Goal: Task Accomplishment & Management: Manage account settings

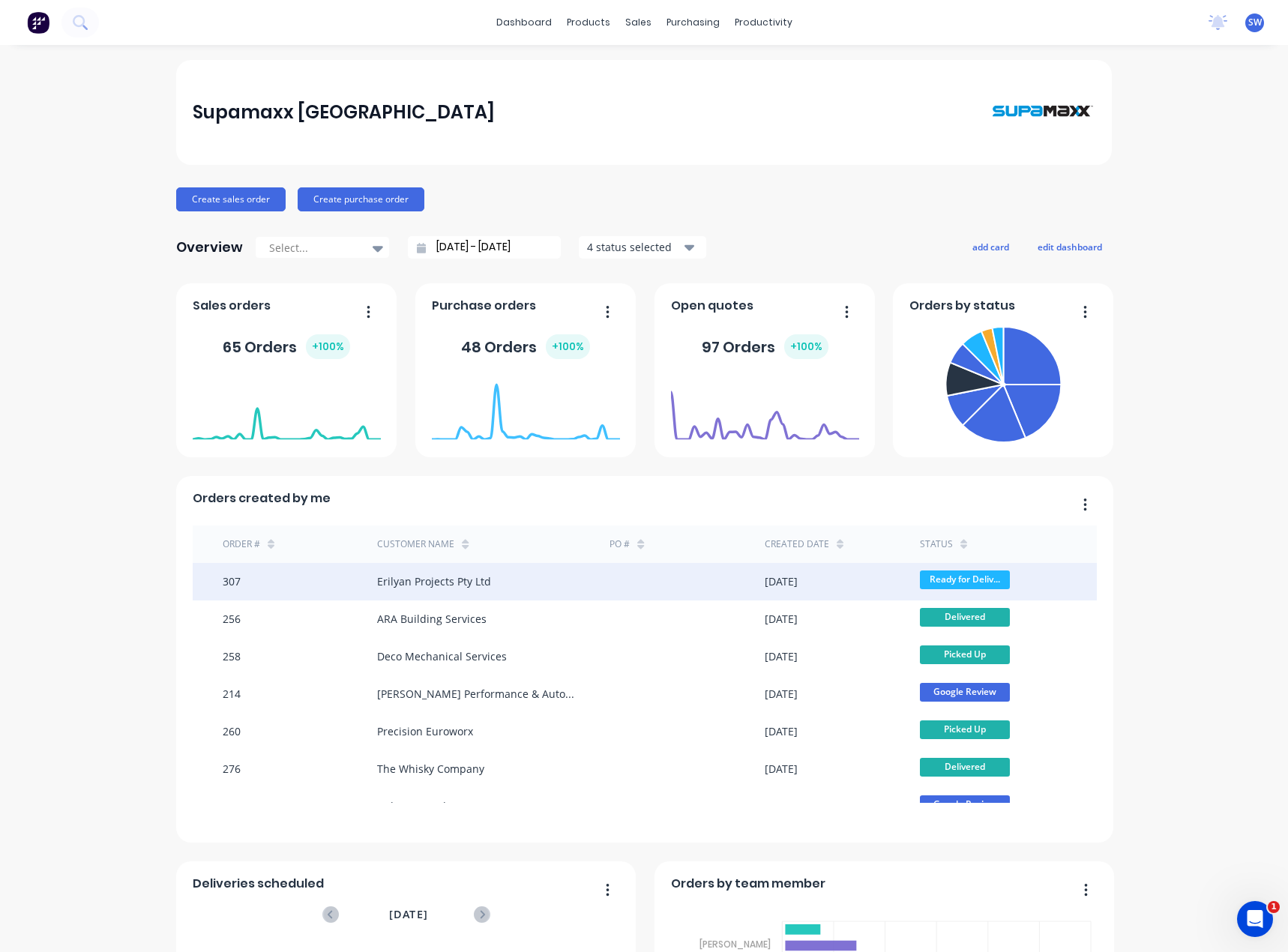
click at [510, 577] on div "Erilyan Projects Pty Ltd" at bounding box center [493, 581] width 232 height 37
click at [958, 572] on span "Ready for Deliv..." at bounding box center [964, 580] width 90 height 19
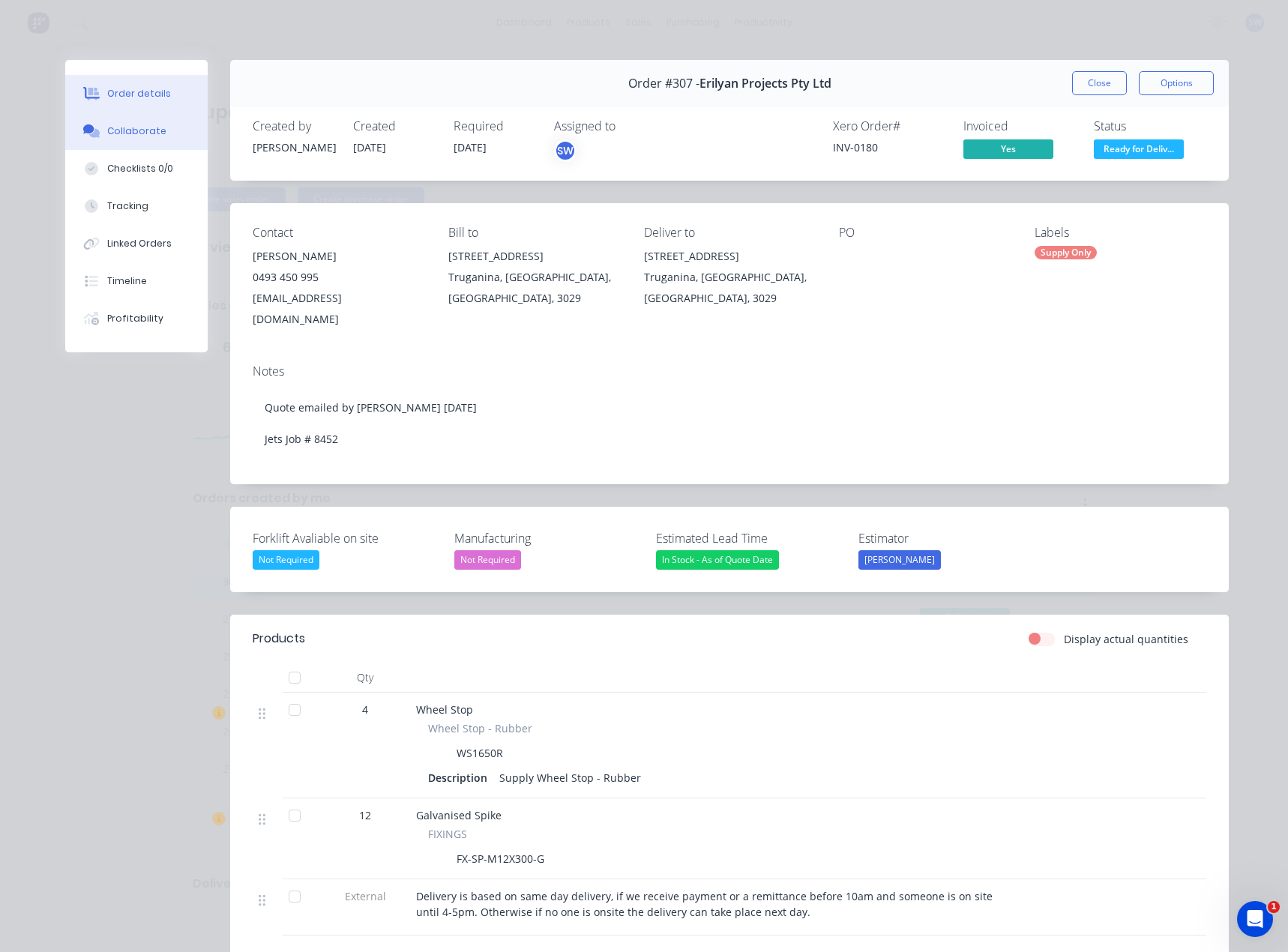
click at [162, 133] on button "Collaborate" at bounding box center [136, 131] width 142 height 37
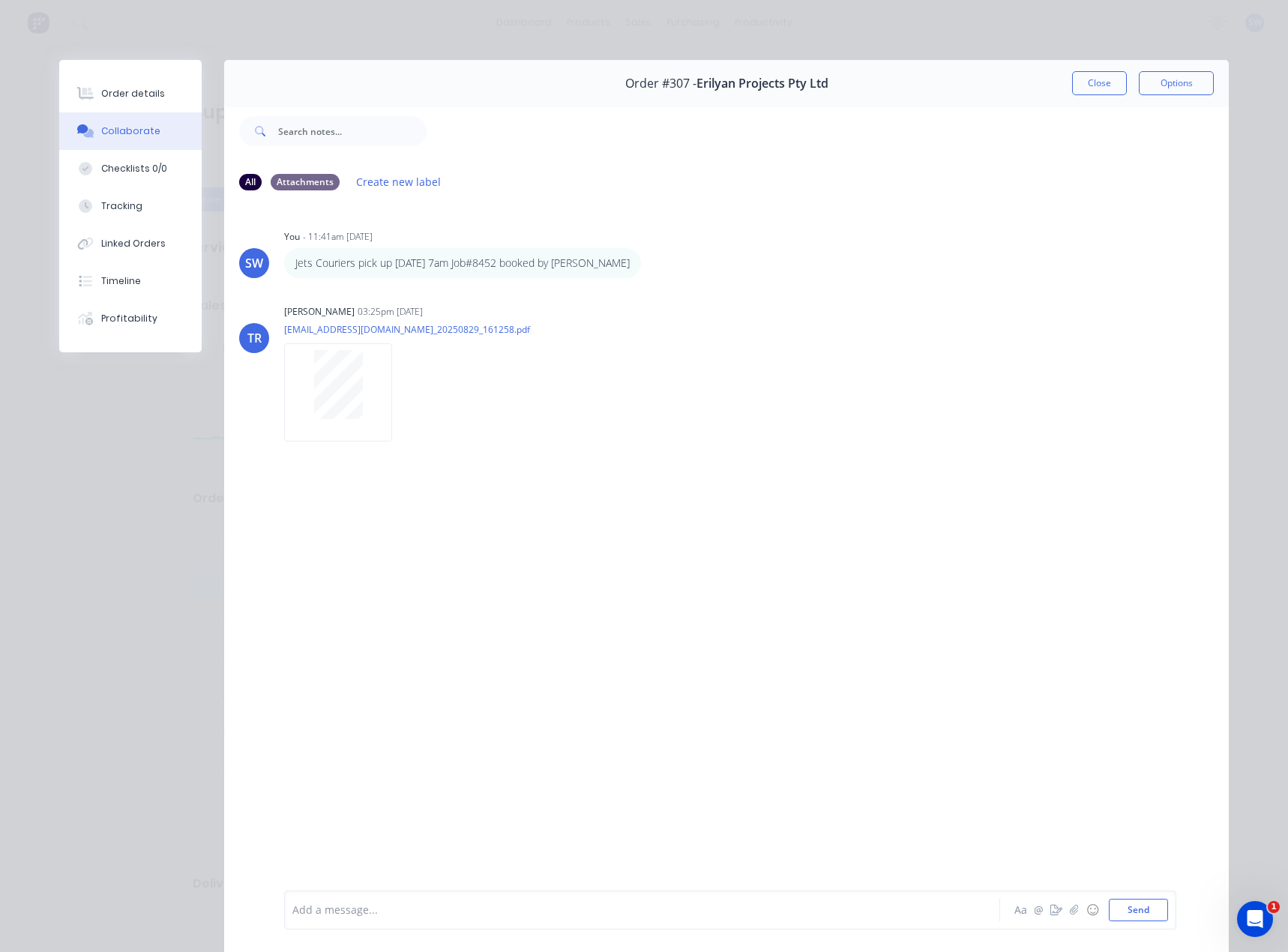
click at [420, 913] on div at bounding box center [621, 910] width 656 height 15
click at [739, 469] on div "SW You - 11:41am [DATE] Jets Couriers pick up [DATE] 7am Job#8452 booked by [PE…" at bounding box center [727, 546] width 1005 height 686
click at [536, 921] on div "Collected by [PERSON_NAME] [DATE] Aa @ ☺ Send" at bounding box center [730, 909] width 892 height 39
click at [529, 916] on div "Collected by [PERSON_NAME] [DATE]" at bounding box center [621, 910] width 656 height 15
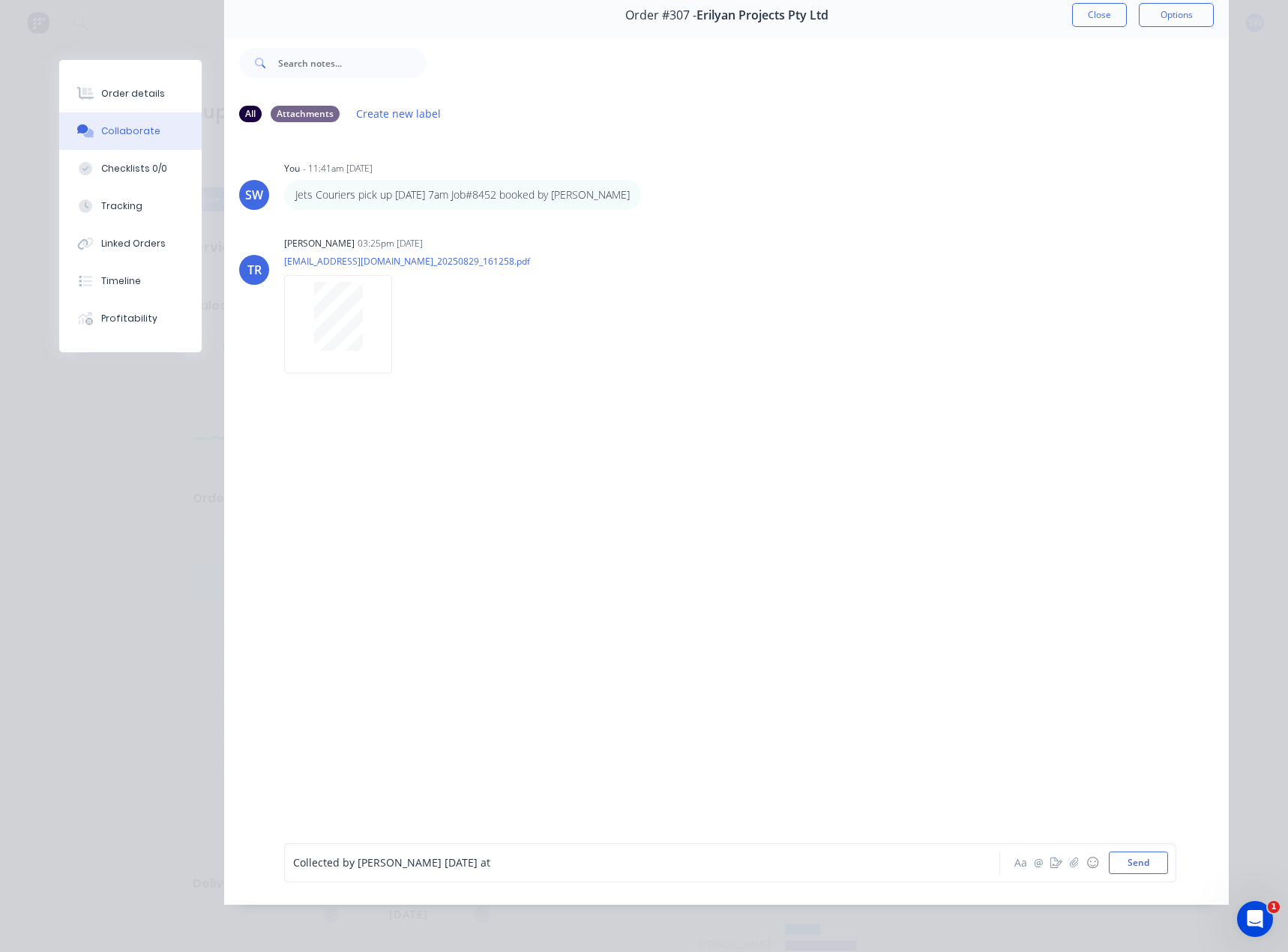
click at [521, 868] on div "Collected by [PERSON_NAME] [DATE] at" at bounding box center [621, 862] width 656 height 15
click at [647, 757] on div "SW You - 11:41am [DATE] Jets Couriers pick up [DATE] 7am Job#8452 booked by [PE…" at bounding box center [727, 478] width 1005 height 686
click at [1136, 865] on button "Send" at bounding box center [1138, 862] width 60 height 22
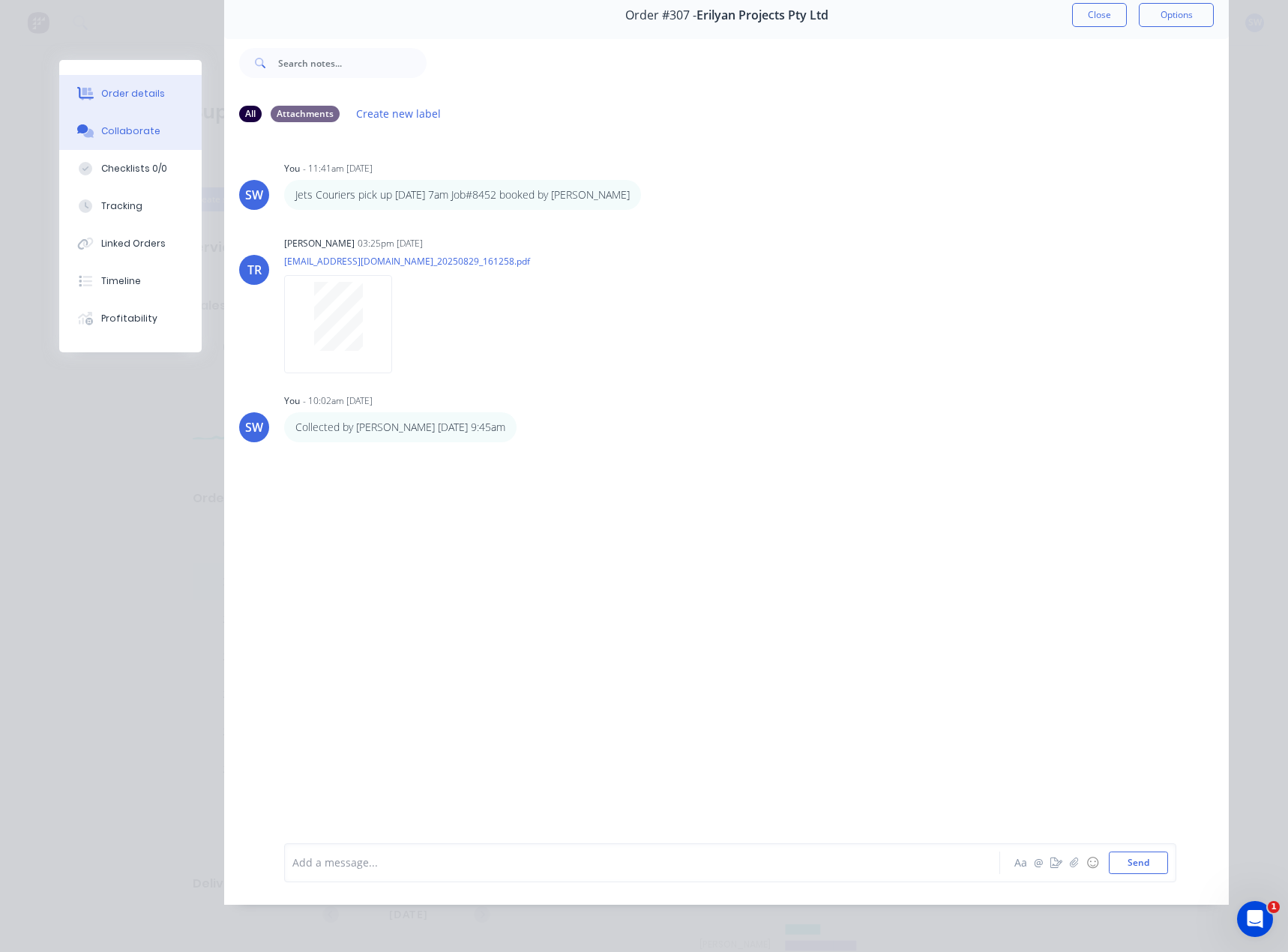
click at [112, 103] on button "Order details" at bounding box center [131, 94] width 142 height 37
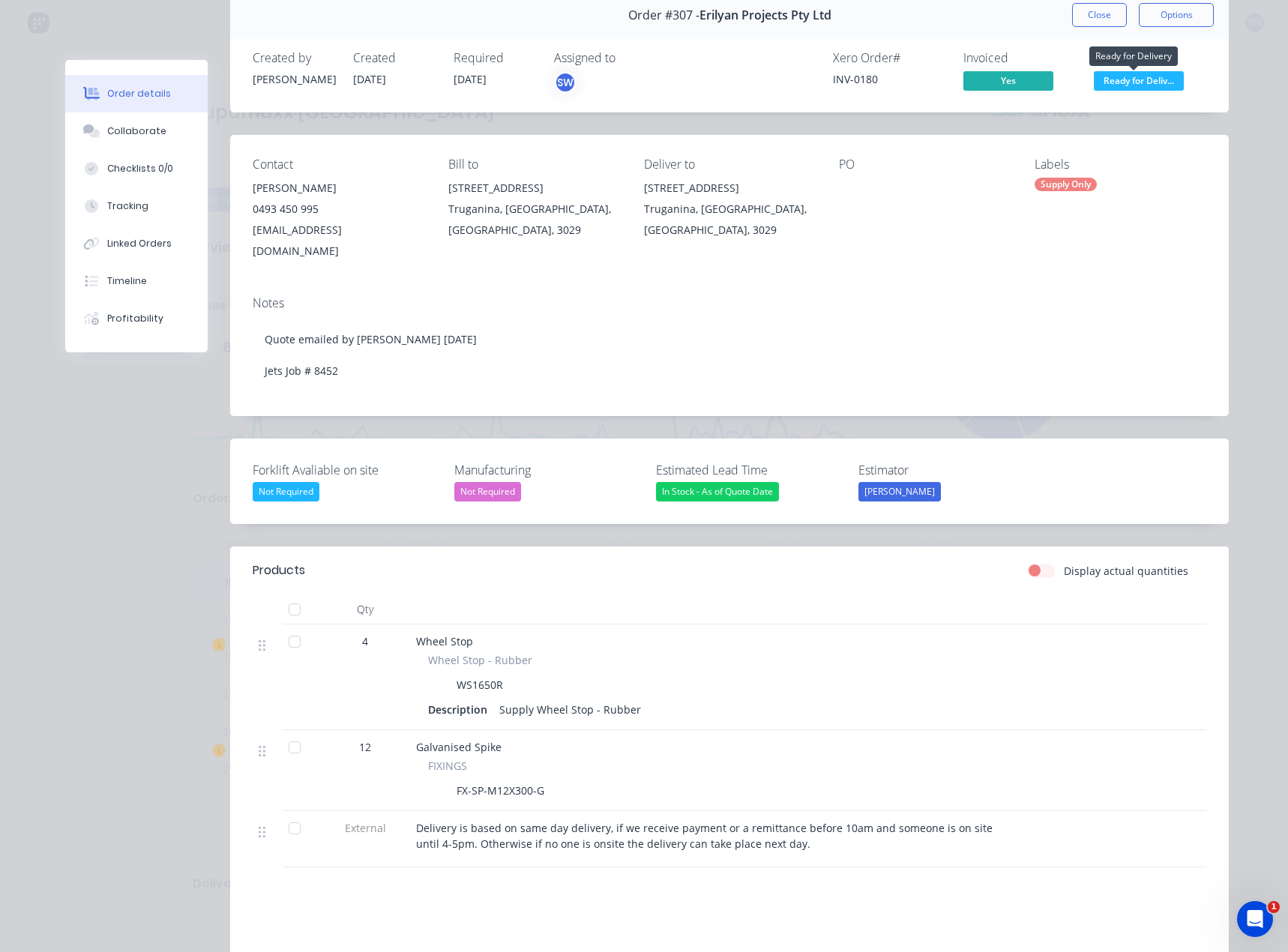
click at [1110, 78] on span "Ready for Deliv..." at bounding box center [1139, 80] width 90 height 19
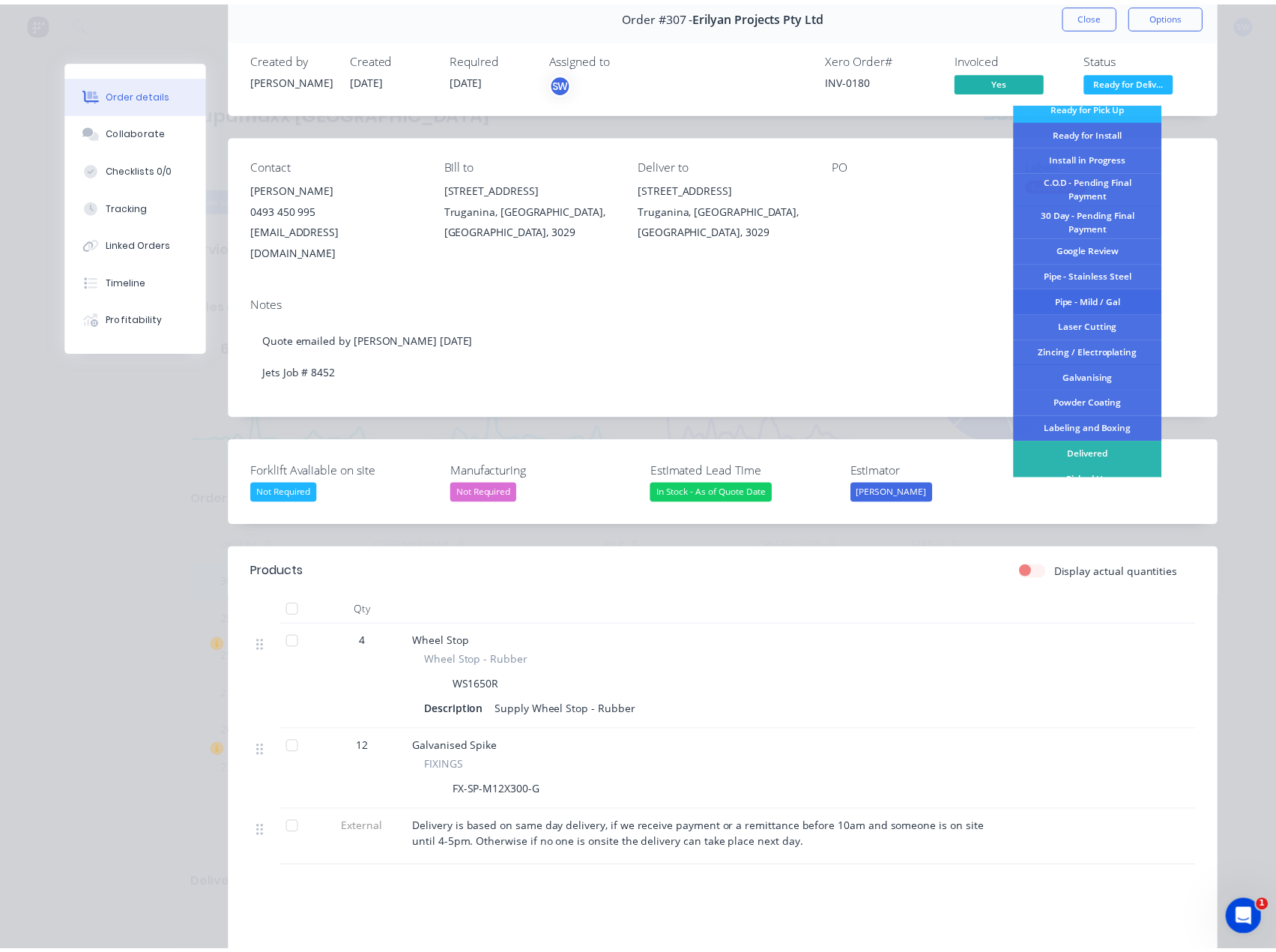
scroll to position [183, 0]
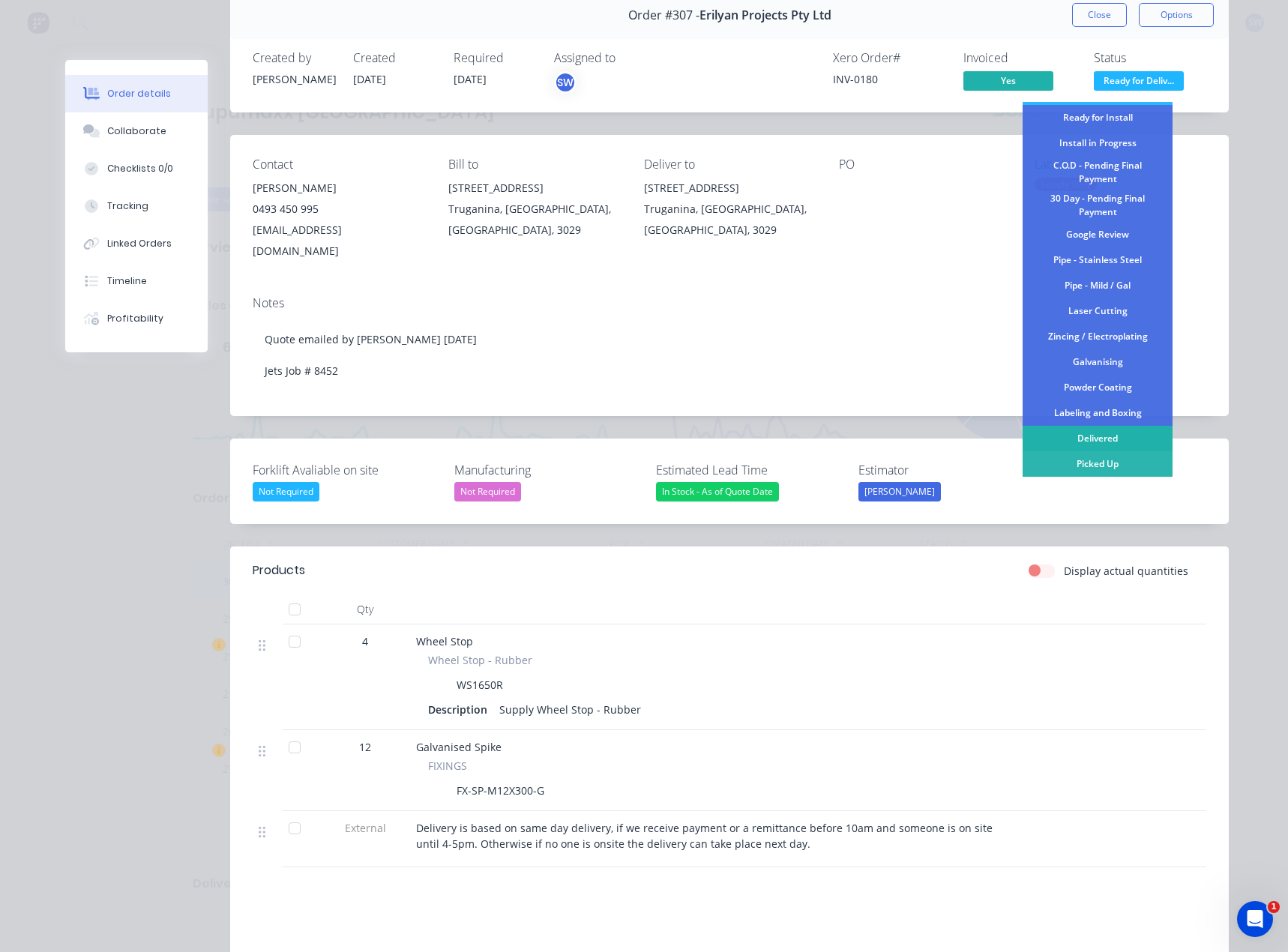
click at [1091, 440] on div "Delivered" at bounding box center [1098, 438] width 150 height 26
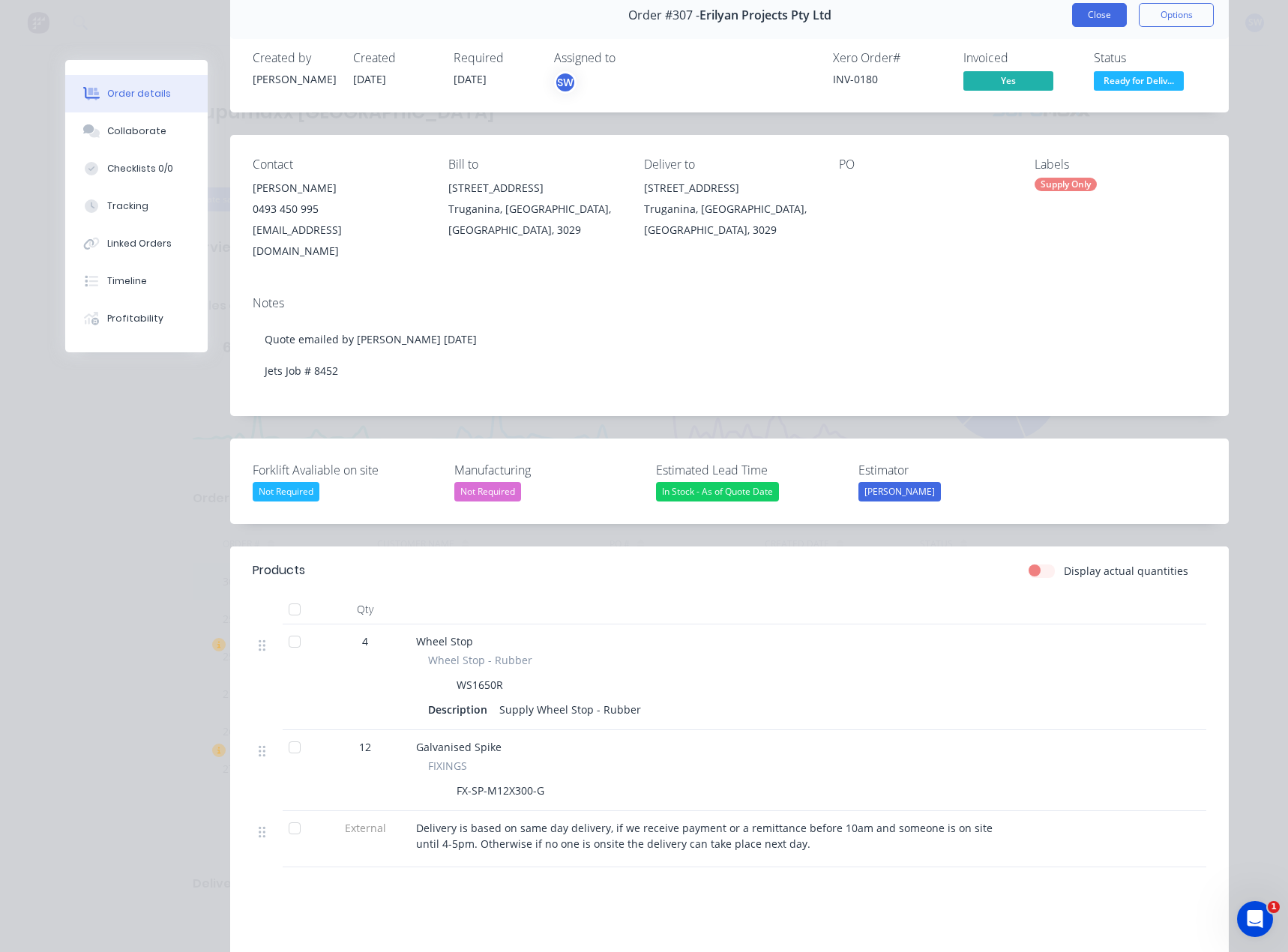
click at [1098, 19] on button "Close" at bounding box center [1099, 15] width 55 height 24
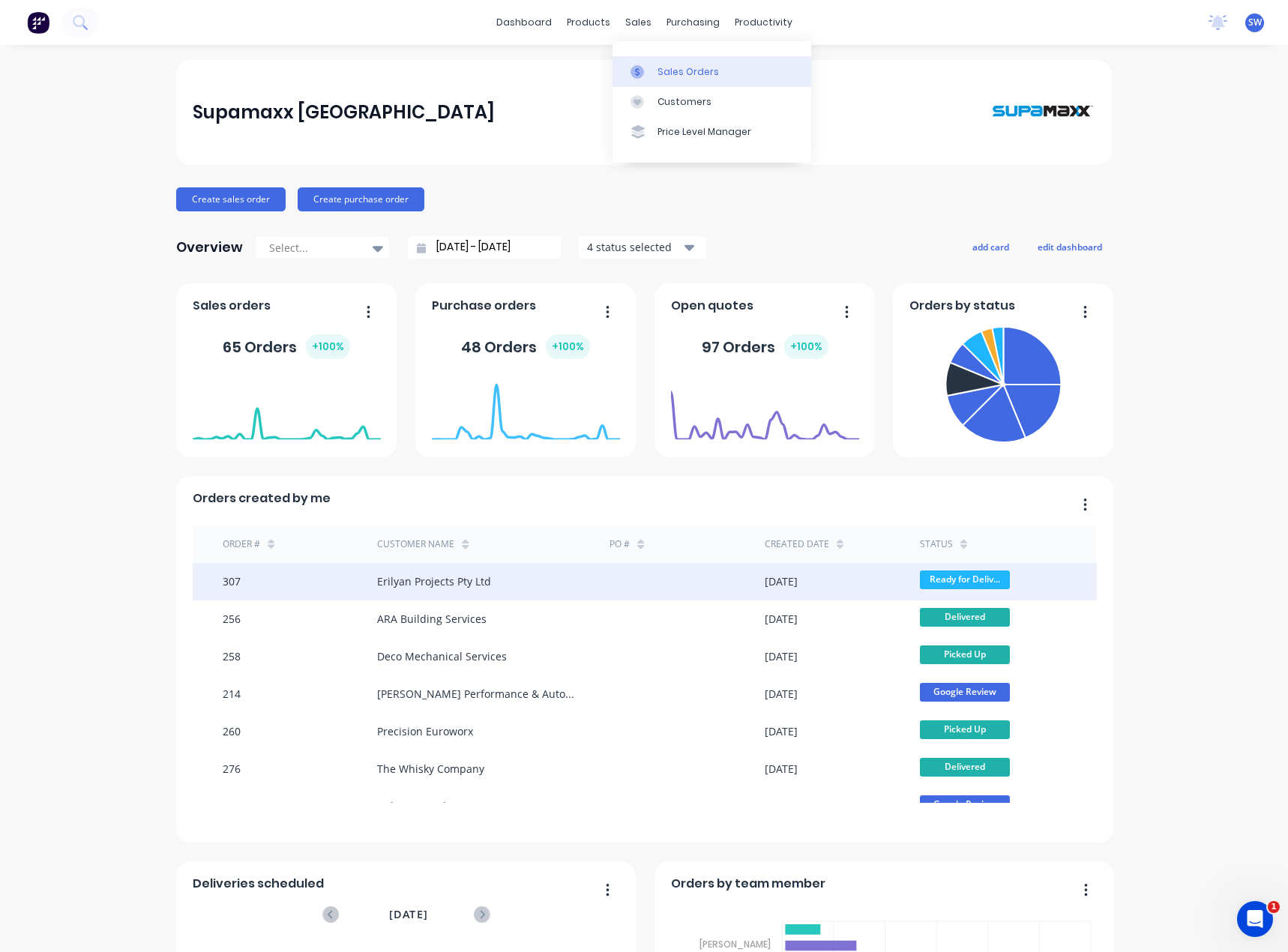
click at [647, 77] on div at bounding box center [641, 71] width 22 height 13
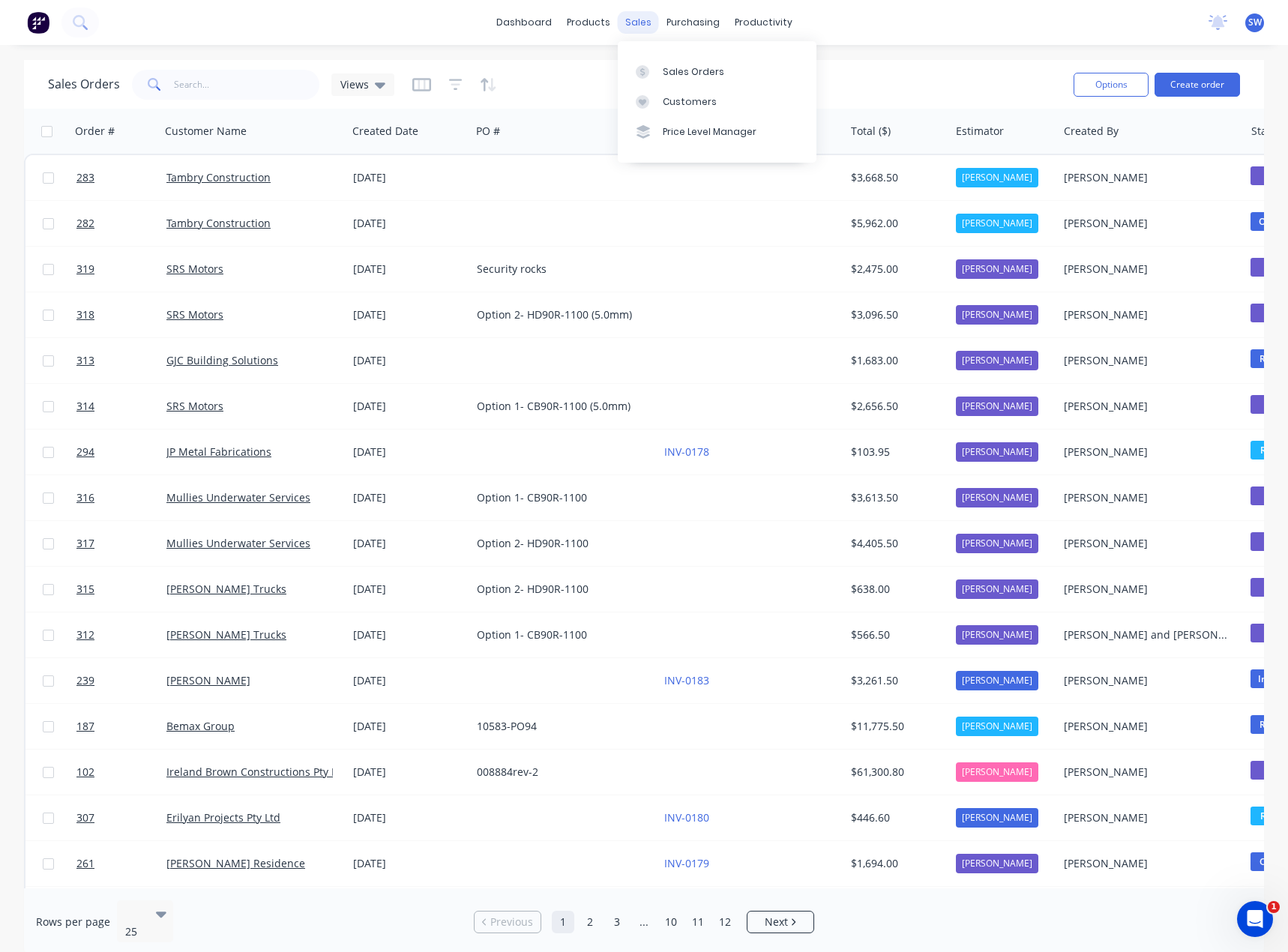
click at [643, 19] on div "sales" at bounding box center [638, 22] width 41 height 22
click at [666, 105] on div "Customers" at bounding box center [690, 101] width 54 height 13
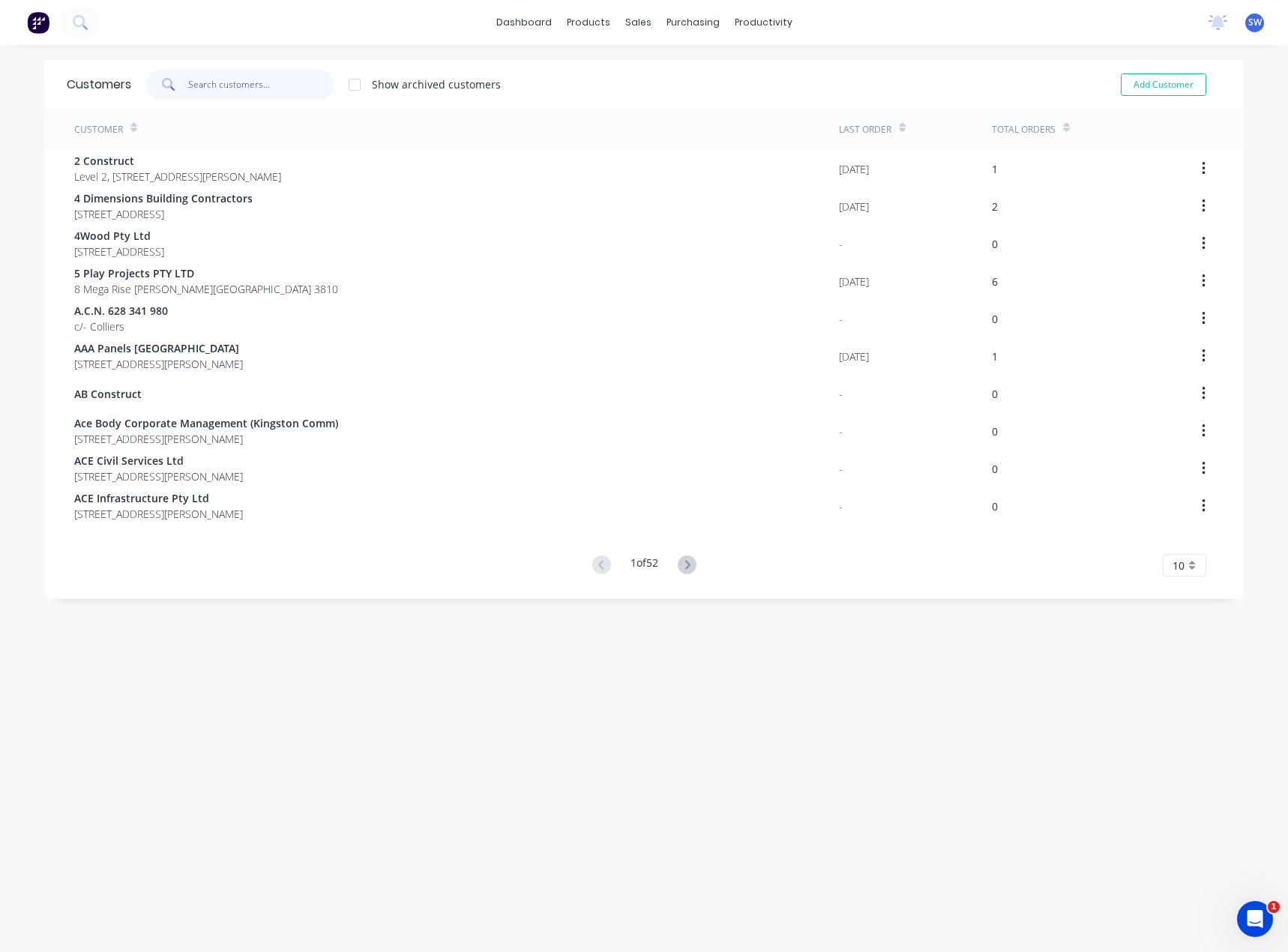
click at [263, 89] on input "text" at bounding box center [261, 84] width 146 height 30
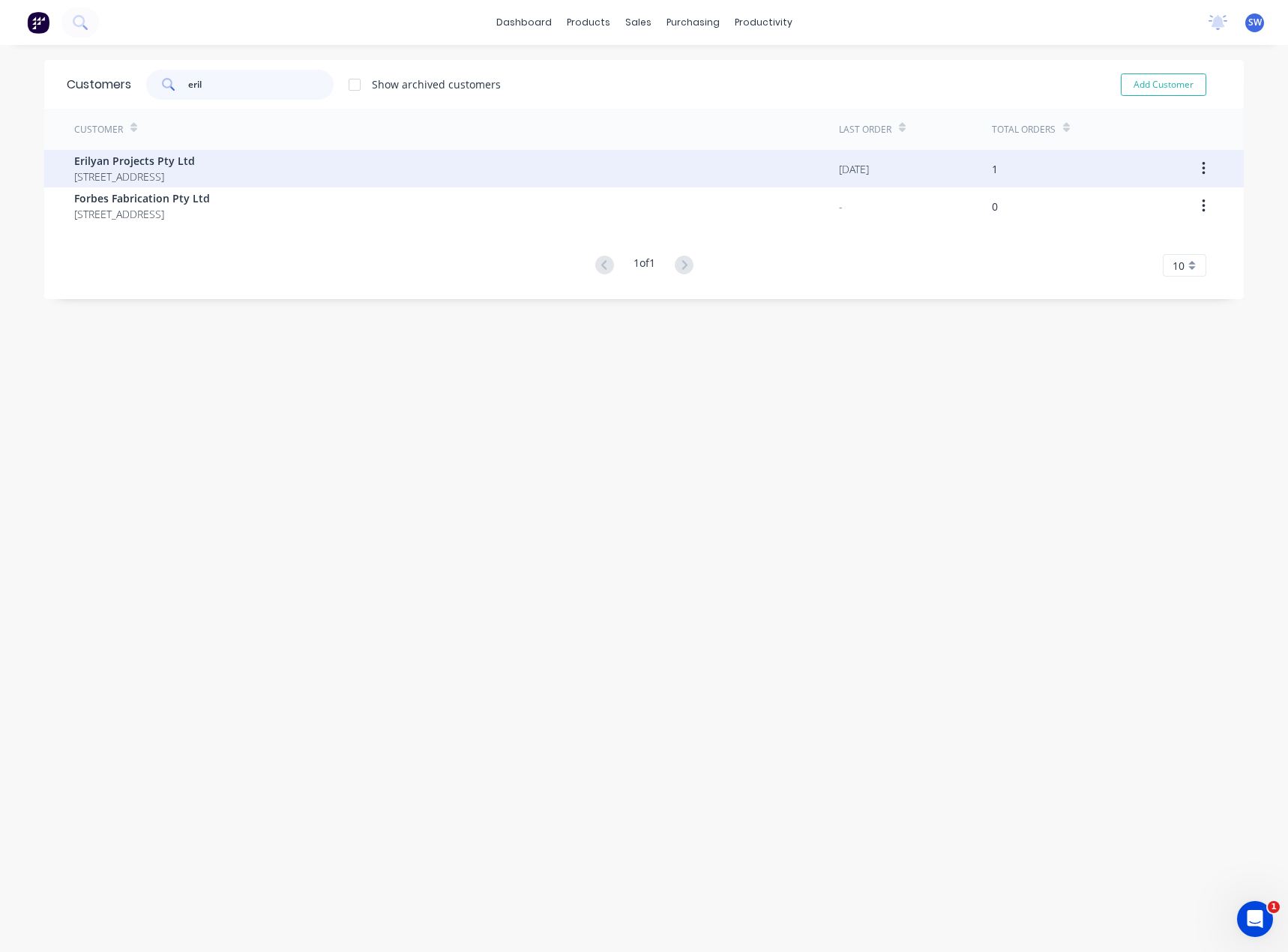
type input "eril"
click at [195, 181] on span "[STREET_ADDRESS]" at bounding box center [135, 176] width 121 height 15
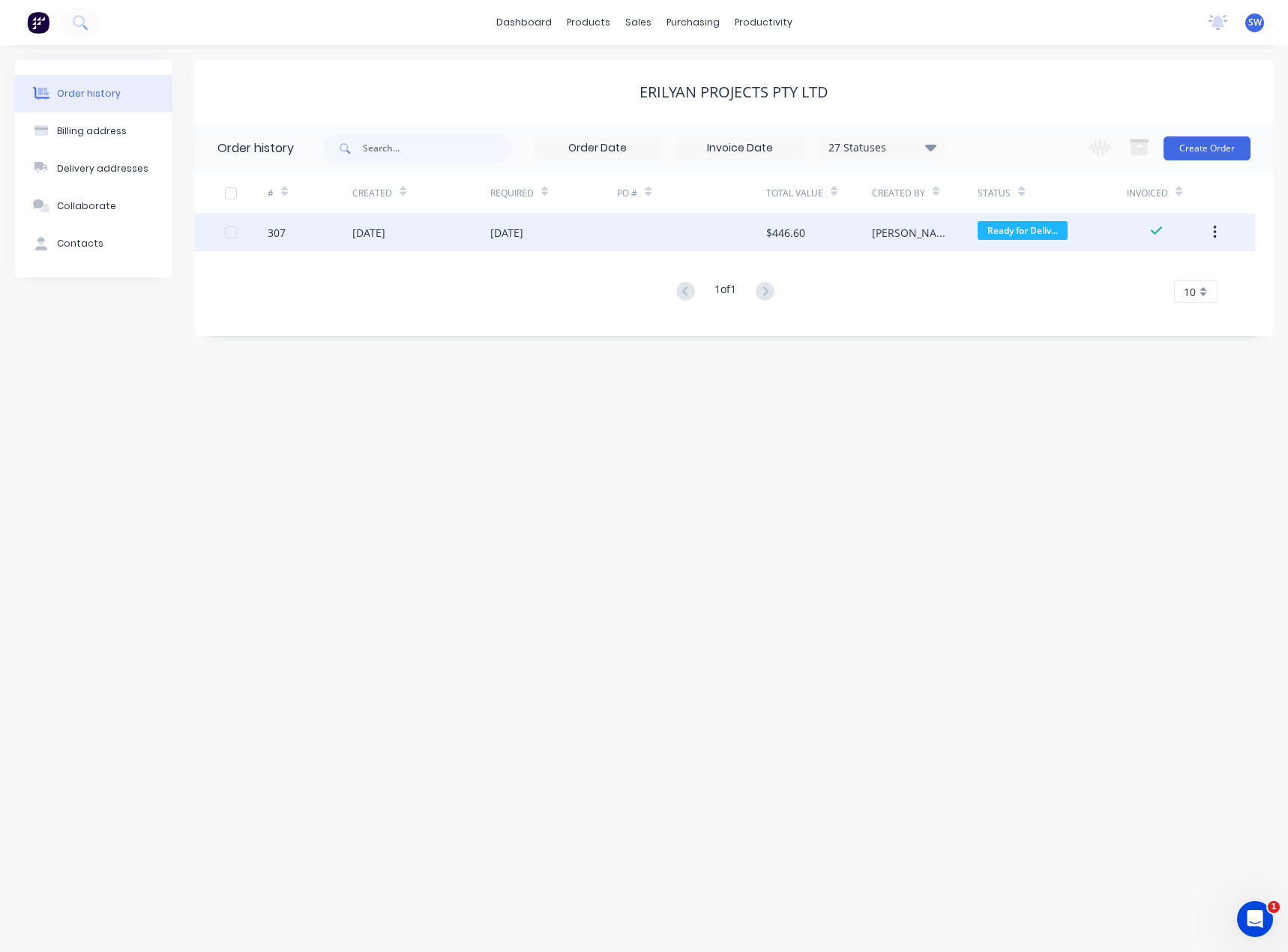
click at [629, 234] on div at bounding box center [691, 232] width 149 height 37
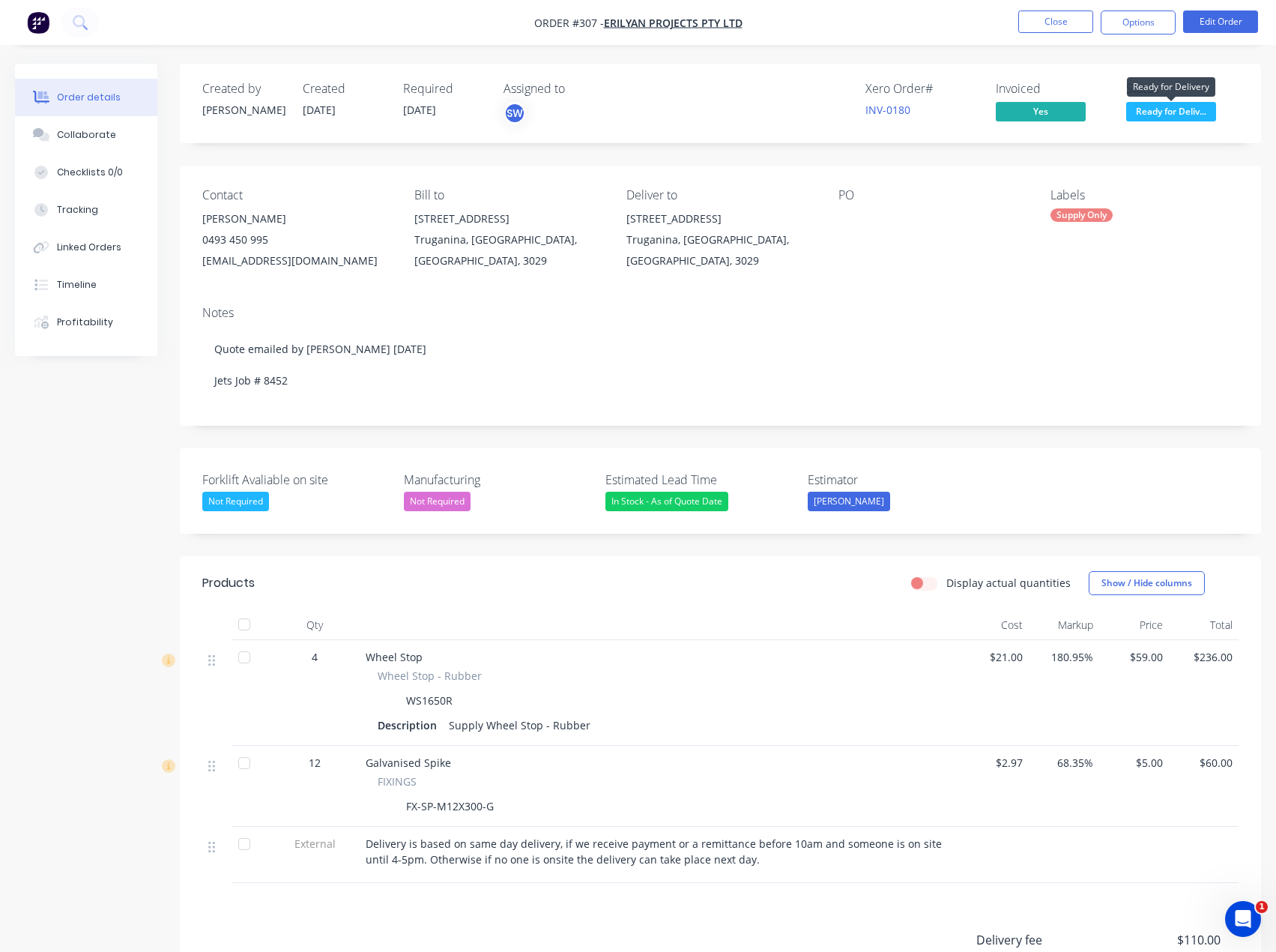
click at [1150, 108] on span "Ready for Deliv..." at bounding box center [1172, 111] width 90 height 19
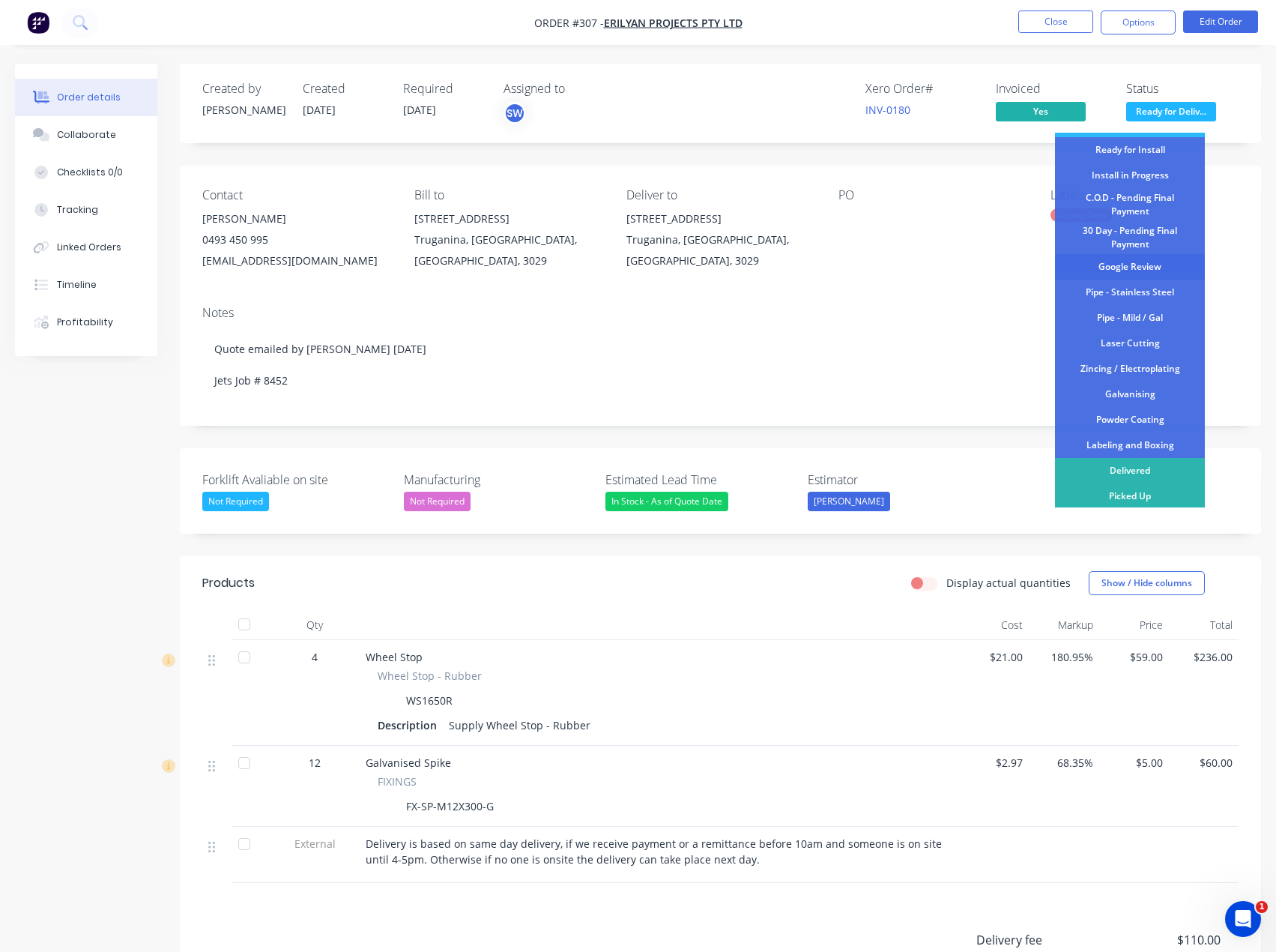
scroll to position [183, 0]
click at [1128, 468] on div "Delivered" at bounding box center [1131, 469] width 150 height 26
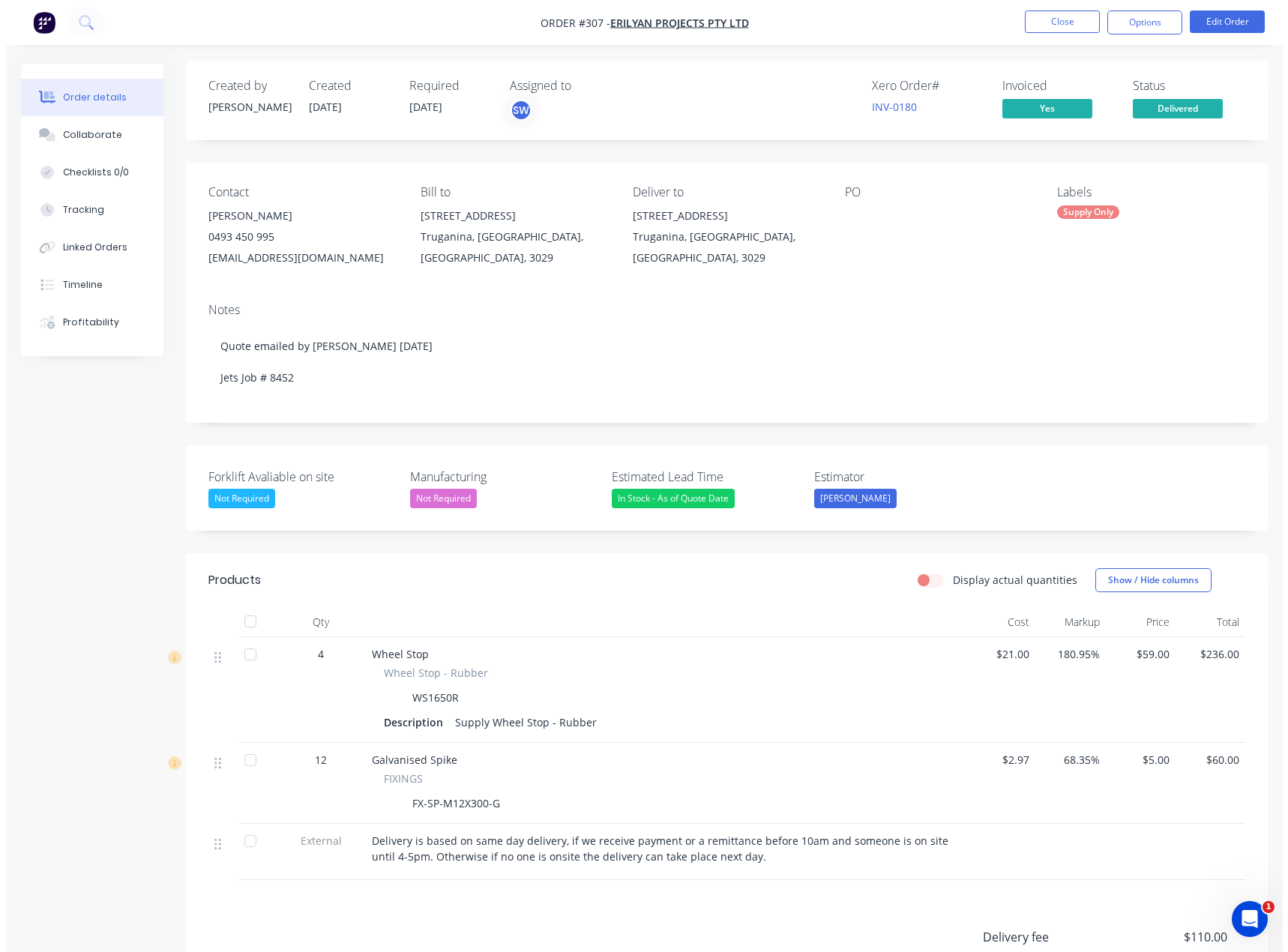
scroll to position [0, 0]
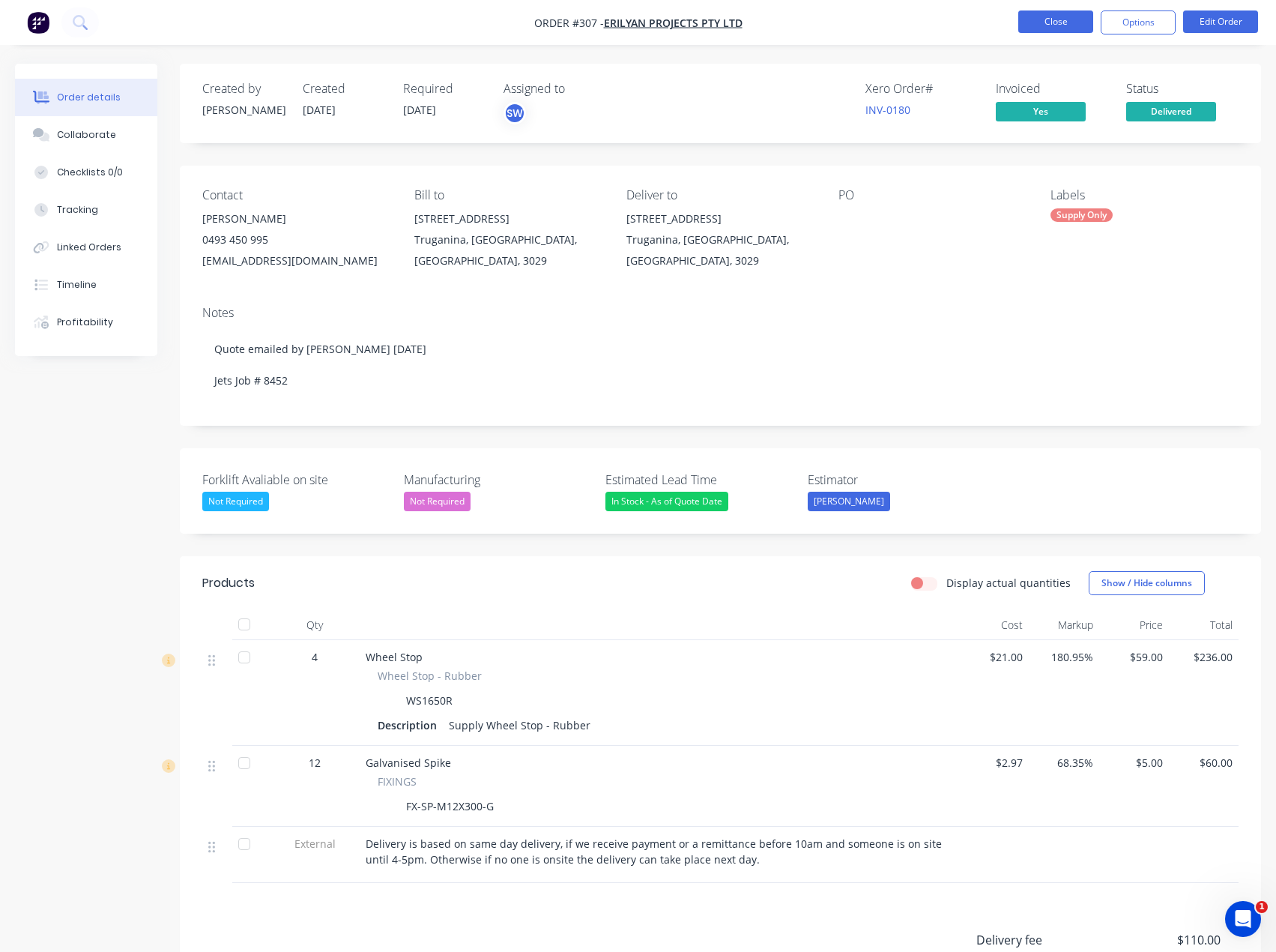
click at [1074, 13] on button "Close" at bounding box center [1055, 22] width 75 height 22
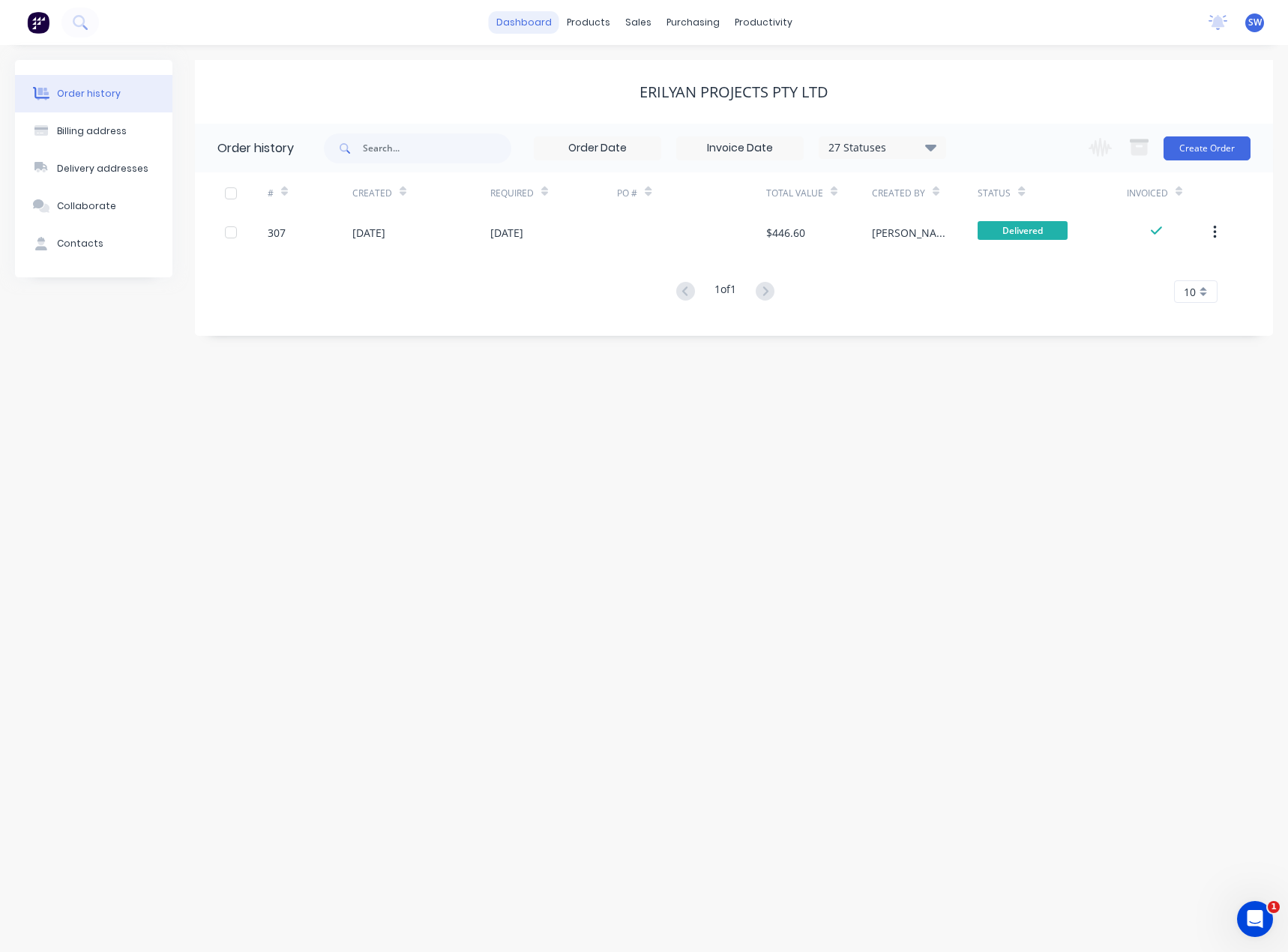
click at [536, 19] on link "dashboard" at bounding box center [523, 22] width 70 height 22
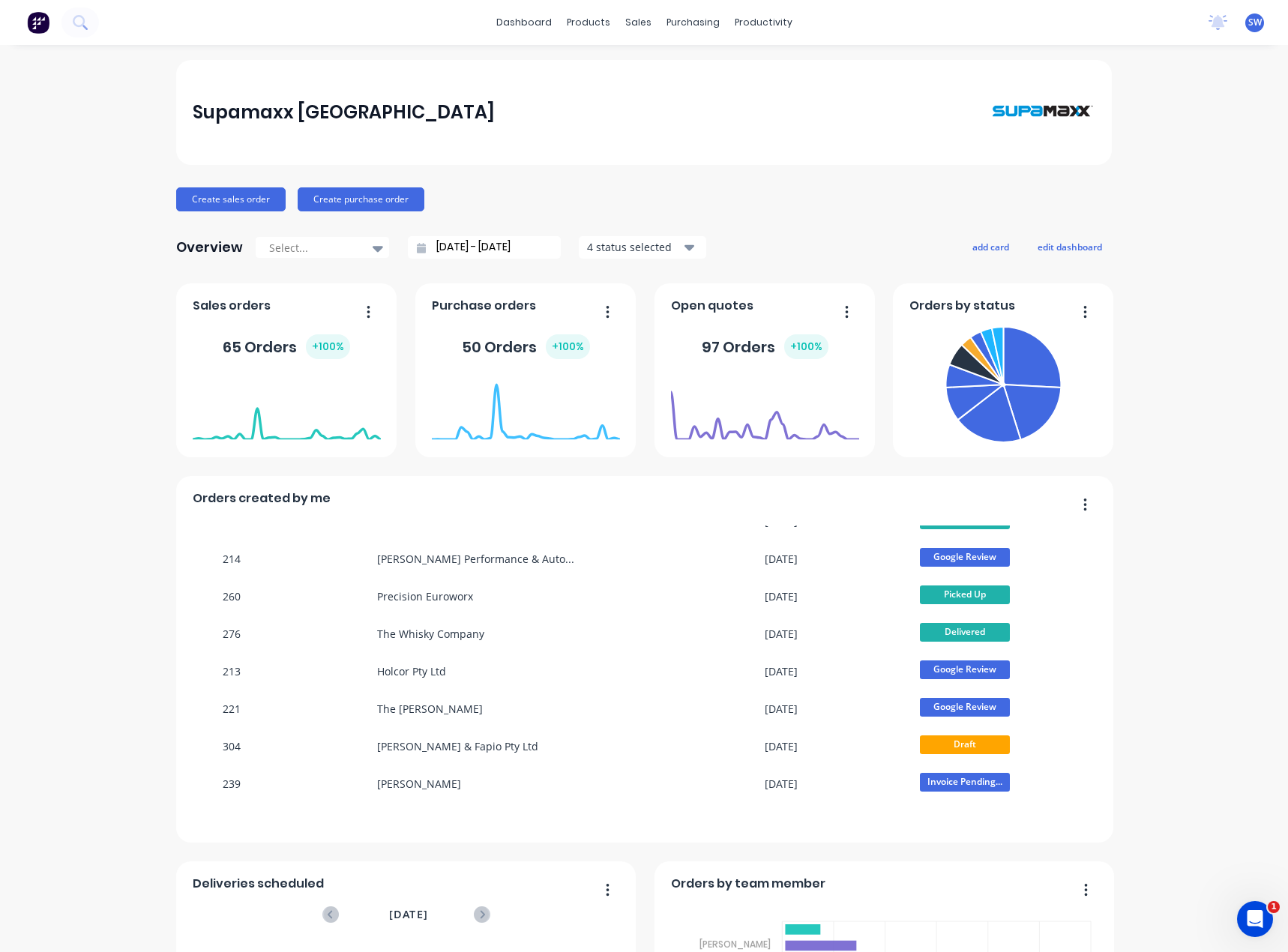
click at [544, 36] on div "dashboard products sales purchasing productivity dashboard products Product Cat…" at bounding box center [644, 22] width 1288 height 45
click at [543, 29] on link "dashboard" at bounding box center [523, 22] width 70 height 22
click at [639, 93] on link "Customers" at bounding box center [711, 101] width 199 height 30
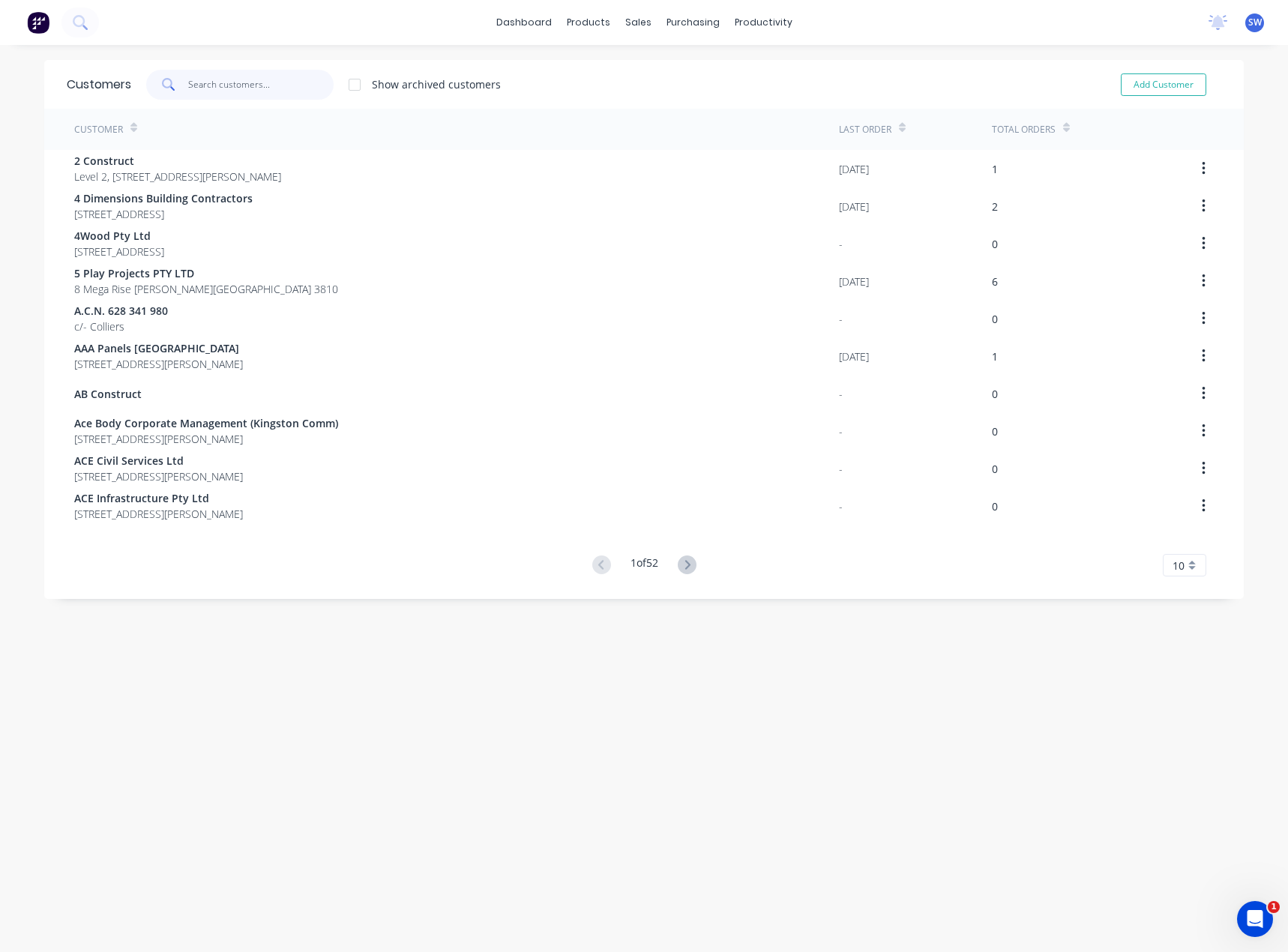
click at [212, 90] on input "text" at bounding box center [261, 84] width 146 height 30
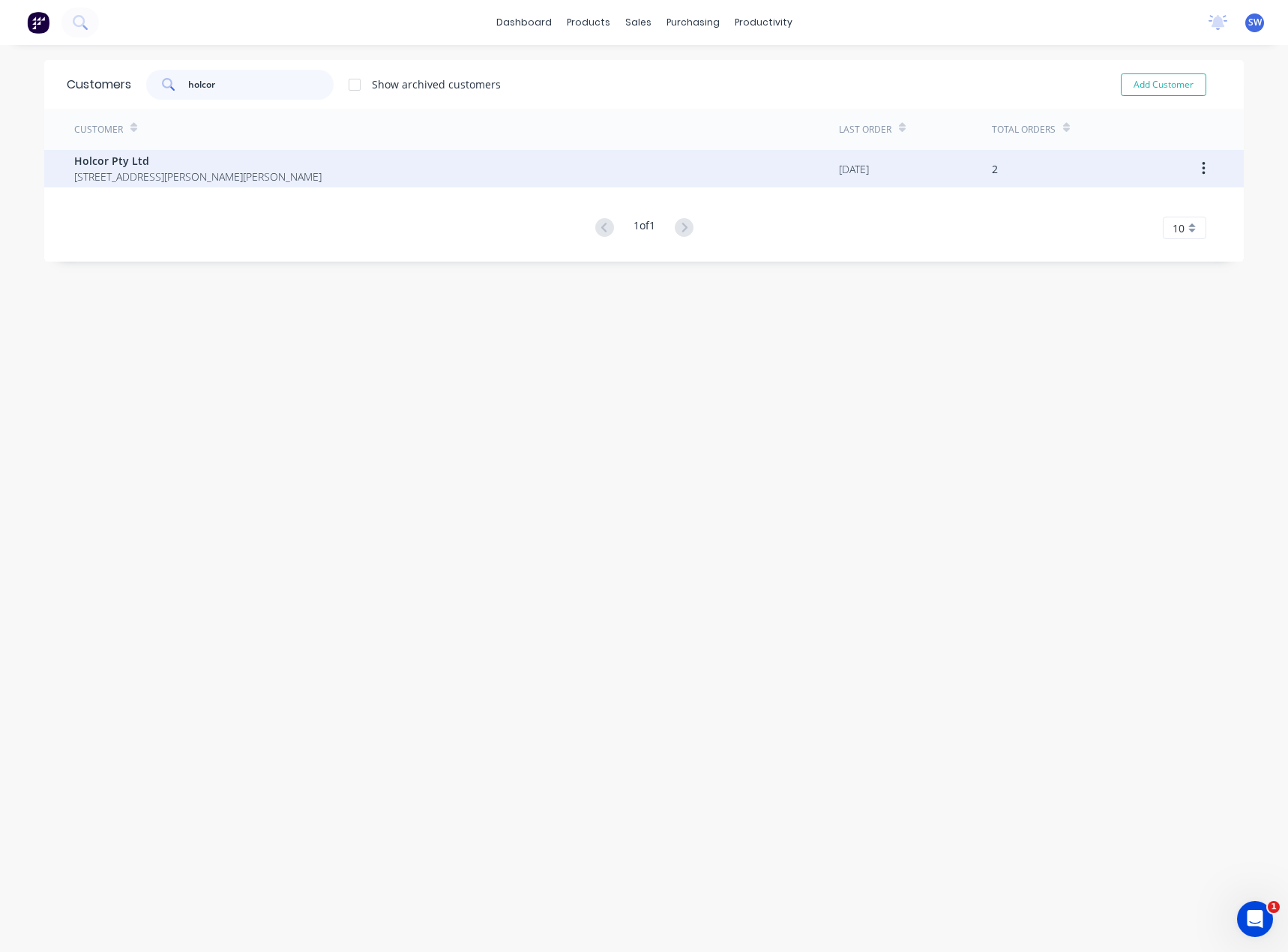
type input "holcor"
click at [666, 182] on div "Holcor Pty Ltd [STREET_ADDRESS][PERSON_NAME][PERSON_NAME]" at bounding box center [457, 169] width 765 height 37
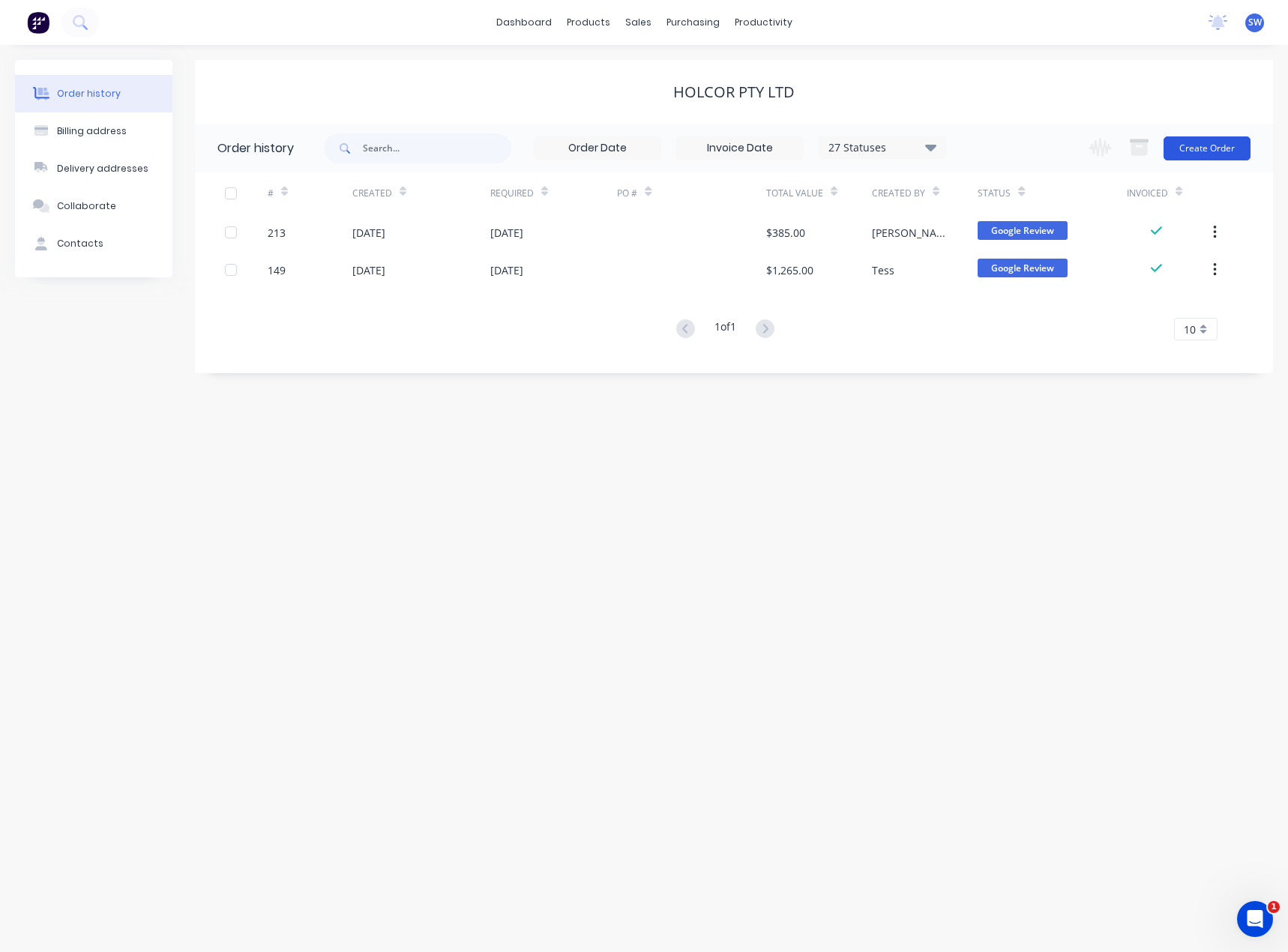
click at [1212, 139] on button "Create Order" at bounding box center [1207, 148] width 87 height 24
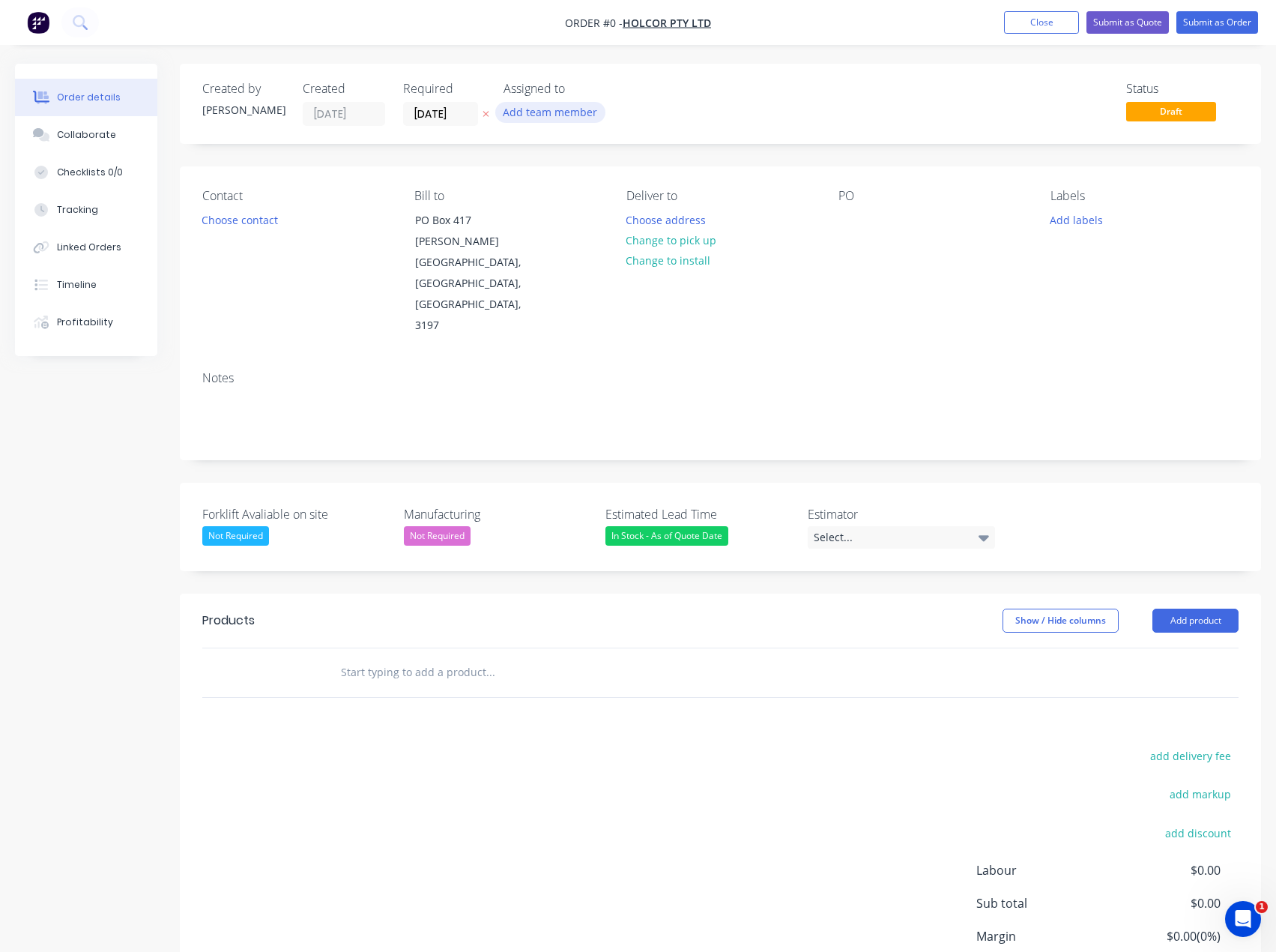
click at [530, 111] on button "Add team member" at bounding box center [550, 112] width 110 height 20
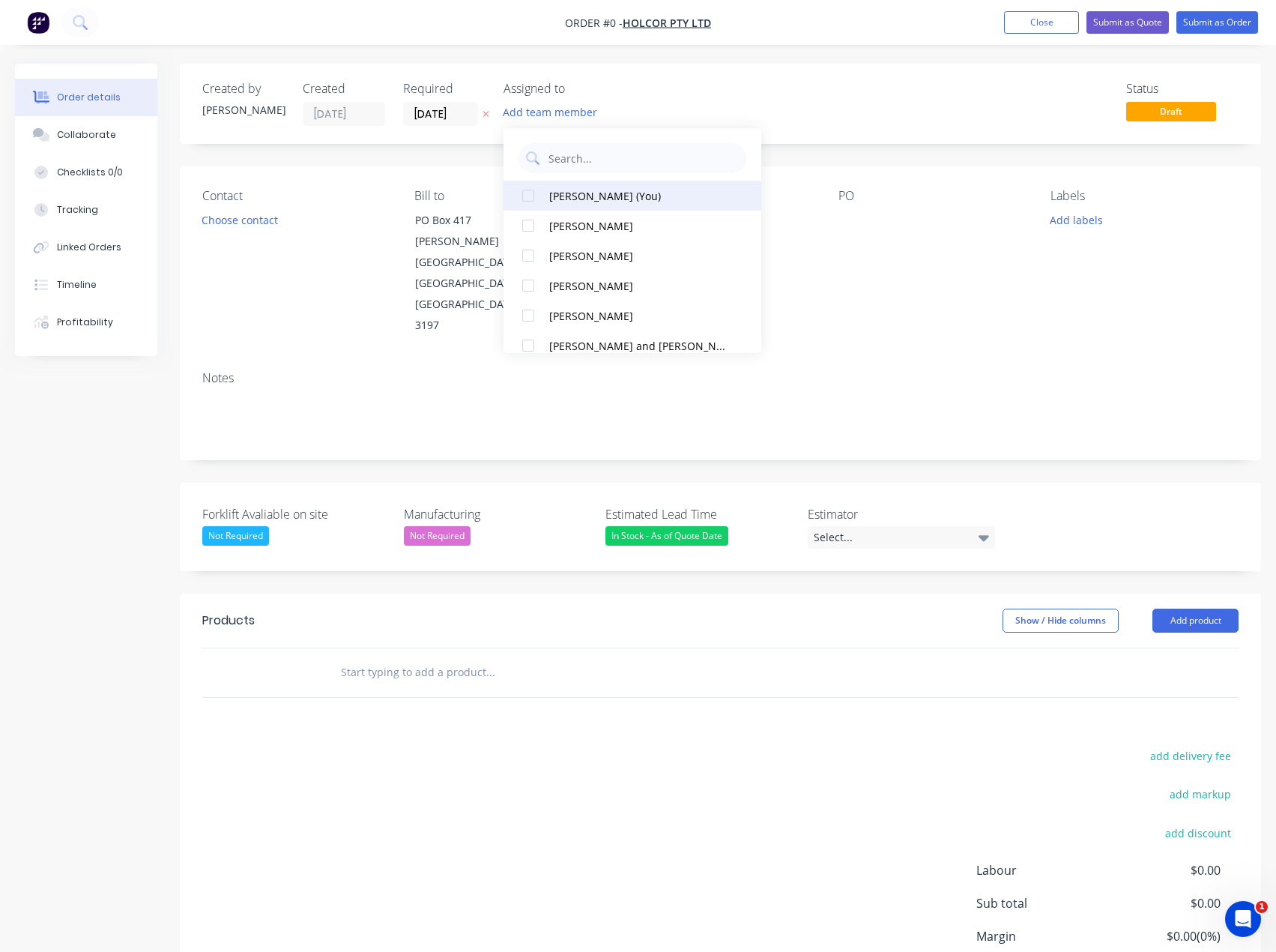
click at [580, 206] on button "[PERSON_NAME] (You)" at bounding box center [632, 195] width 258 height 30
click at [866, 133] on div "Order details Collaborate Checklists 0/0 Tracking Linked Orders Timeline Profit…" at bounding box center [638, 571] width 1276 height 1016
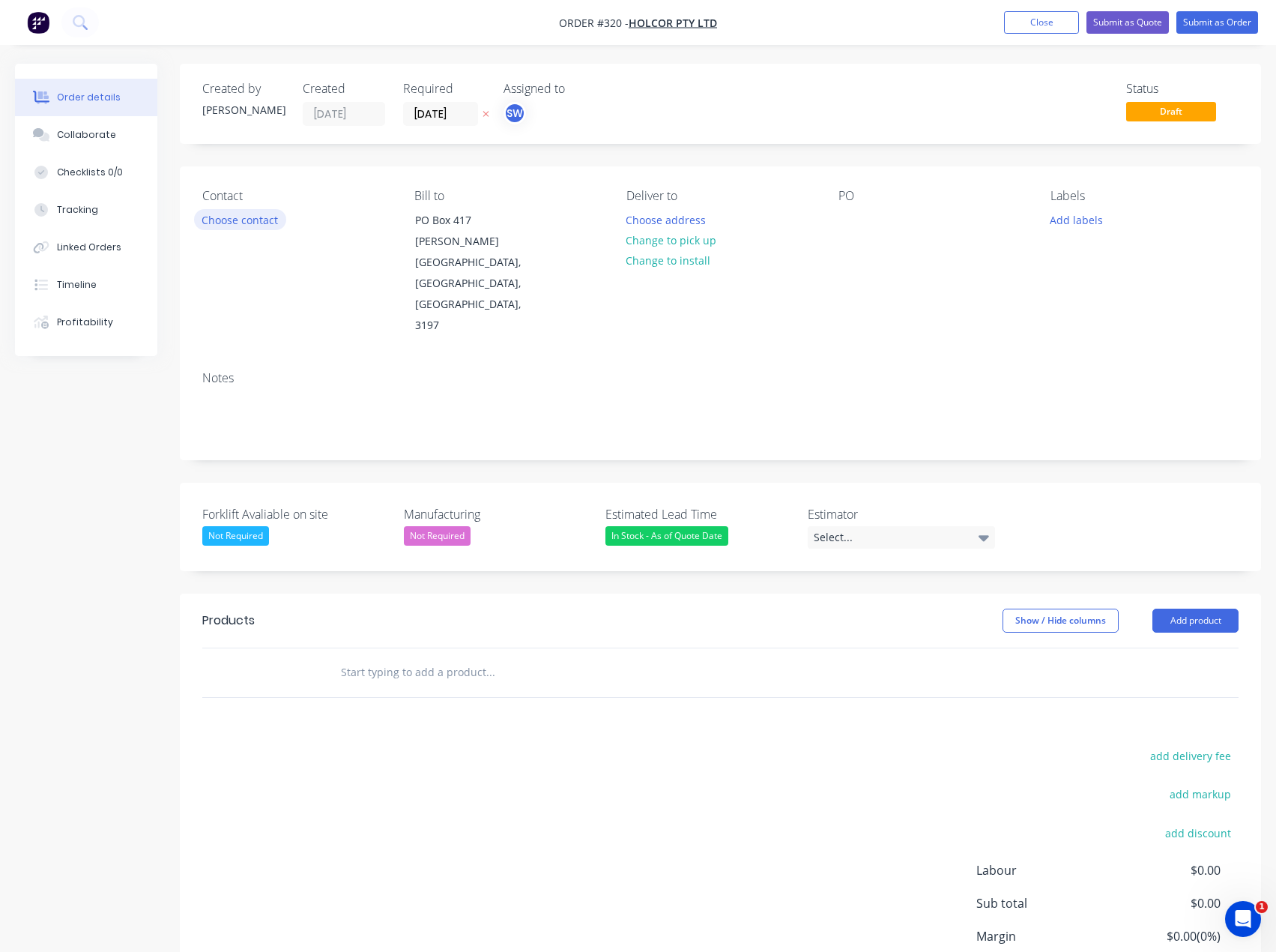
click at [255, 226] on button "Choose contact" at bounding box center [240, 219] width 92 height 20
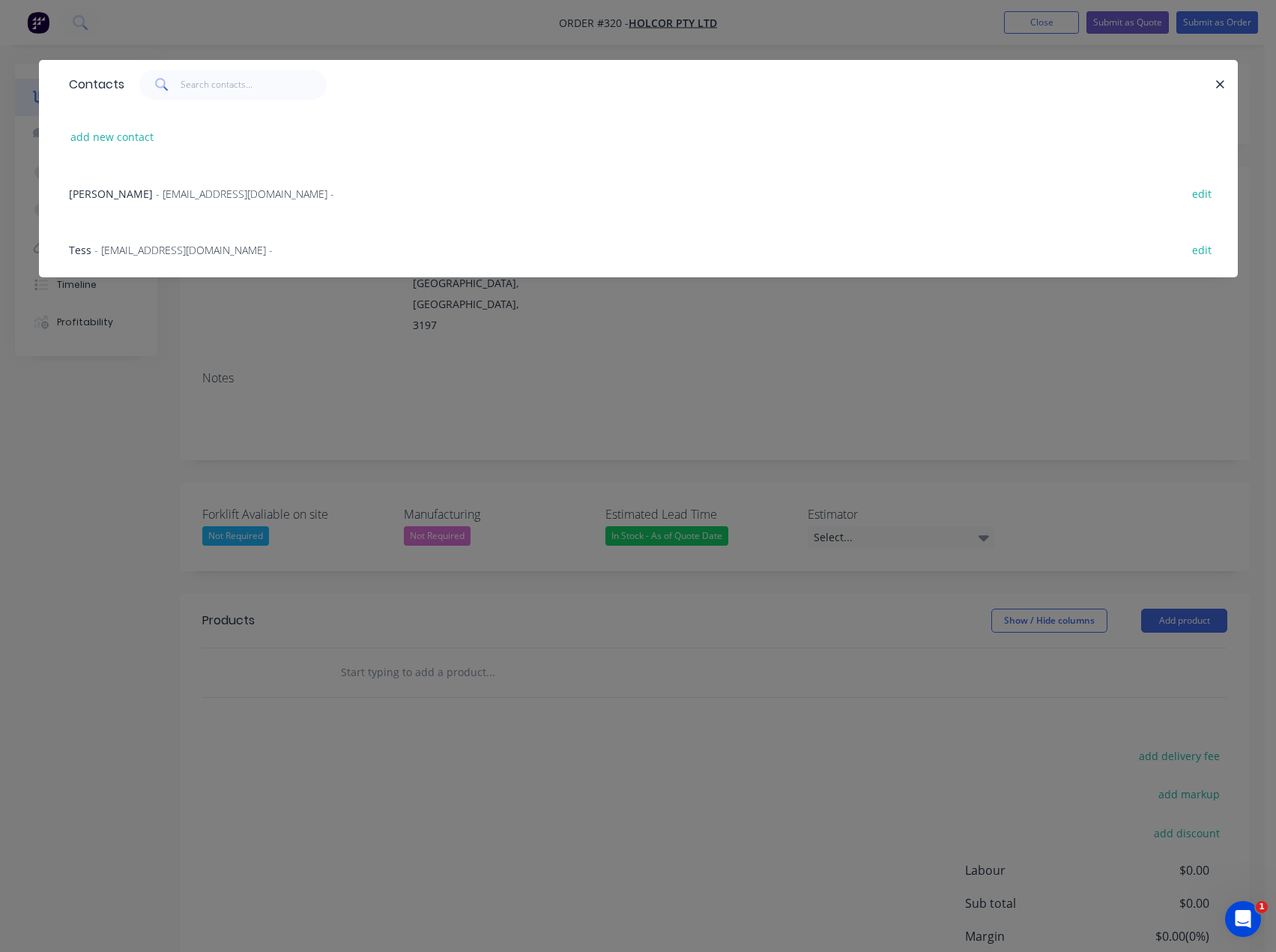
click at [132, 187] on span "[PERSON_NAME]" at bounding box center [111, 193] width 84 height 14
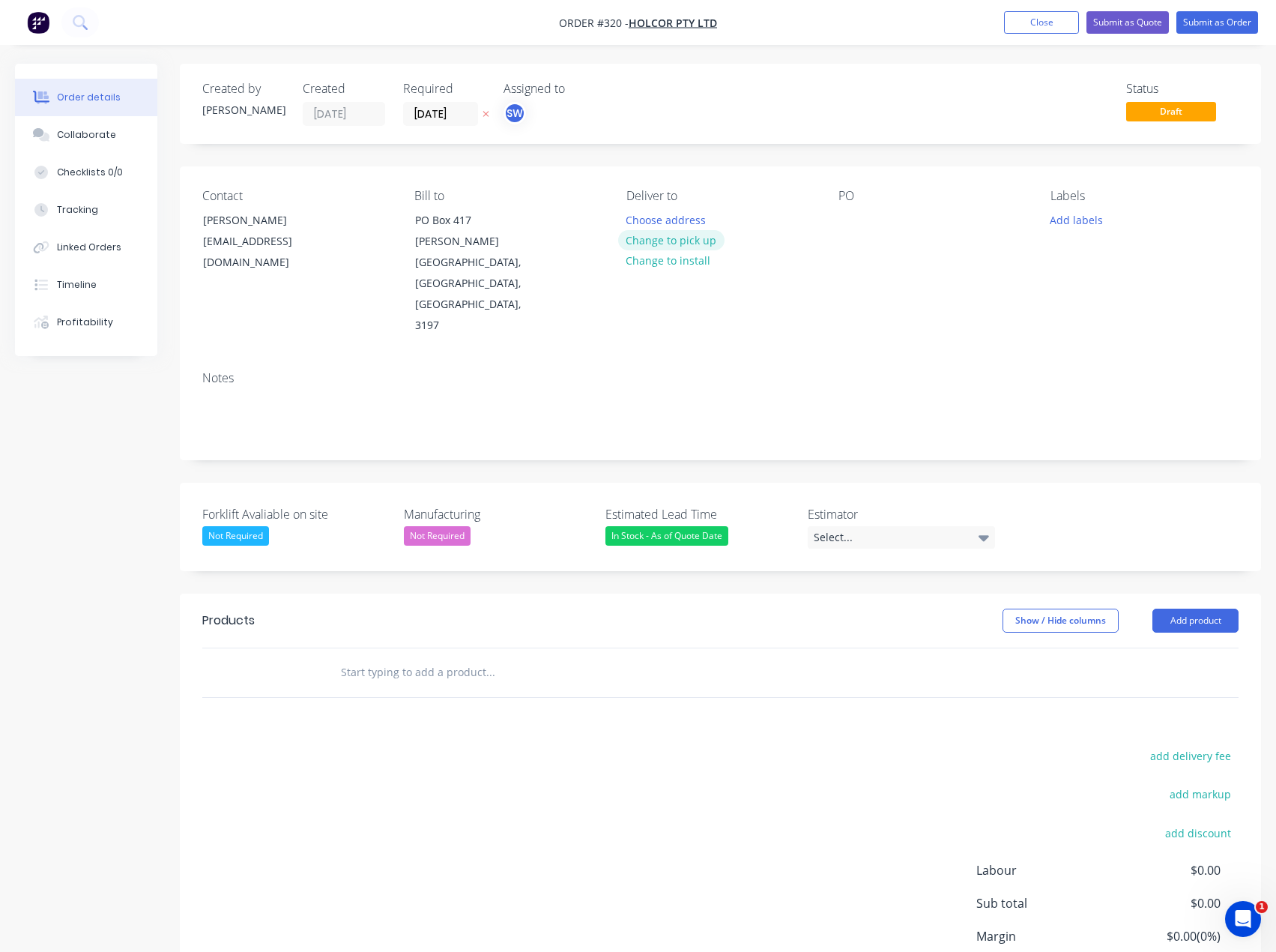
click at [690, 241] on button "Change to pick up" at bounding box center [672, 240] width 107 height 20
click at [1062, 224] on button "Add labels" at bounding box center [1076, 219] width 69 height 20
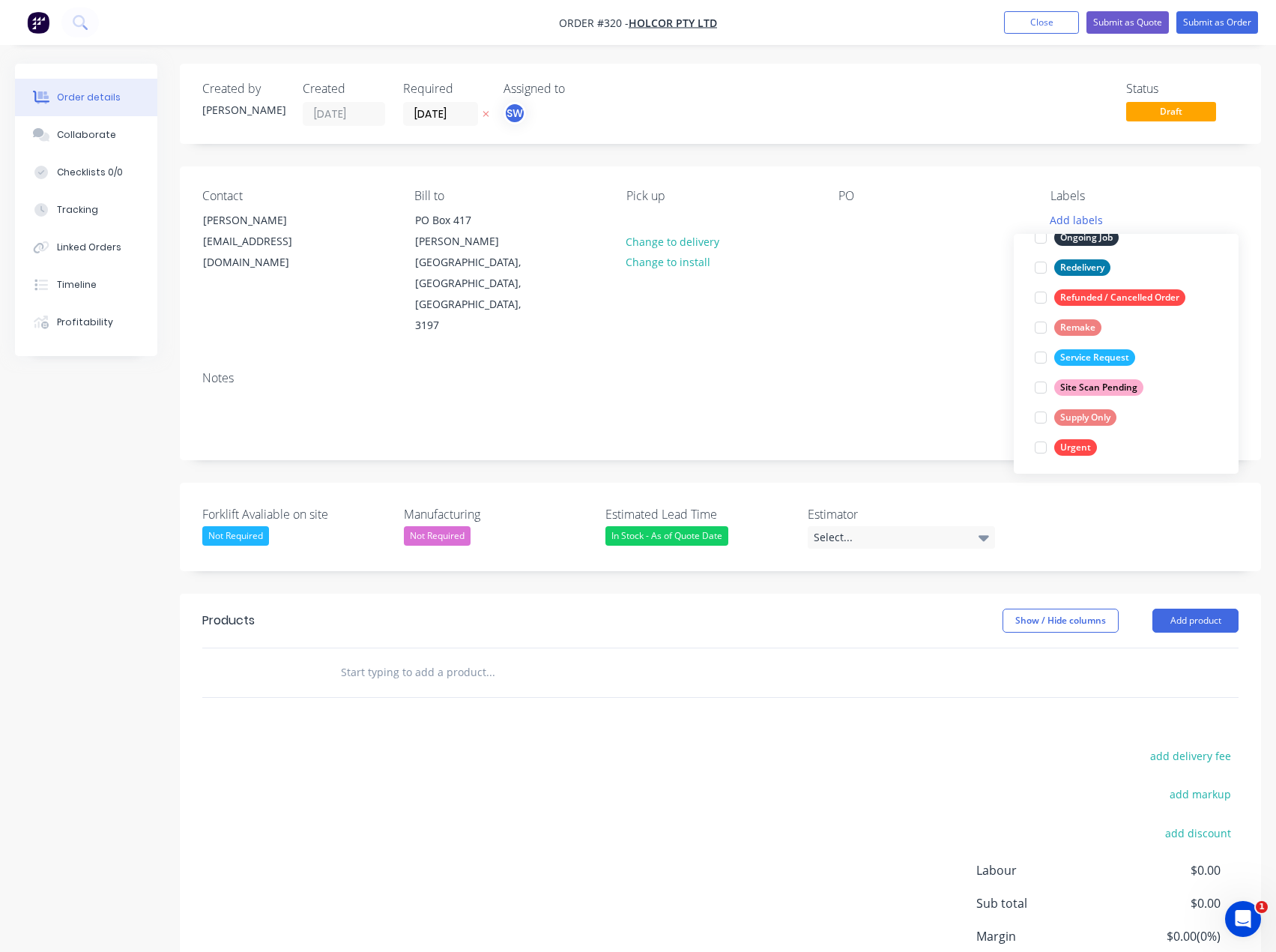
scroll to position [240, 0]
click at [1085, 406] on div "Supply Only" at bounding box center [1086, 413] width 62 height 16
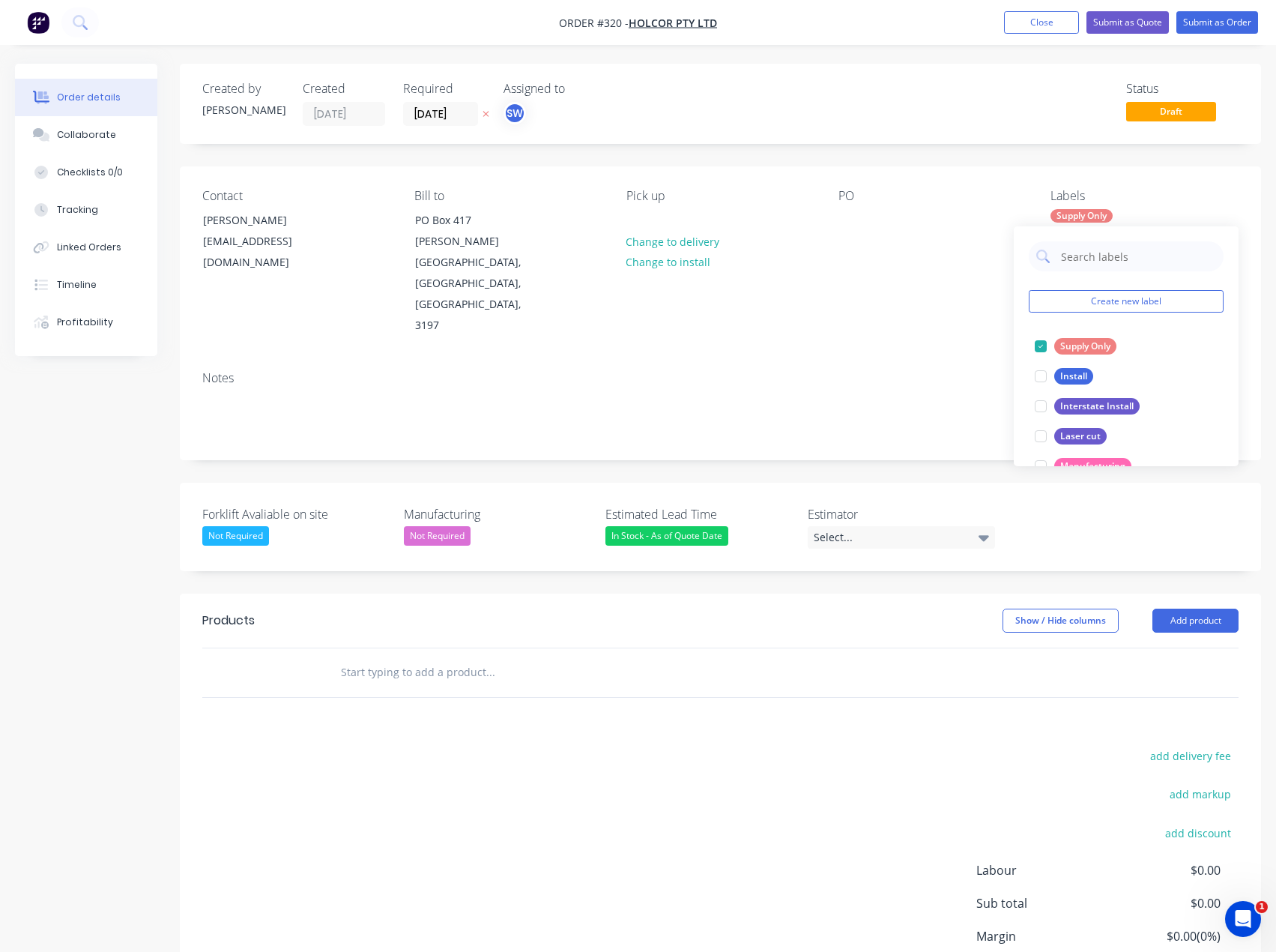
click at [952, 359] on div "Notes" at bounding box center [720, 409] width 1081 height 101
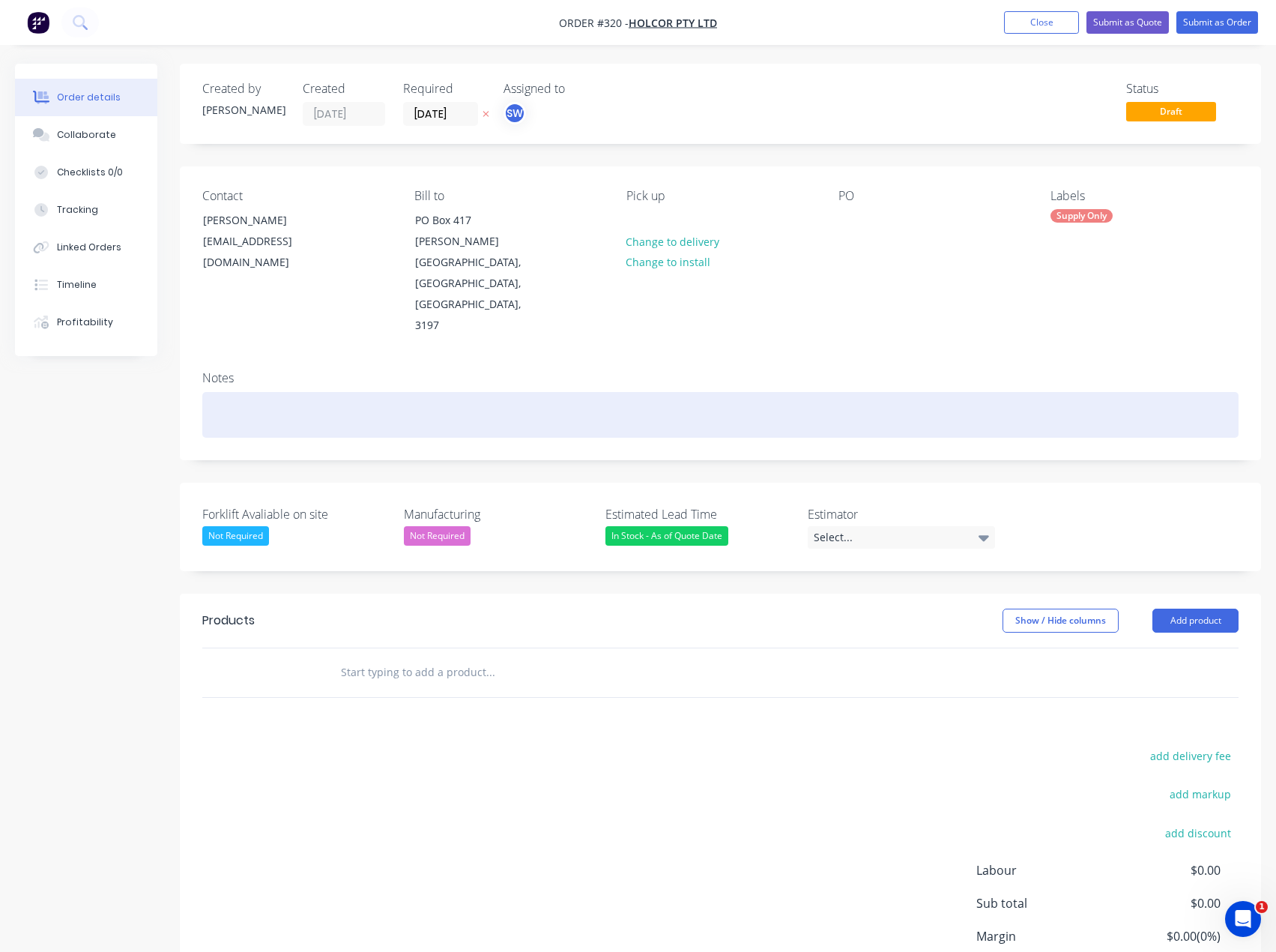
click at [463, 392] on div at bounding box center [720, 414] width 1036 height 46
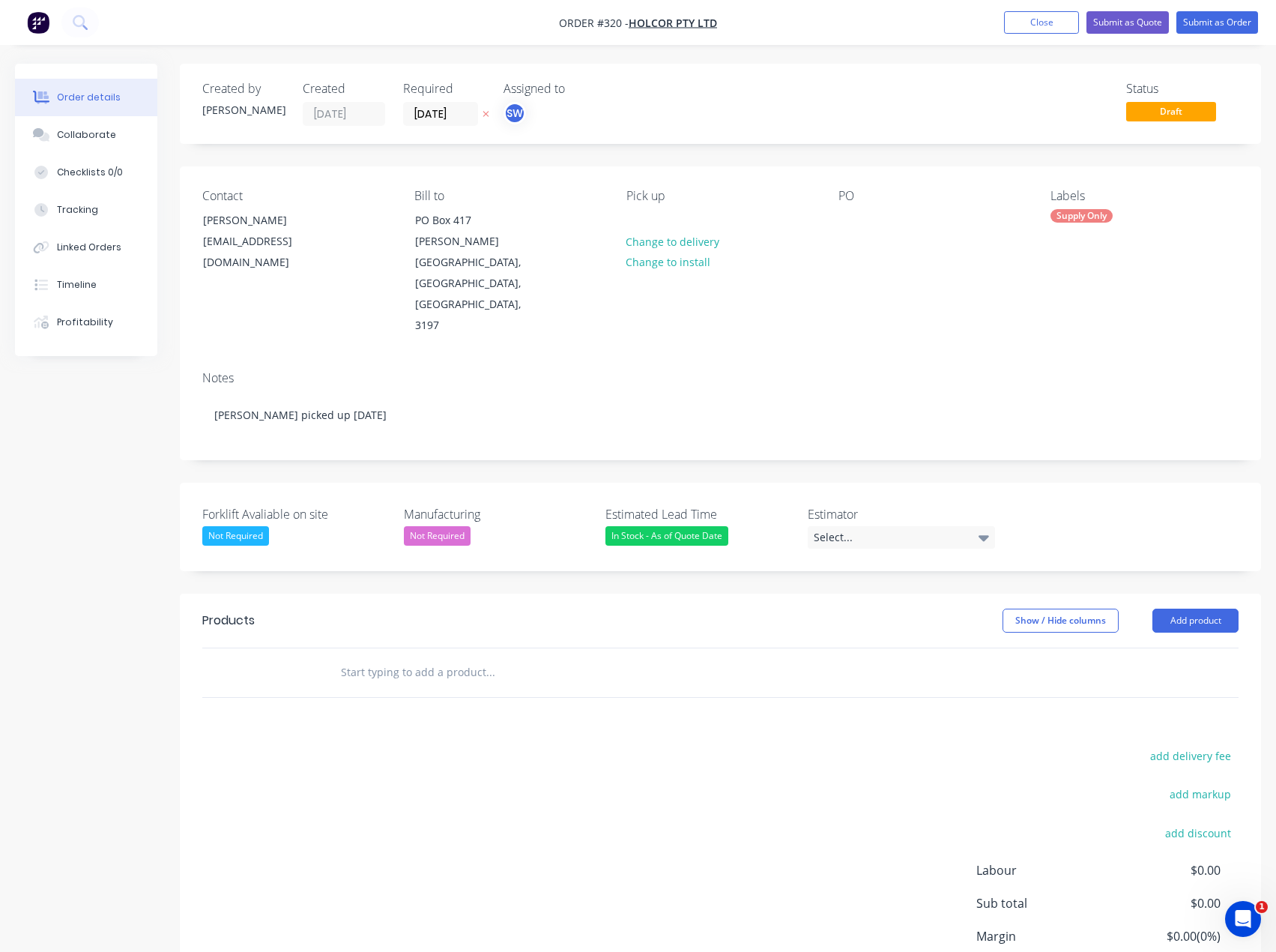
click at [439, 359] on div "Notes [PERSON_NAME] picked up [DATE]" at bounding box center [720, 409] width 1081 height 101
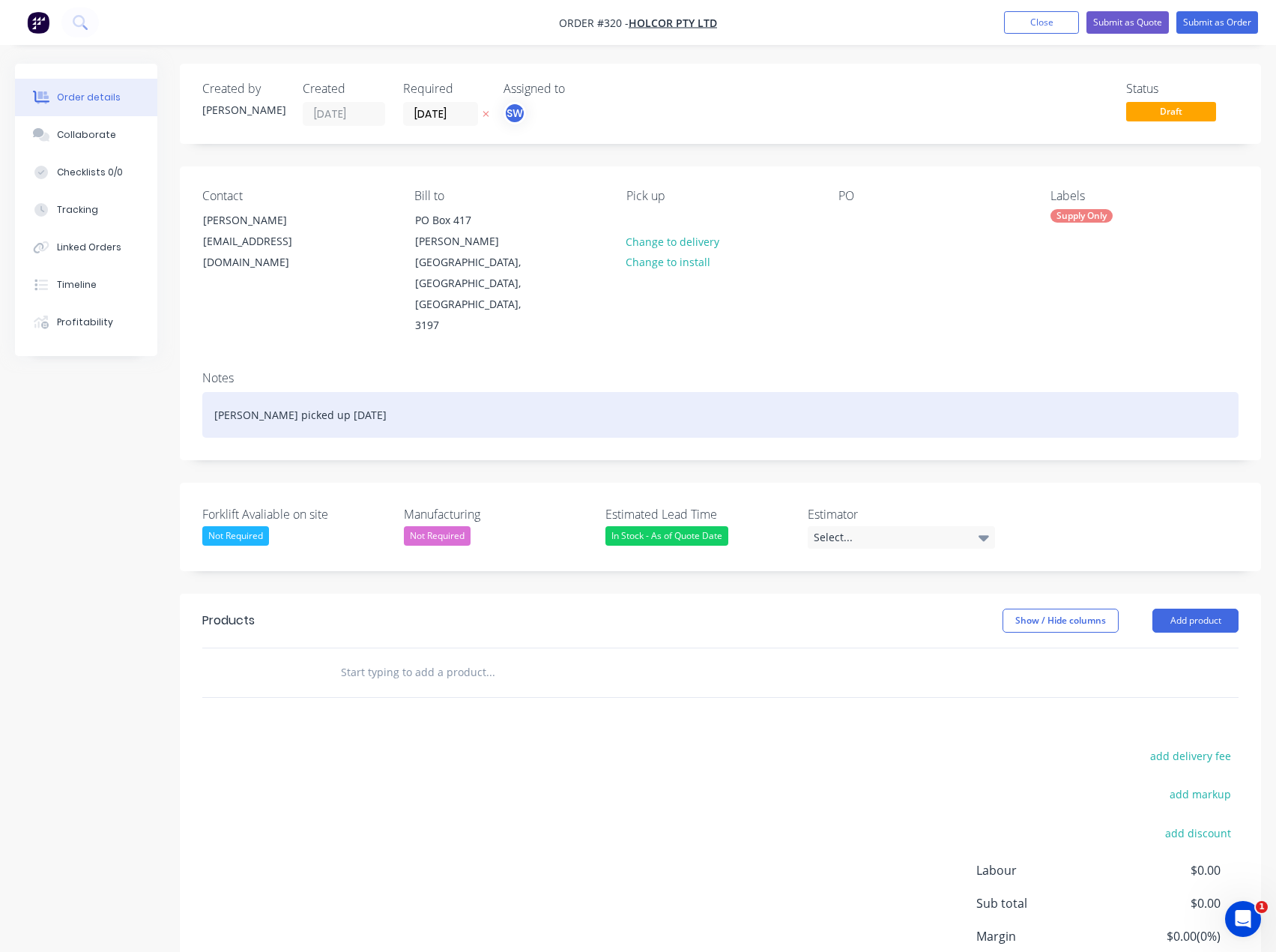
click at [425, 392] on div "[PERSON_NAME] picked up [DATE]" at bounding box center [720, 414] width 1036 height 46
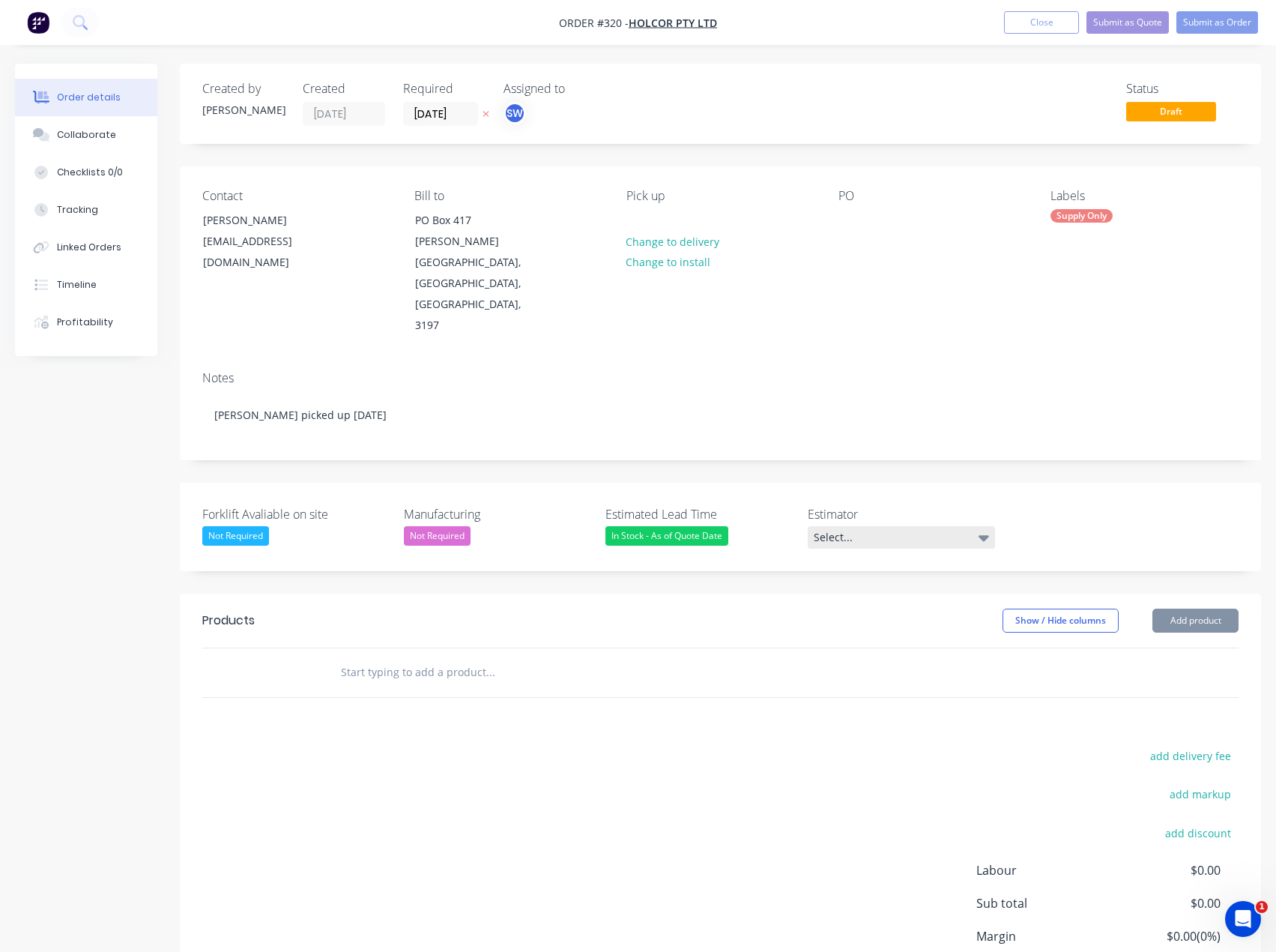
click at [893, 526] on div "Select..." at bounding box center [901, 537] width 187 height 22
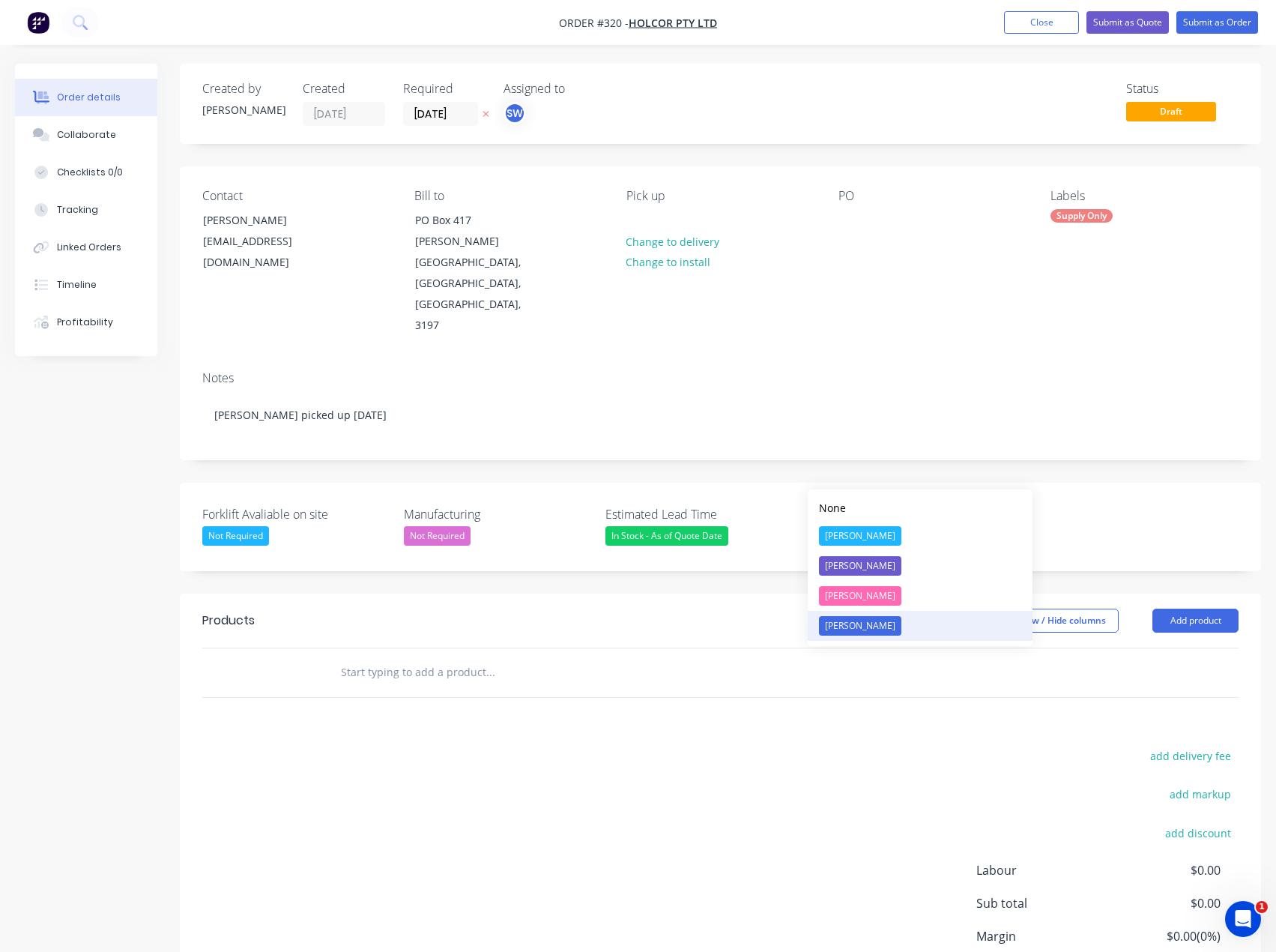
click at [879, 619] on div "[PERSON_NAME]" at bounding box center [860, 625] width 83 height 19
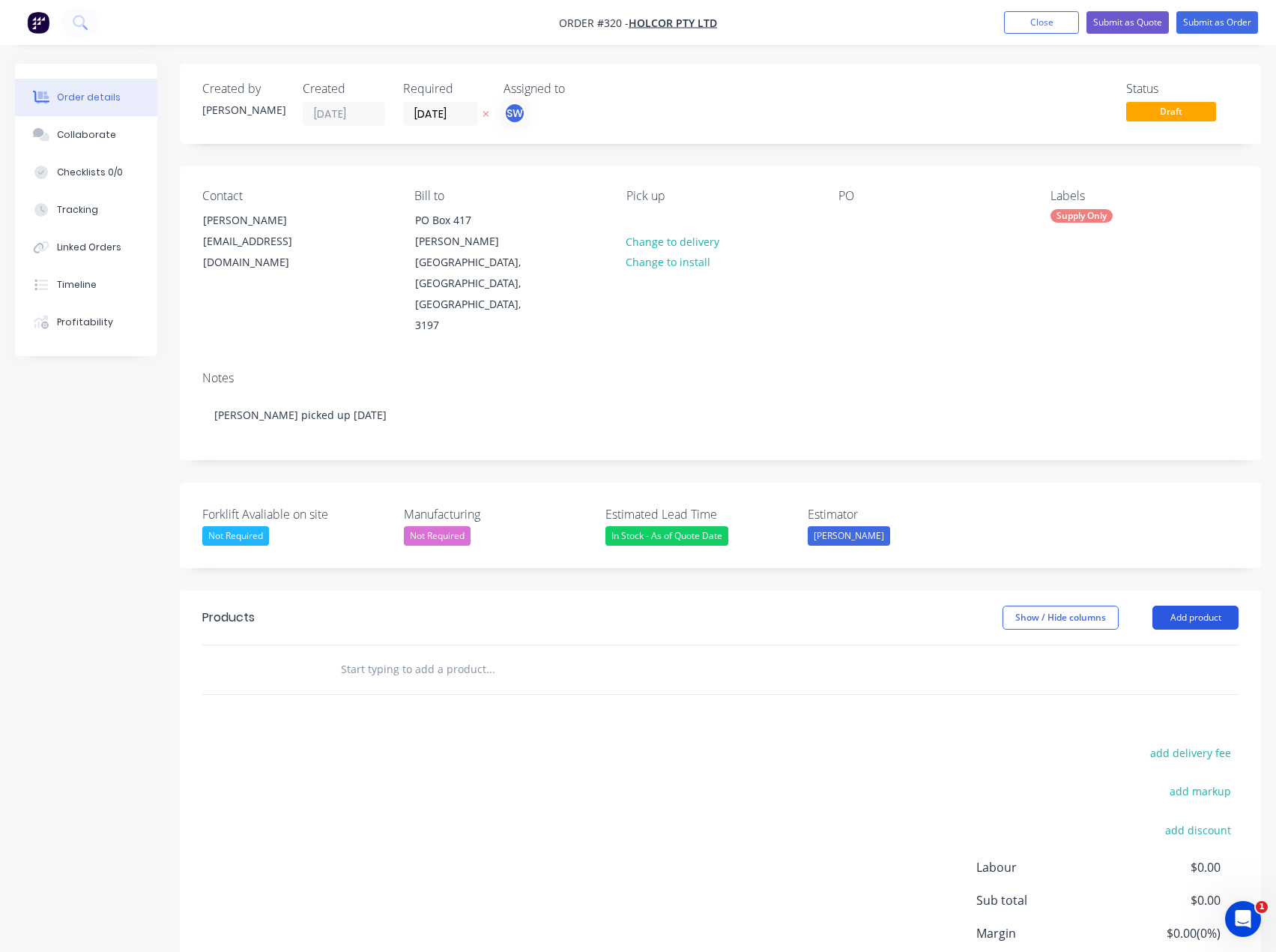
click at [1208, 605] on button "Add product" at bounding box center [1195, 617] width 86 height 24
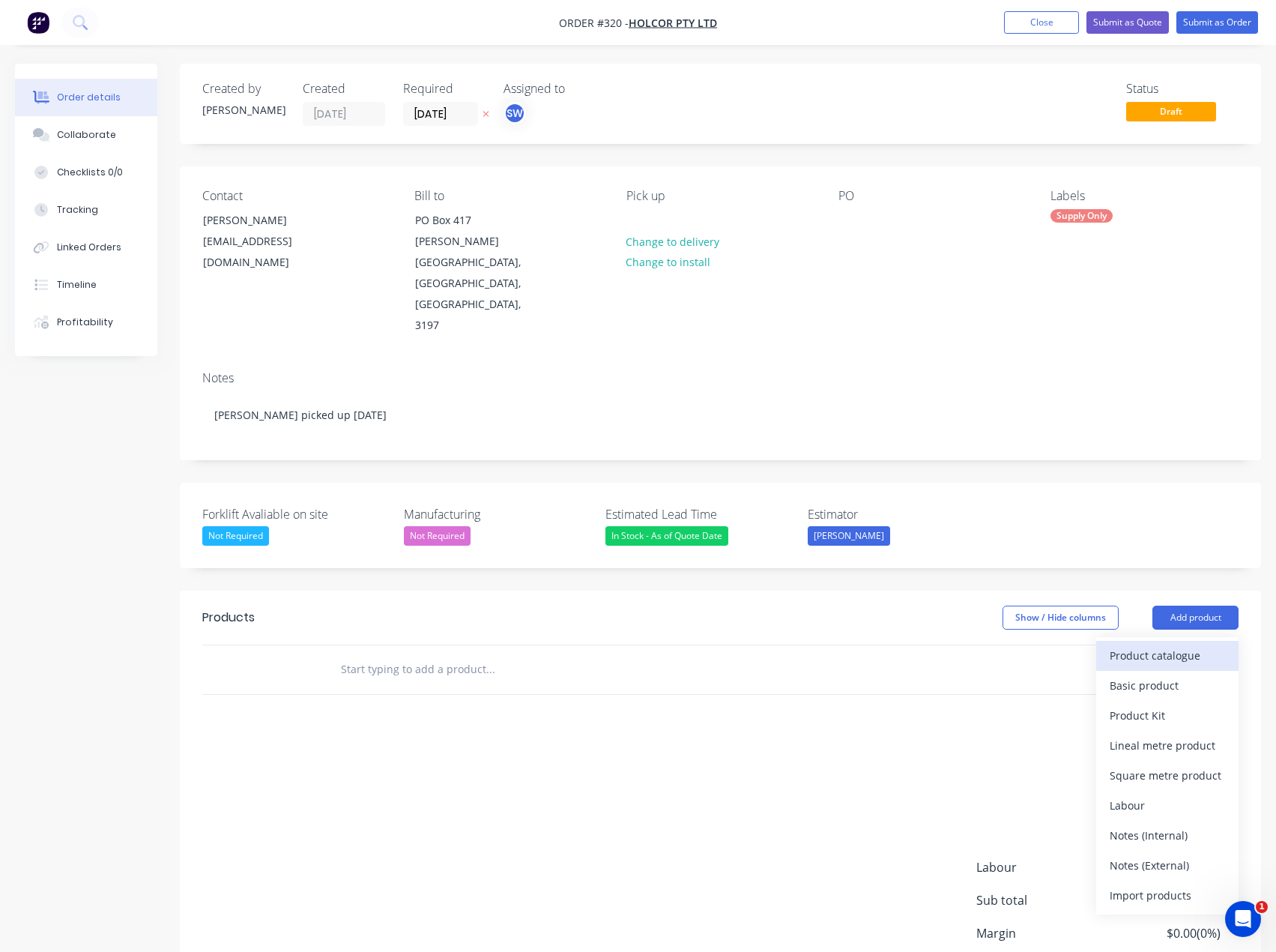
click at [1193, 645] on div "Product catalogue" at bounding box center [1167, 656] width 115 height 22
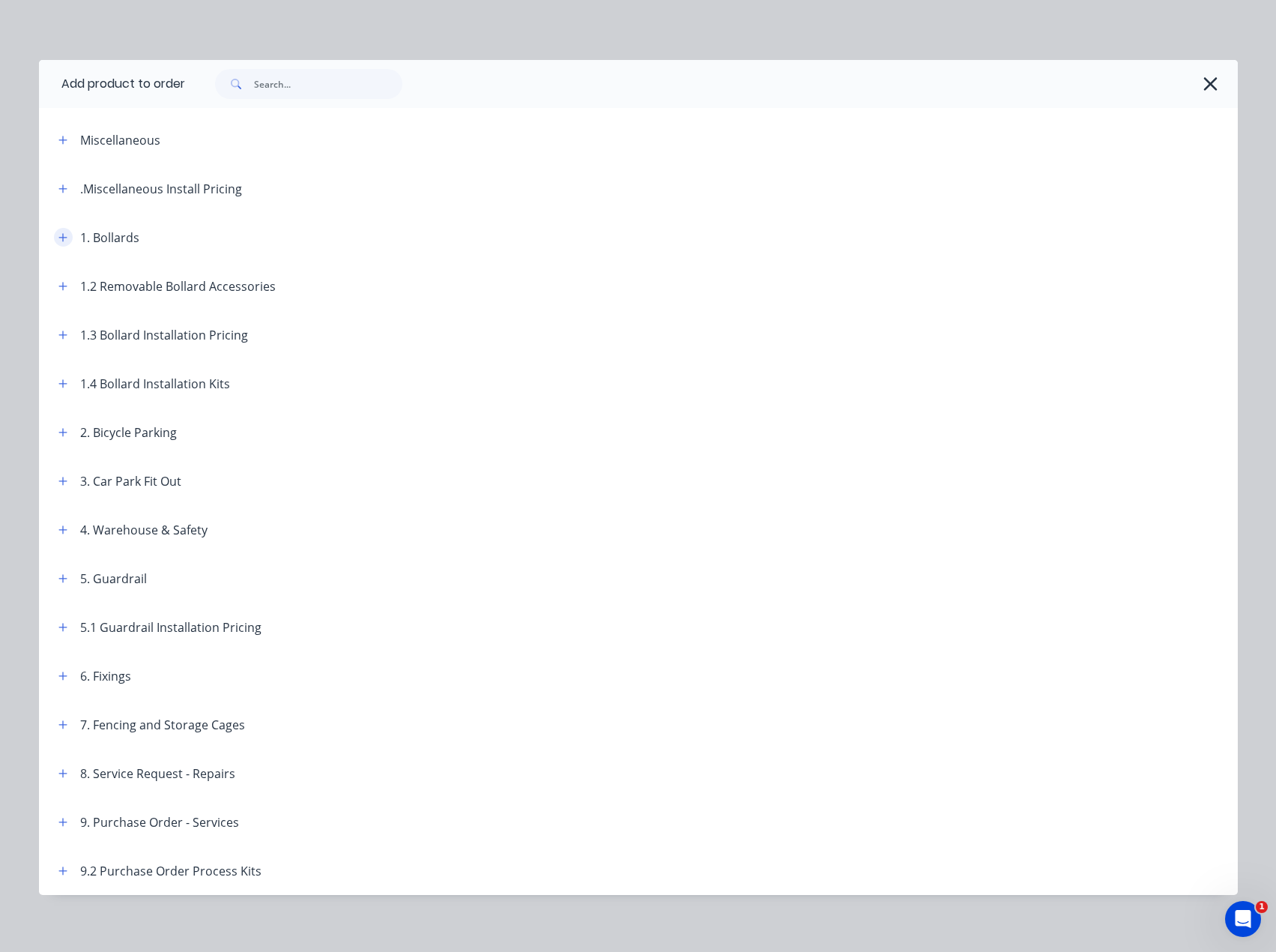
click at [64, 232] on button "button" at bounding box center [63, 237] width 19 height 19
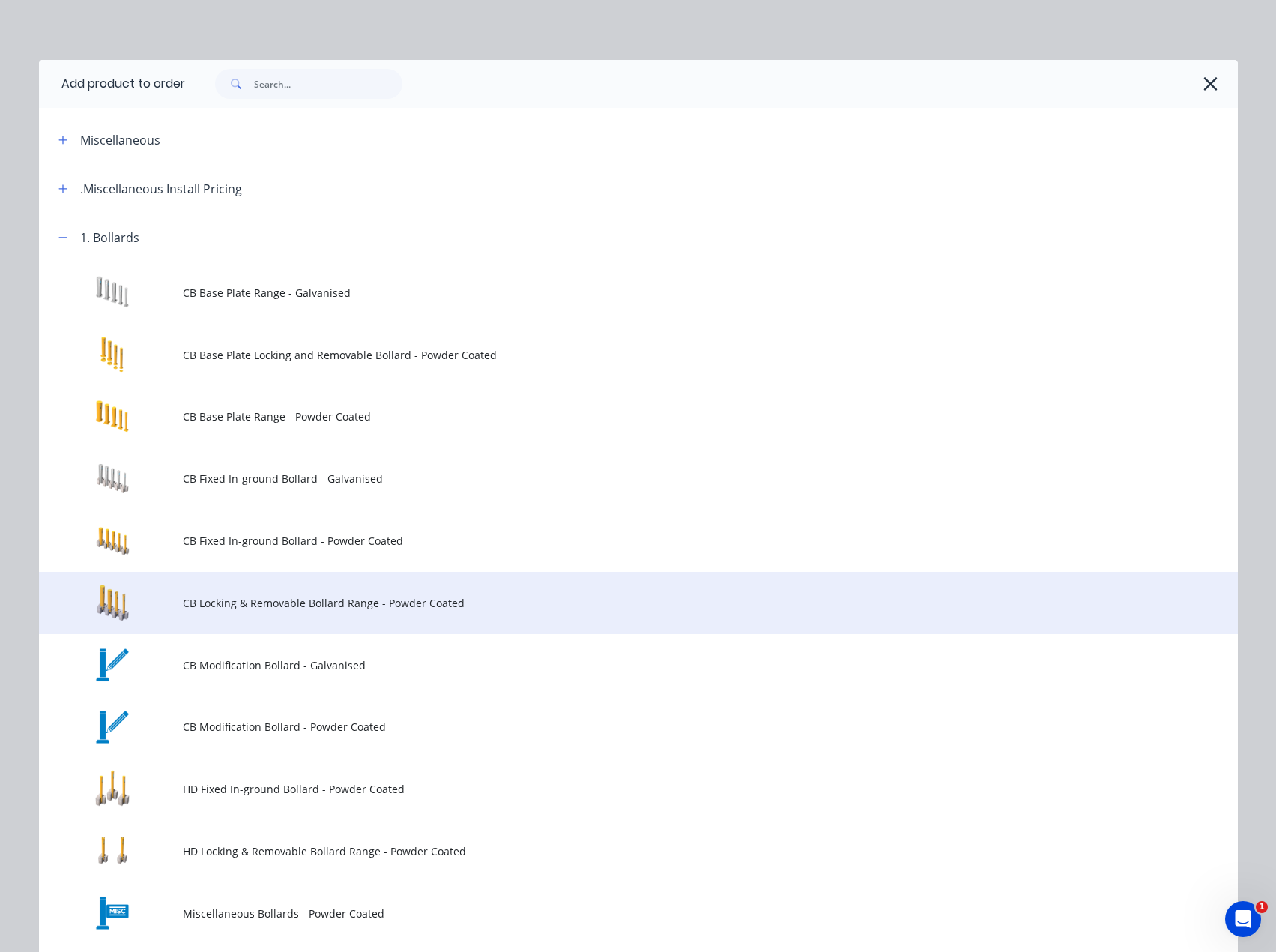
click at [405, 590] on td "CB Locking & Removable Bollard Range - Powder Coated" at bounding box center [710, 603] width 1055 height 62
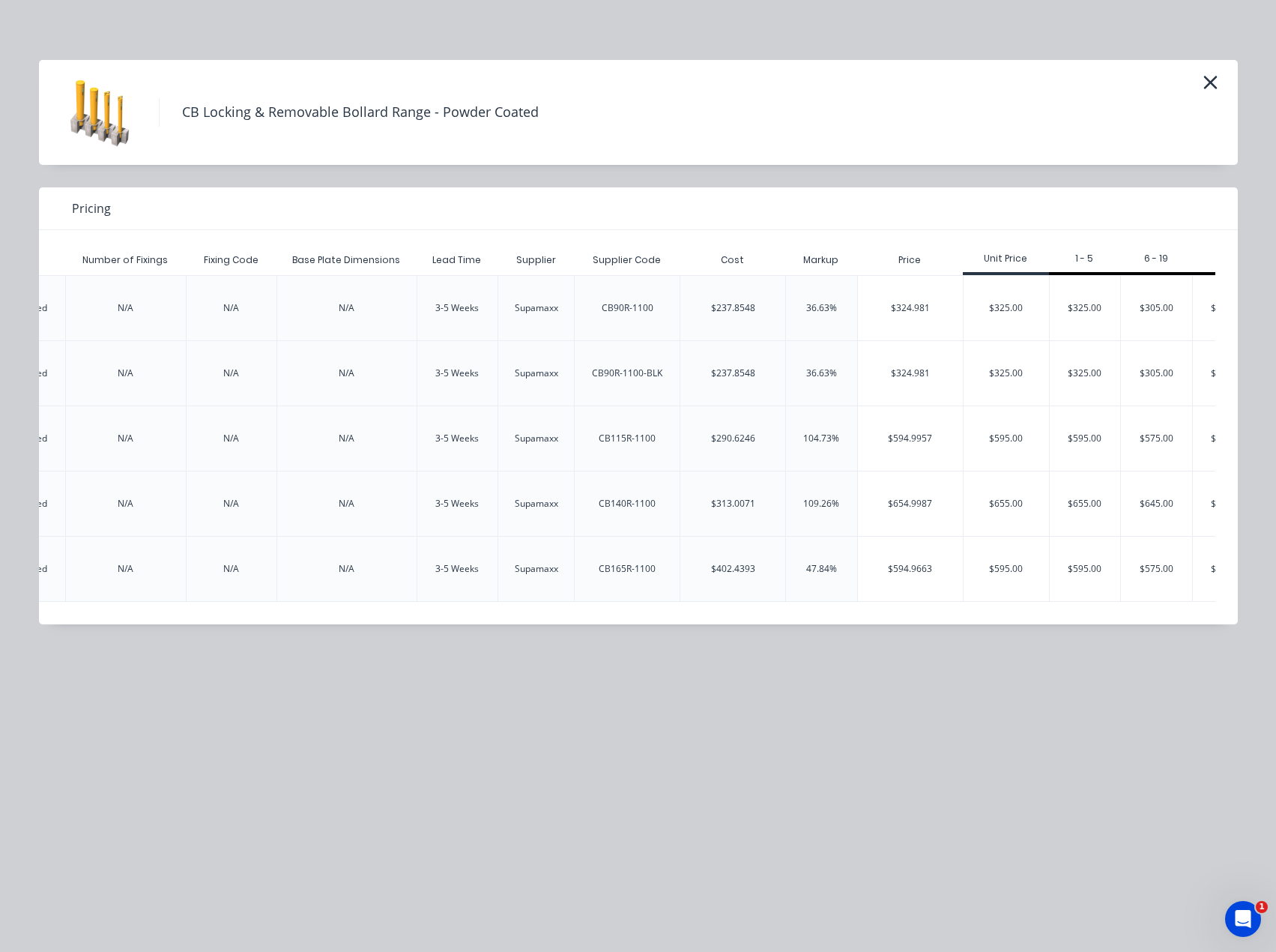
scroll to position [0, 1562]
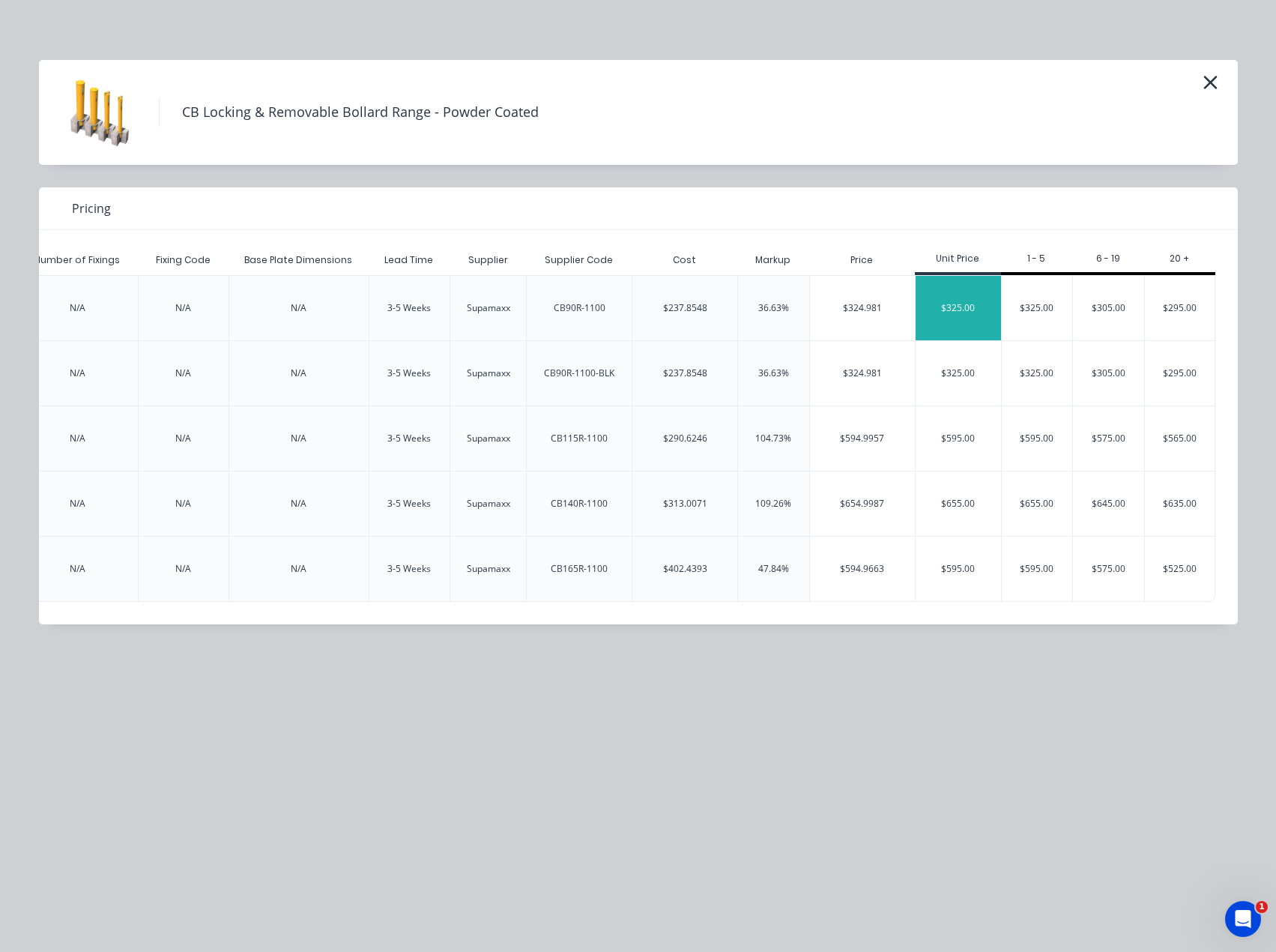
click at [960, 294] on div "$325.00" at bounding box center [958, 307] width 85 height 64
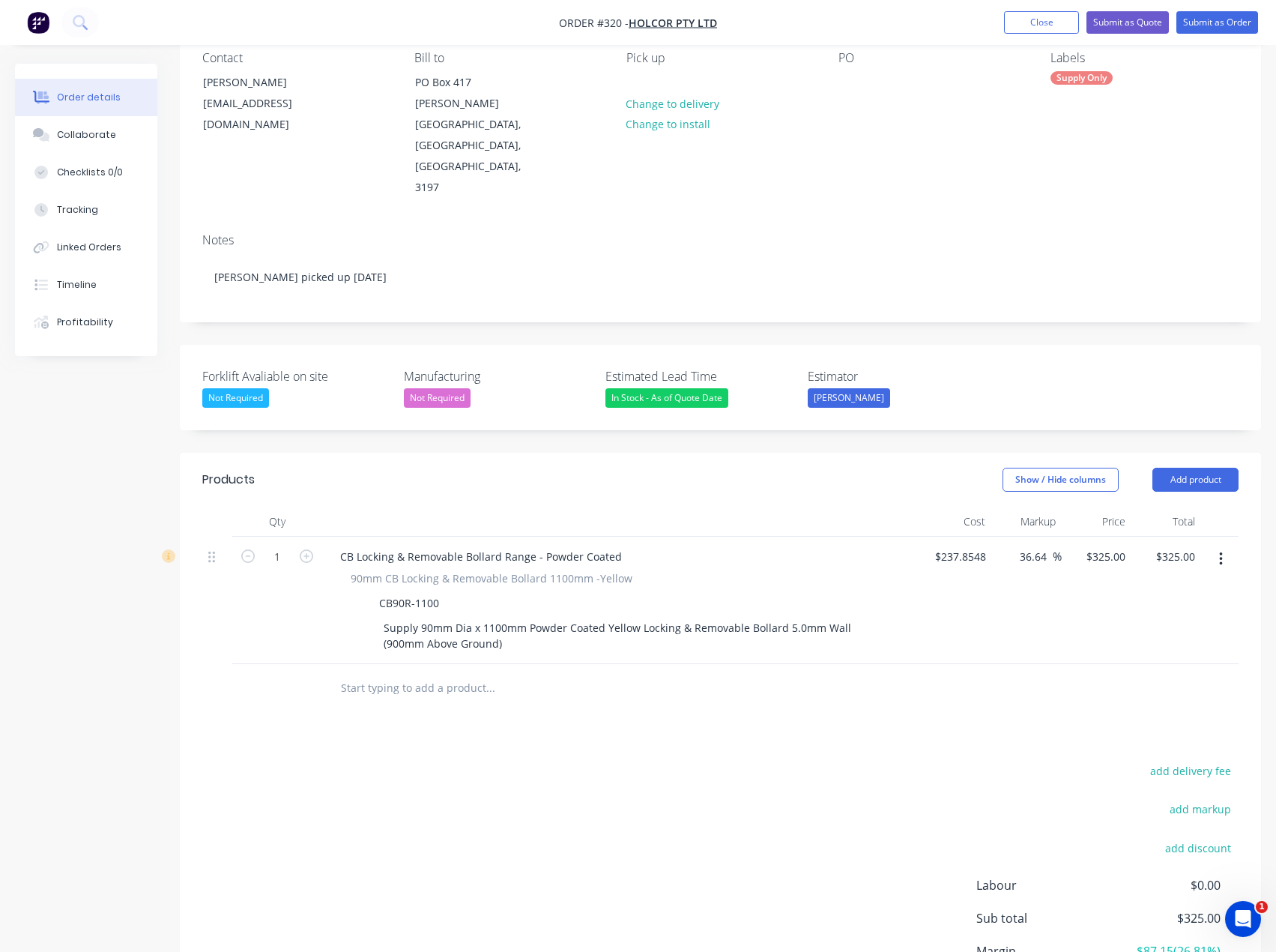
scroll to position [150, 0]
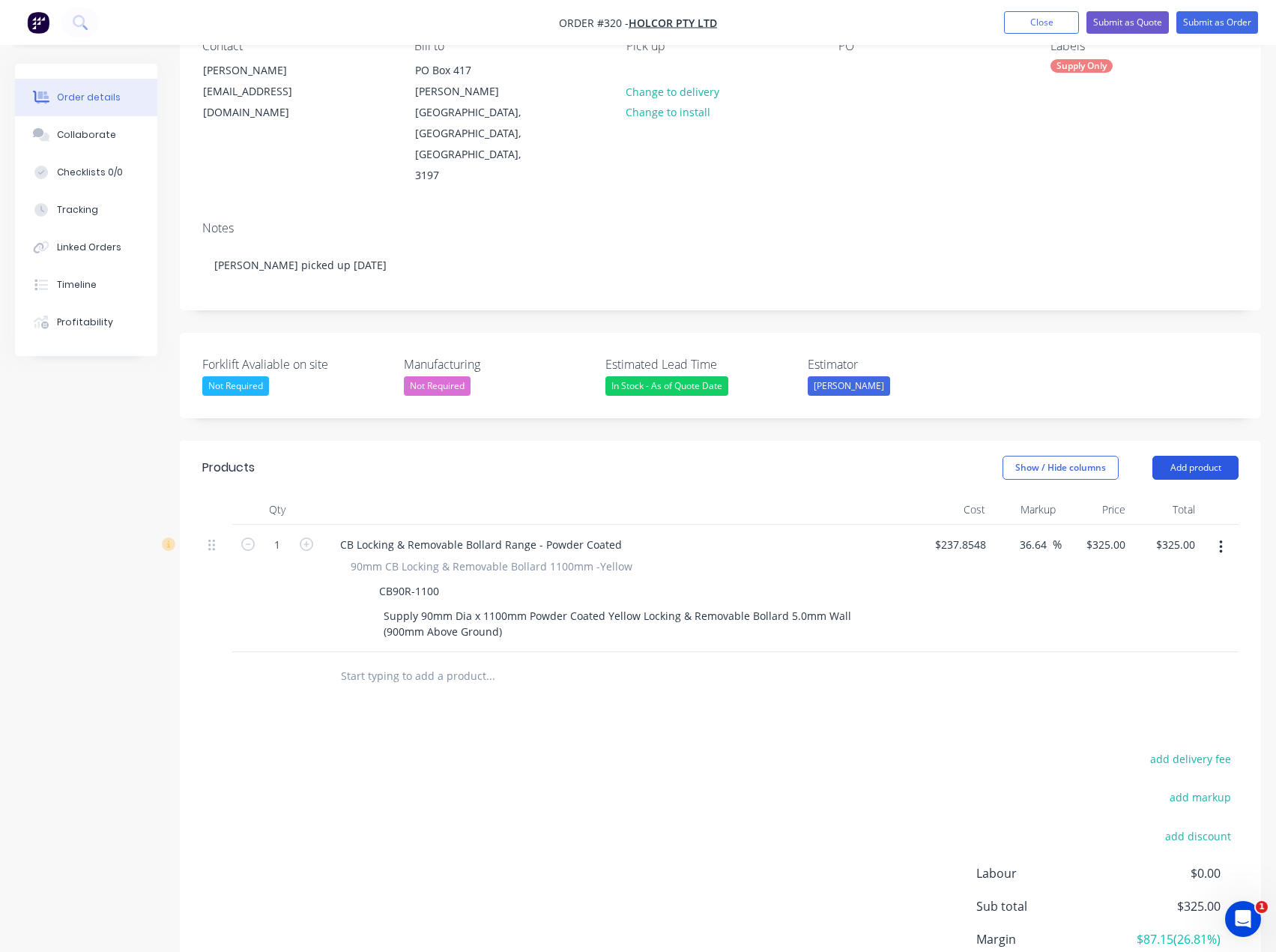
click at [1183, 456] on button "Add product" at bounding box center [1195, 467] width 86 height 24
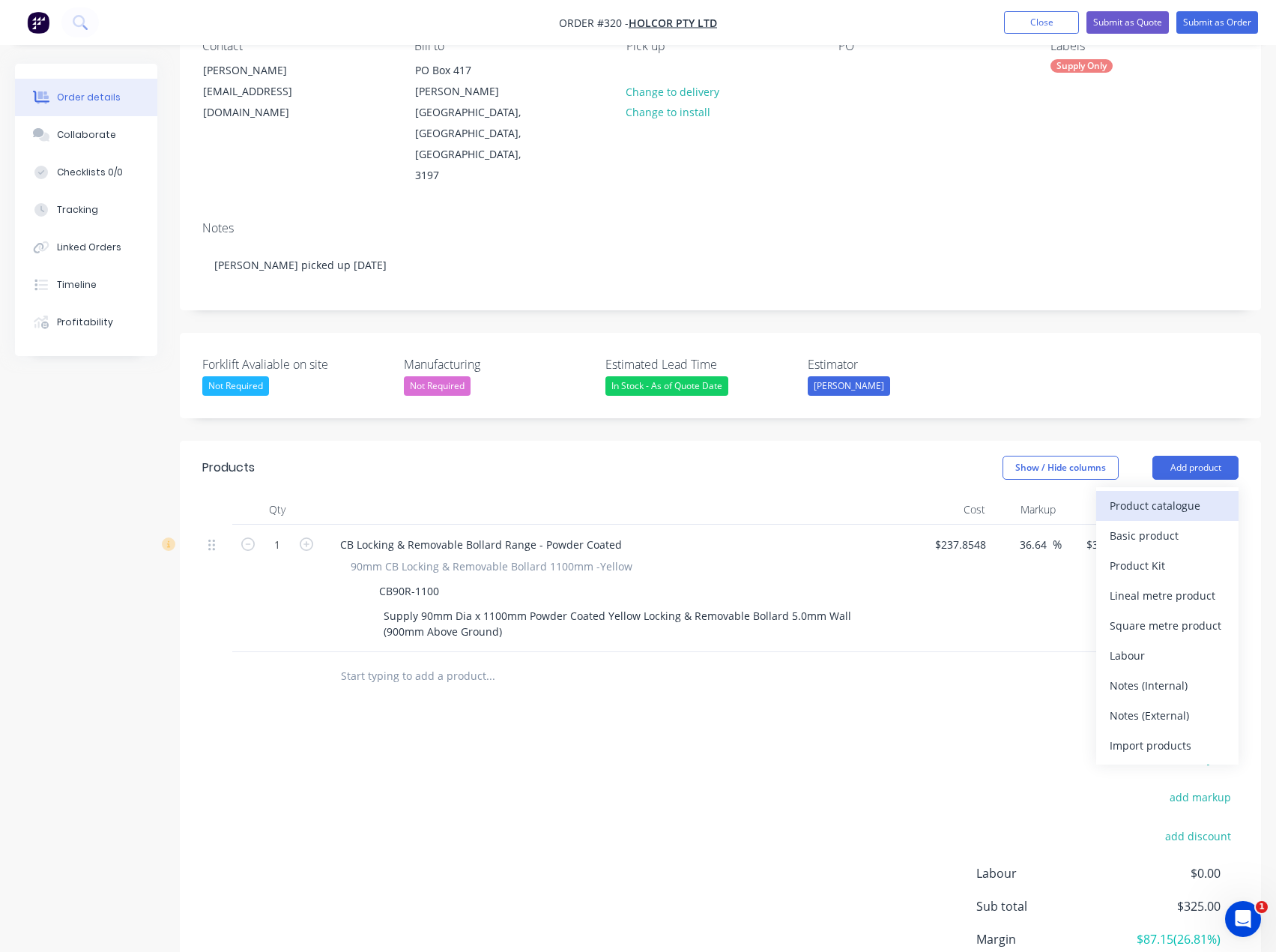
click at [1144, 495] on div "Product catalogue" at bounding box center [1167, 505] width 115 height 22
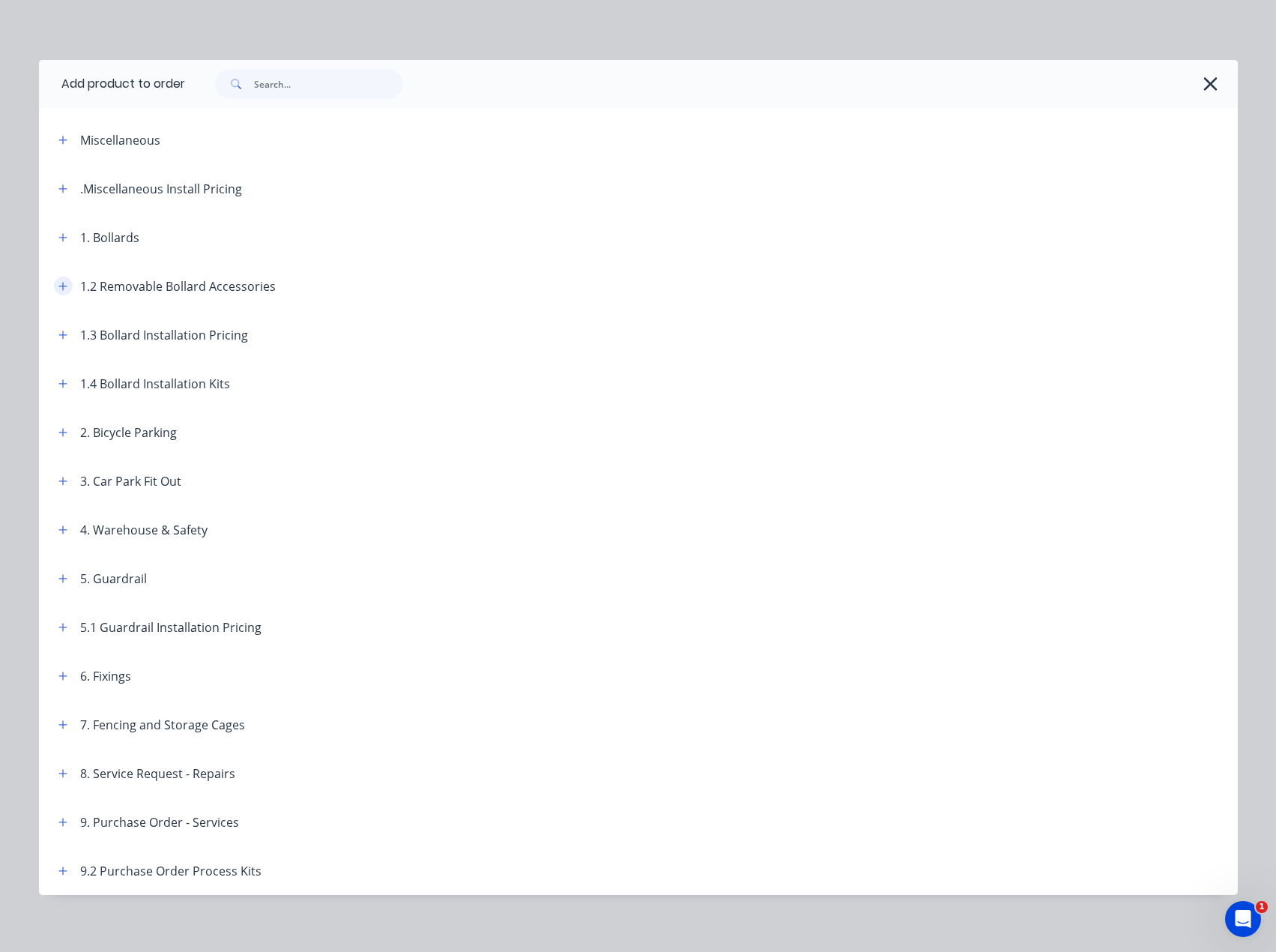
click at [64, 286] on button "button" at bounding box center [63, 286] width 19 height 19
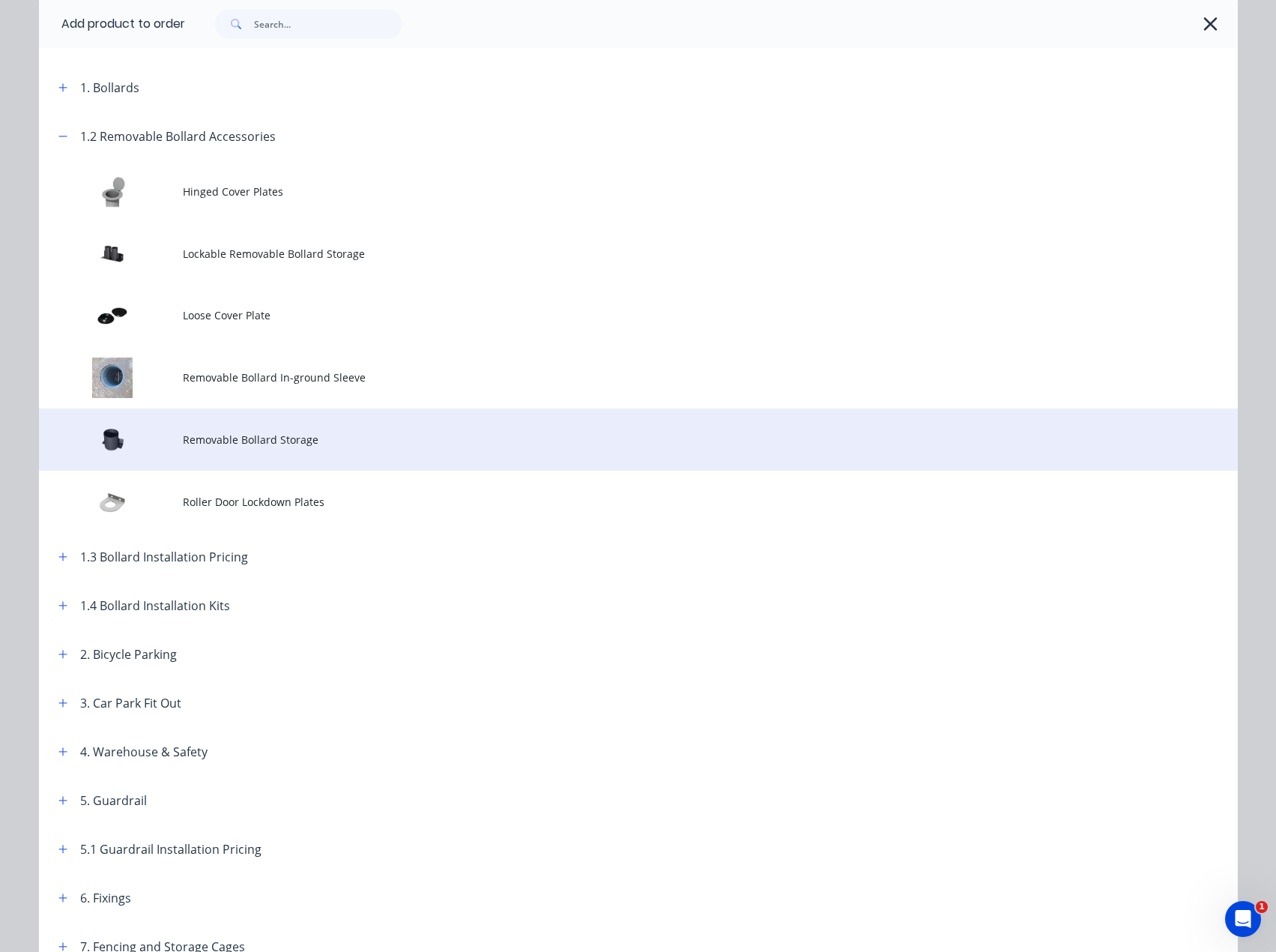
click at [325, 437] on span "Removable Bollard Storage" at bounding box center [604, 440] width 843 height 15
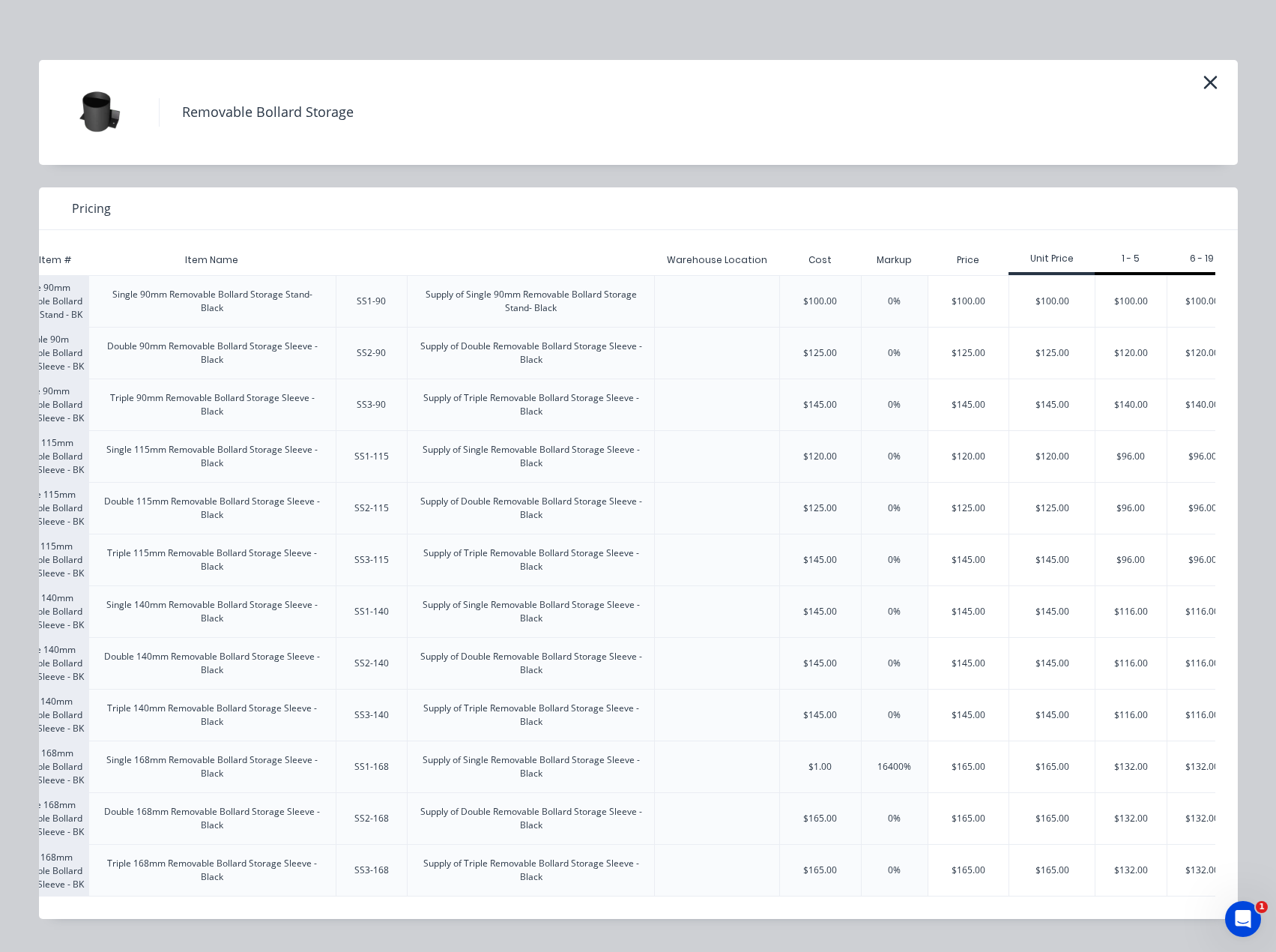
scroll to position [0, 178]
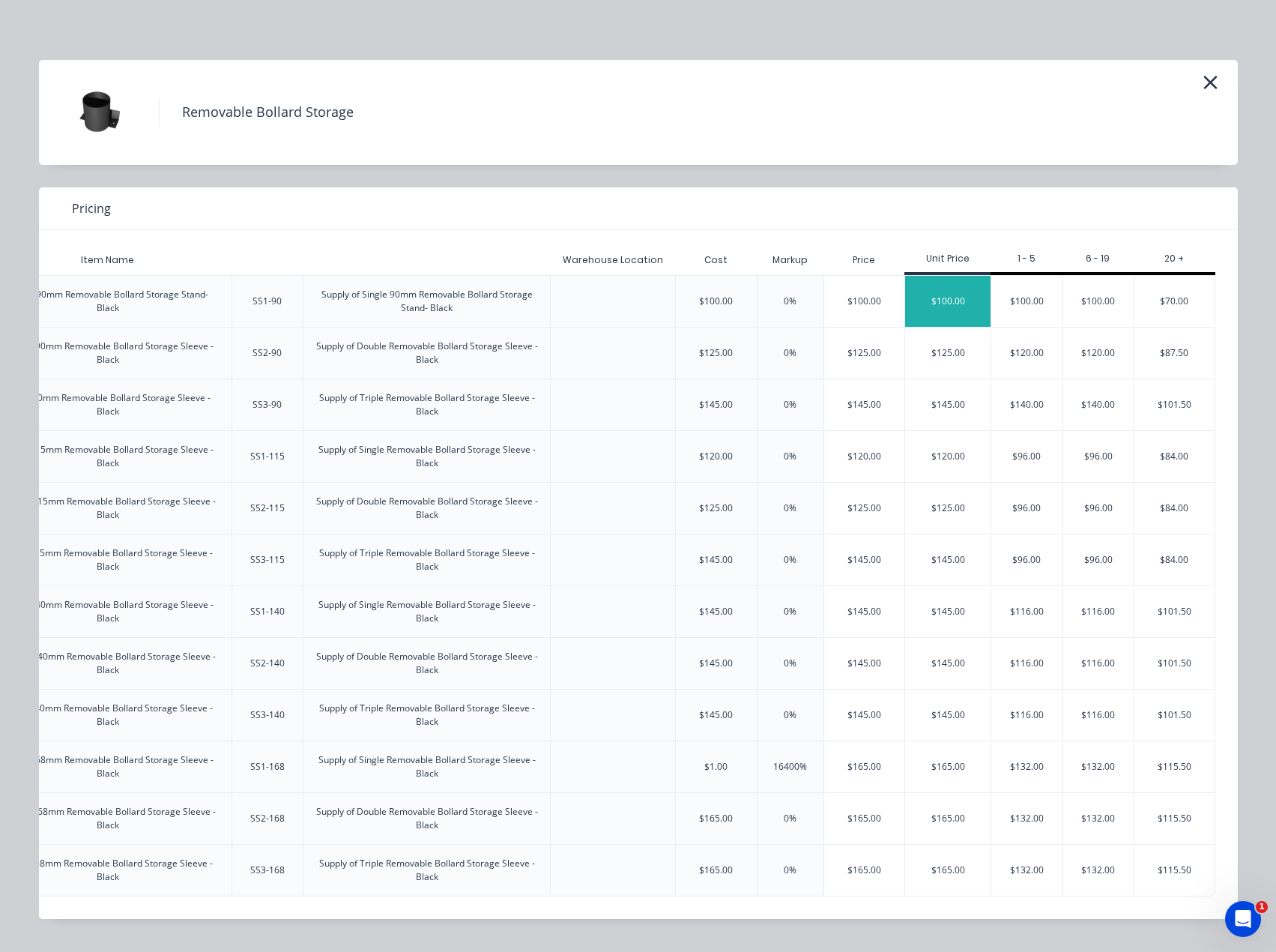
click at [939, 292] on div "$100.00" at bounding box center [948, 301] width 85 height 51
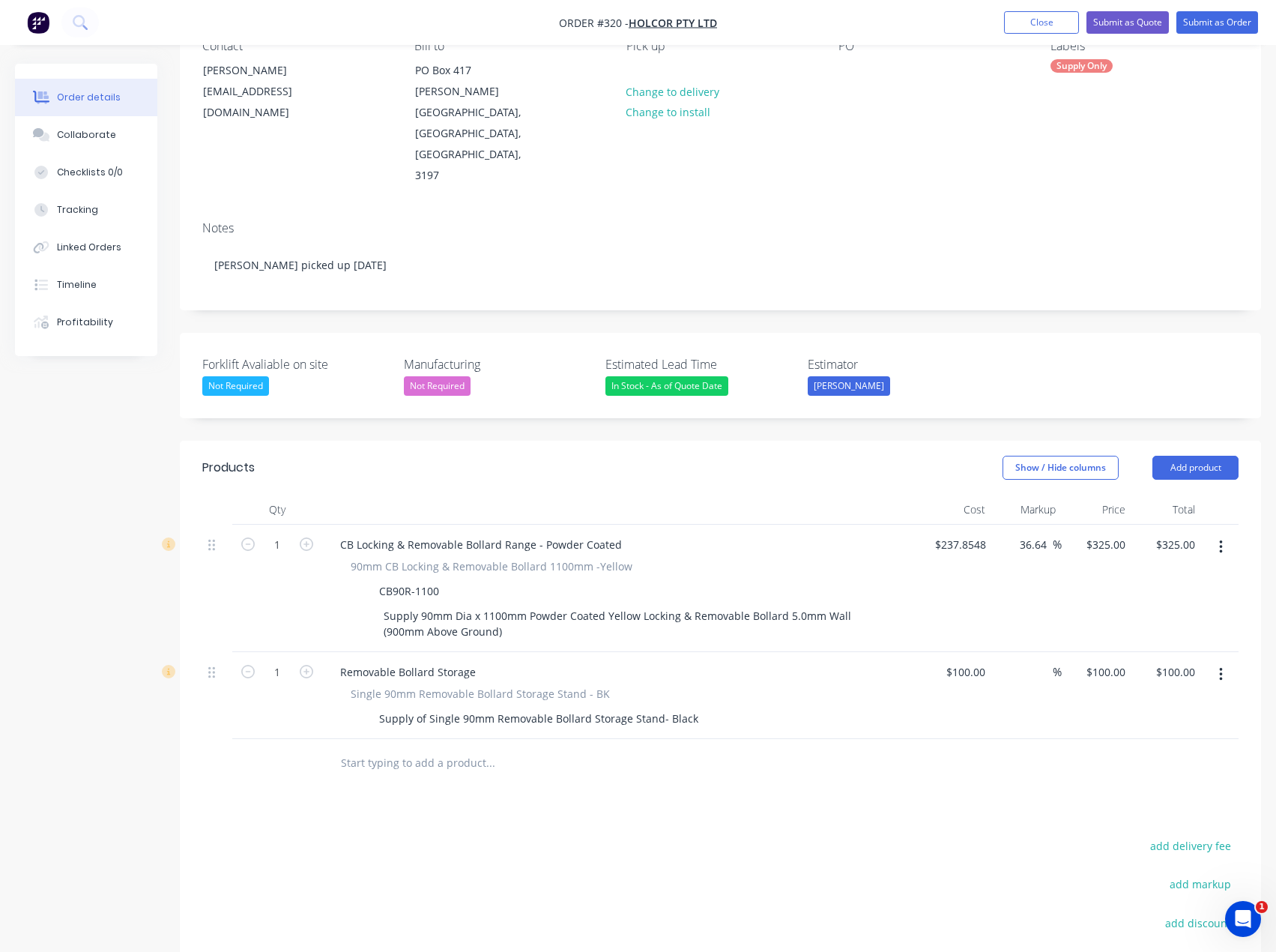
click at [530, 748] on div "Products Show / Hide columns Add product Qty Cost Markup Price Total 1 CB Locki…" at bounding box center [720, 793] width 1081 height 707
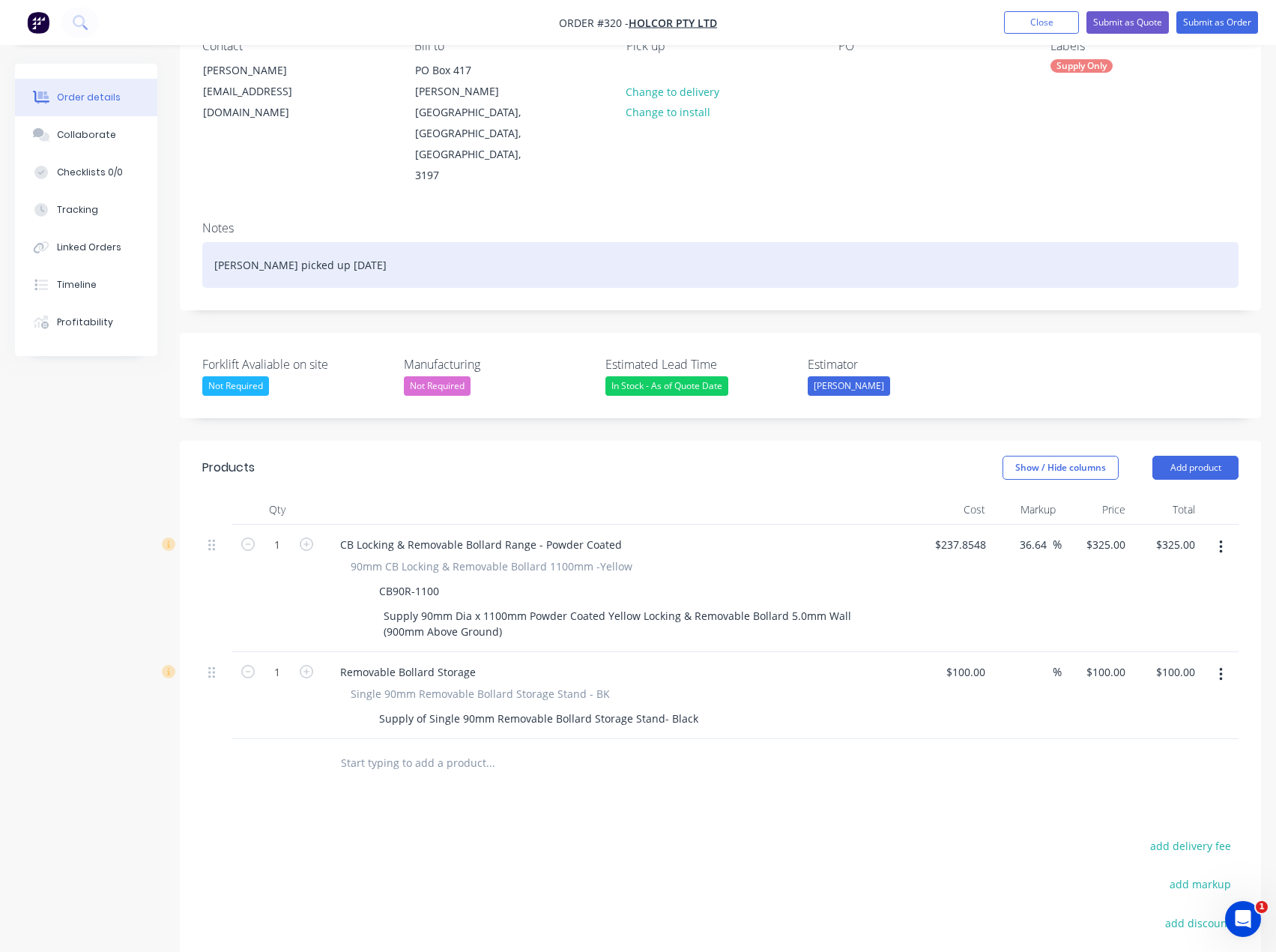
click at [355, 242] on div "[PERSON_NAME] picked up [DATE]" at bounding box center [720, 265] width 1036 height 46
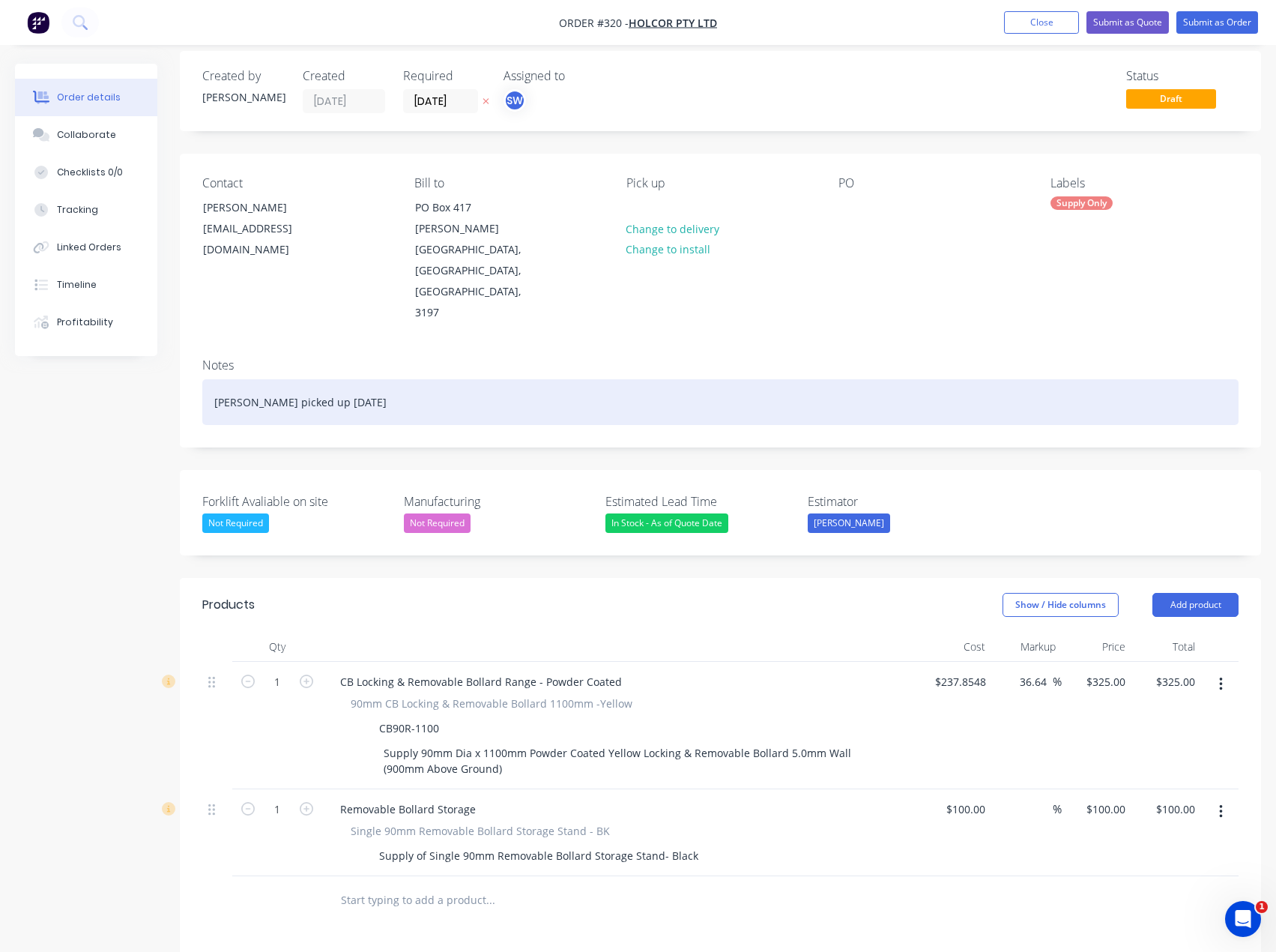
scroll to position [0, 0]
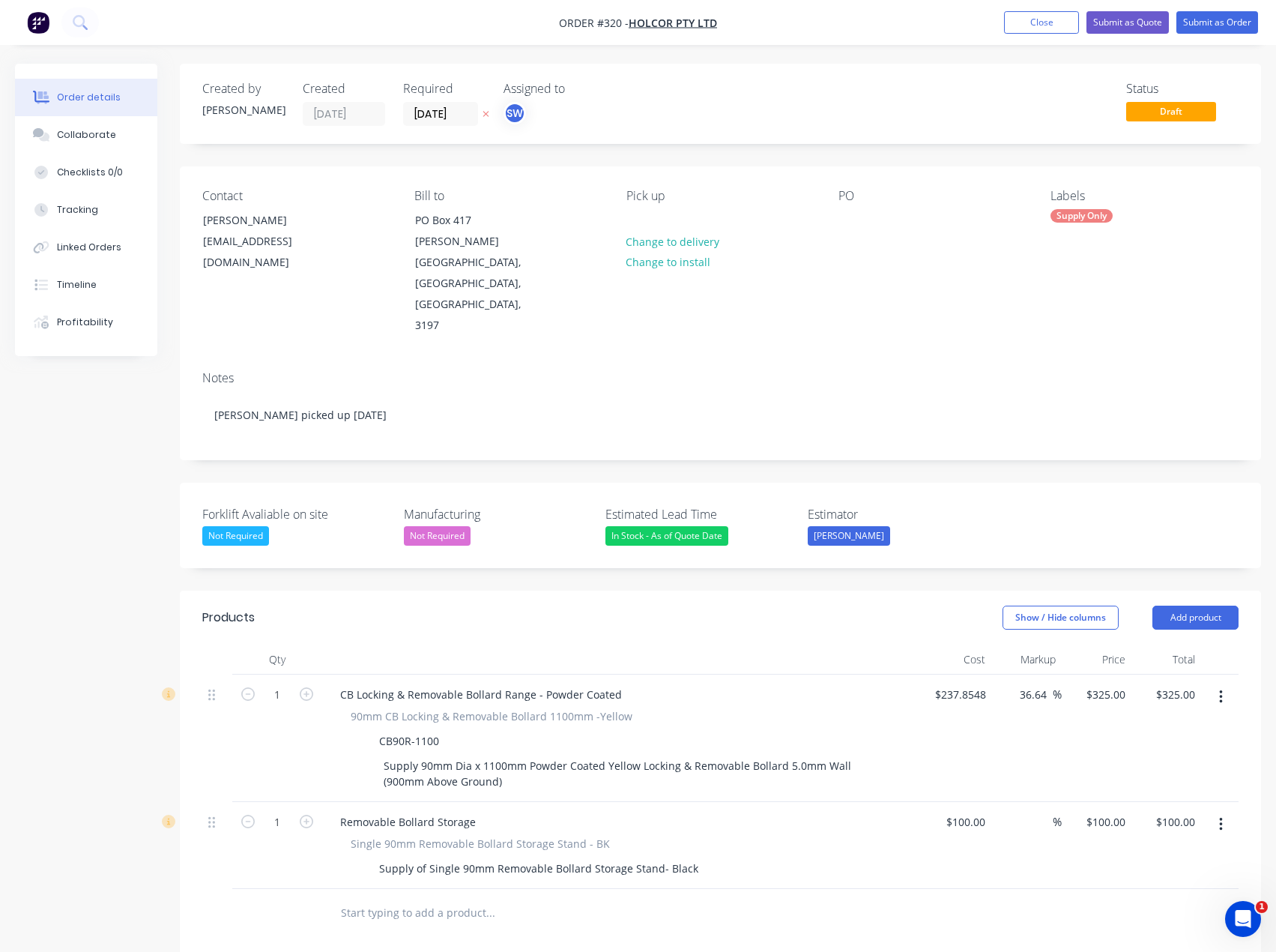
click at [1209, 591] on header "Products Show / Hide columns Add product" at bounding box center [720, 618] width 1081 height 54
click at [1209, 605] on button "Add product" at bounding box center [1195, 617] width 86 height 24
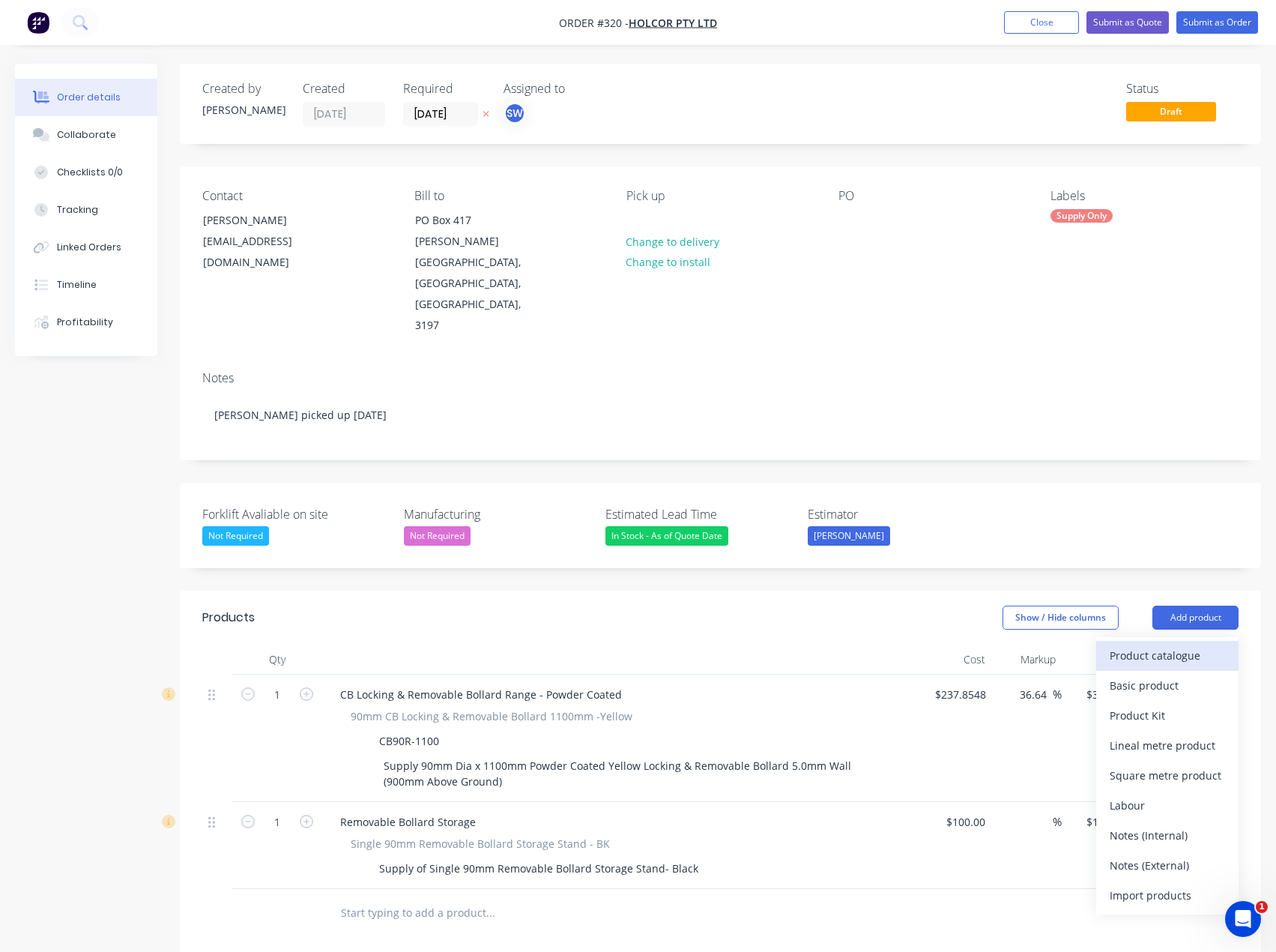
click at [1202, 645] on div "Product catalogue" at bounding box center [1167, 656] width 115 height 22
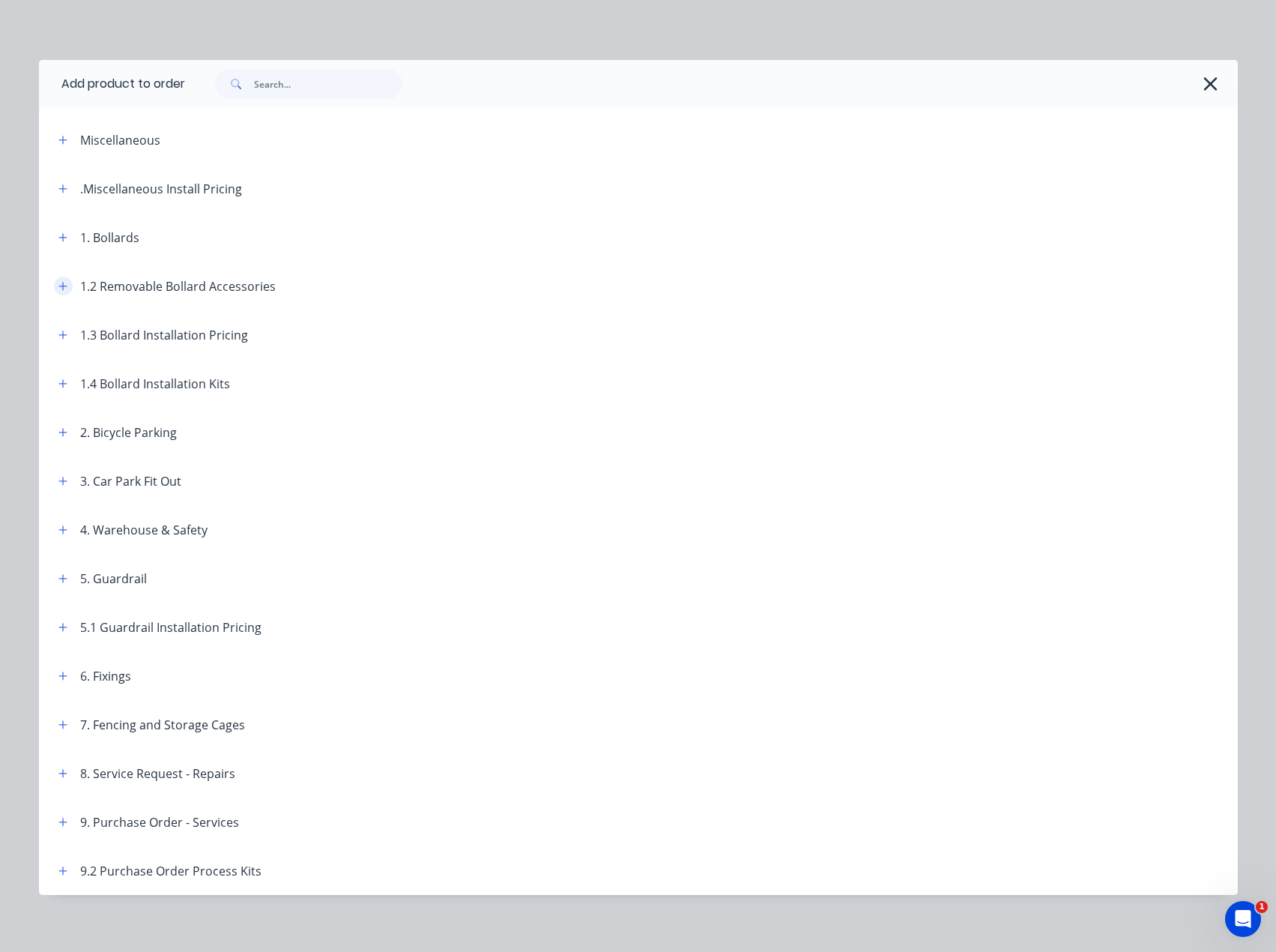
click at [59, 279] on button "button" at bounding box center [63, 286] width 19 height 19
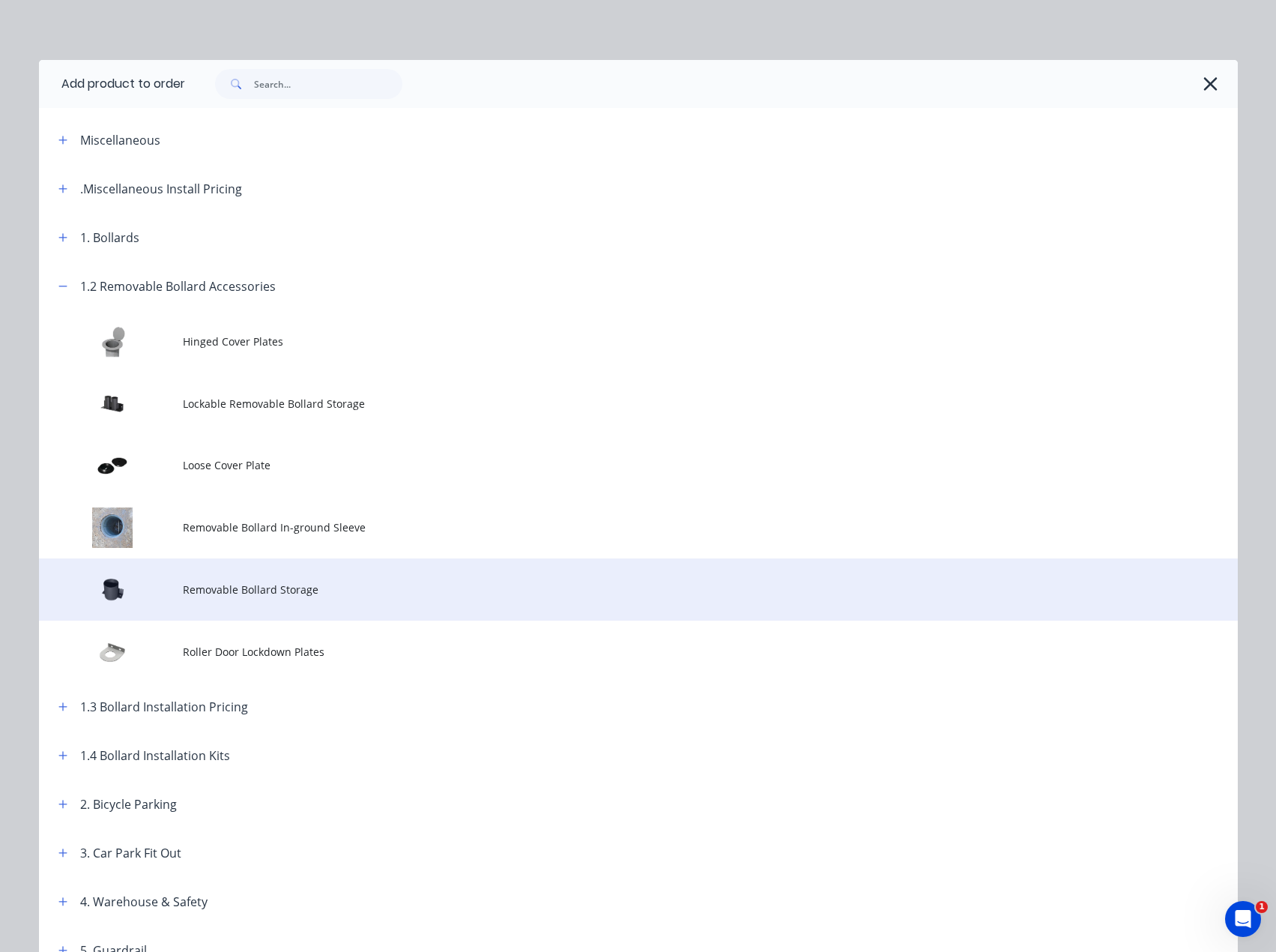
click at [254, 585] on span "Removable Bollard Storage" at bounding box center [604, 589] width 843 height 15
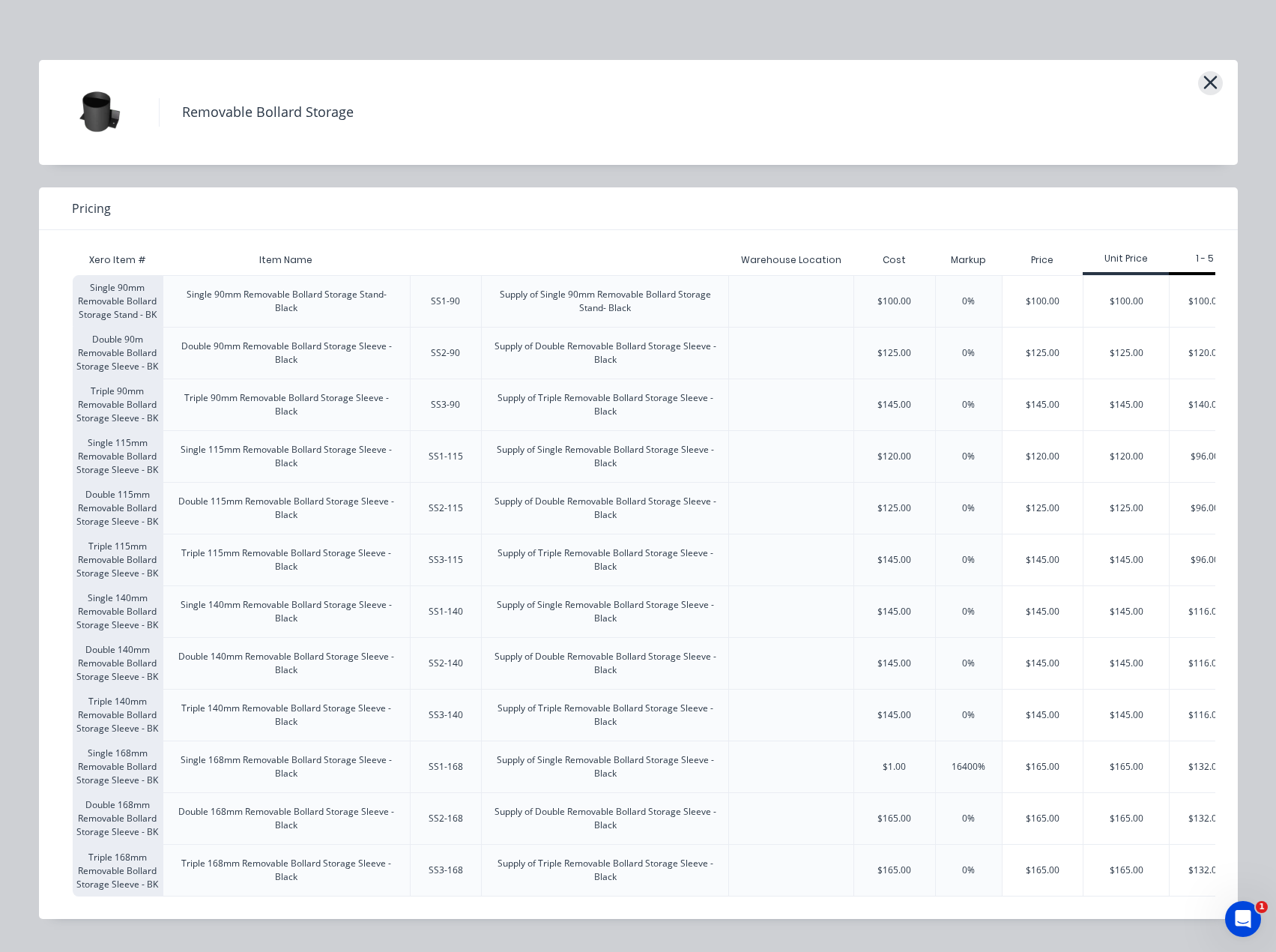
click at [1215, 83] on icon "button" at bounding box center [1210, 82] width 15 height 21
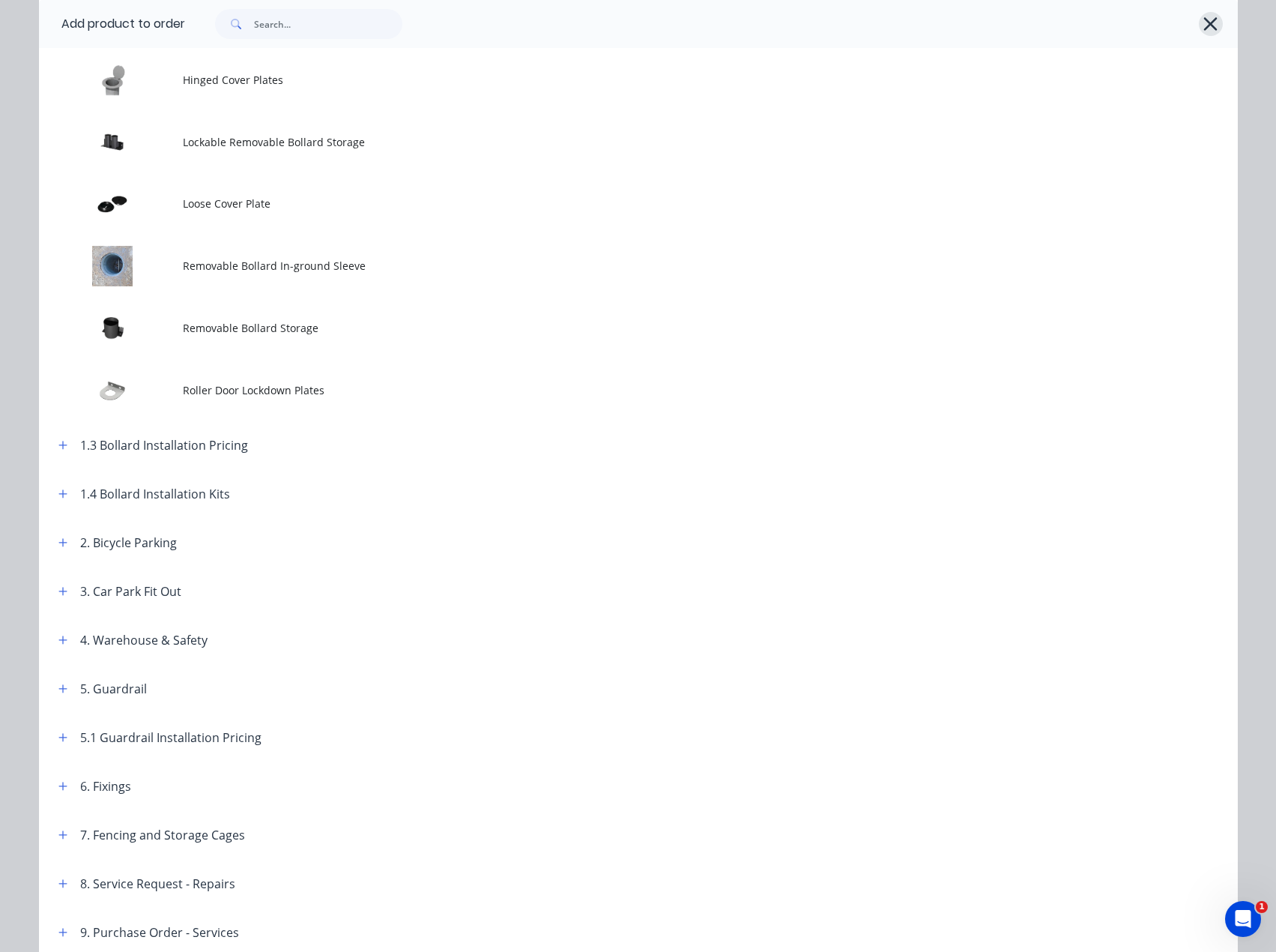
click at [1203, 19] on icon "button" at bounding box center [1210, 23] width 15 height 21
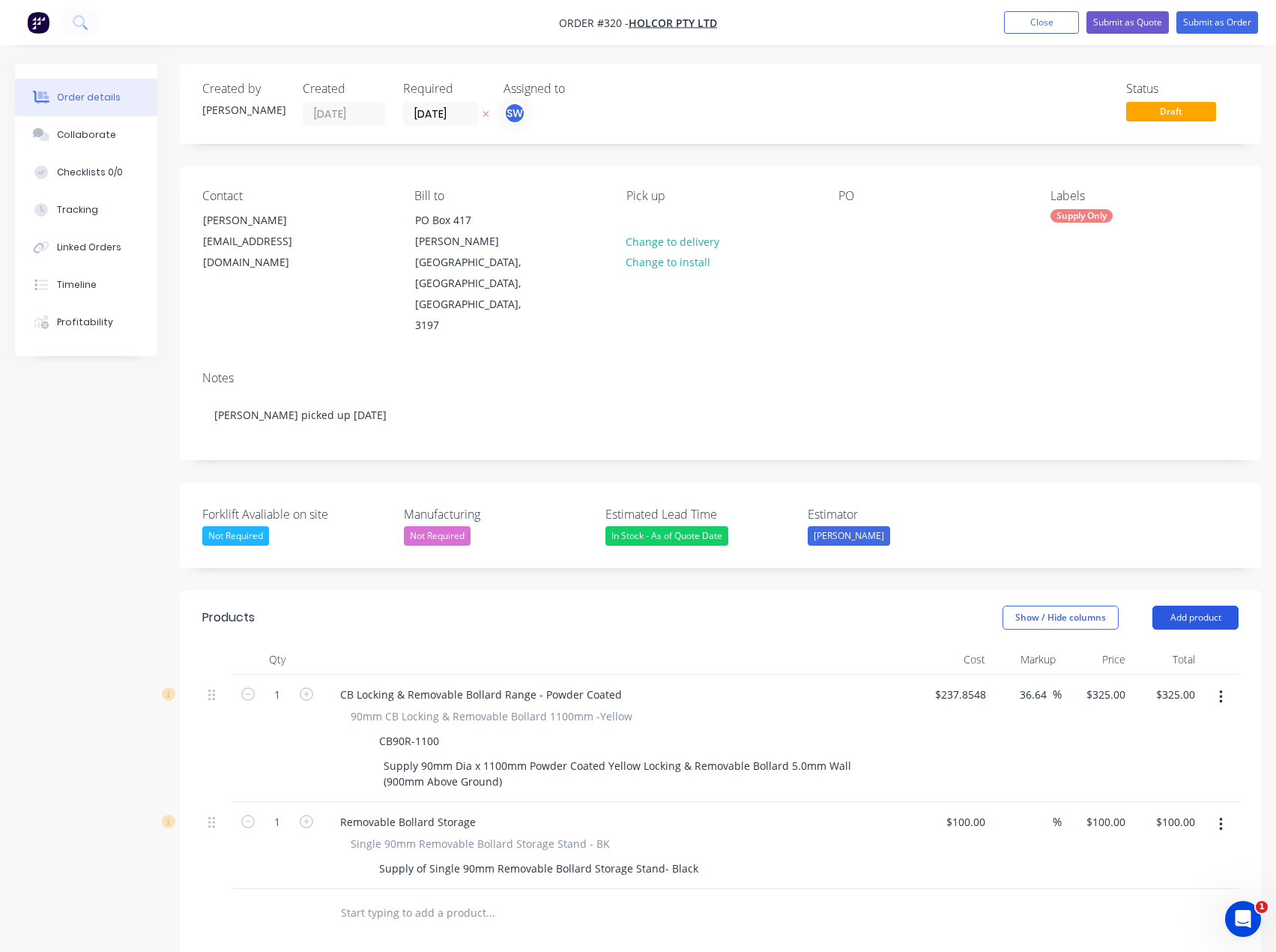
click at [1190, 605] on button "Add product" at bounding box center [1195, 617] width 86 height 24
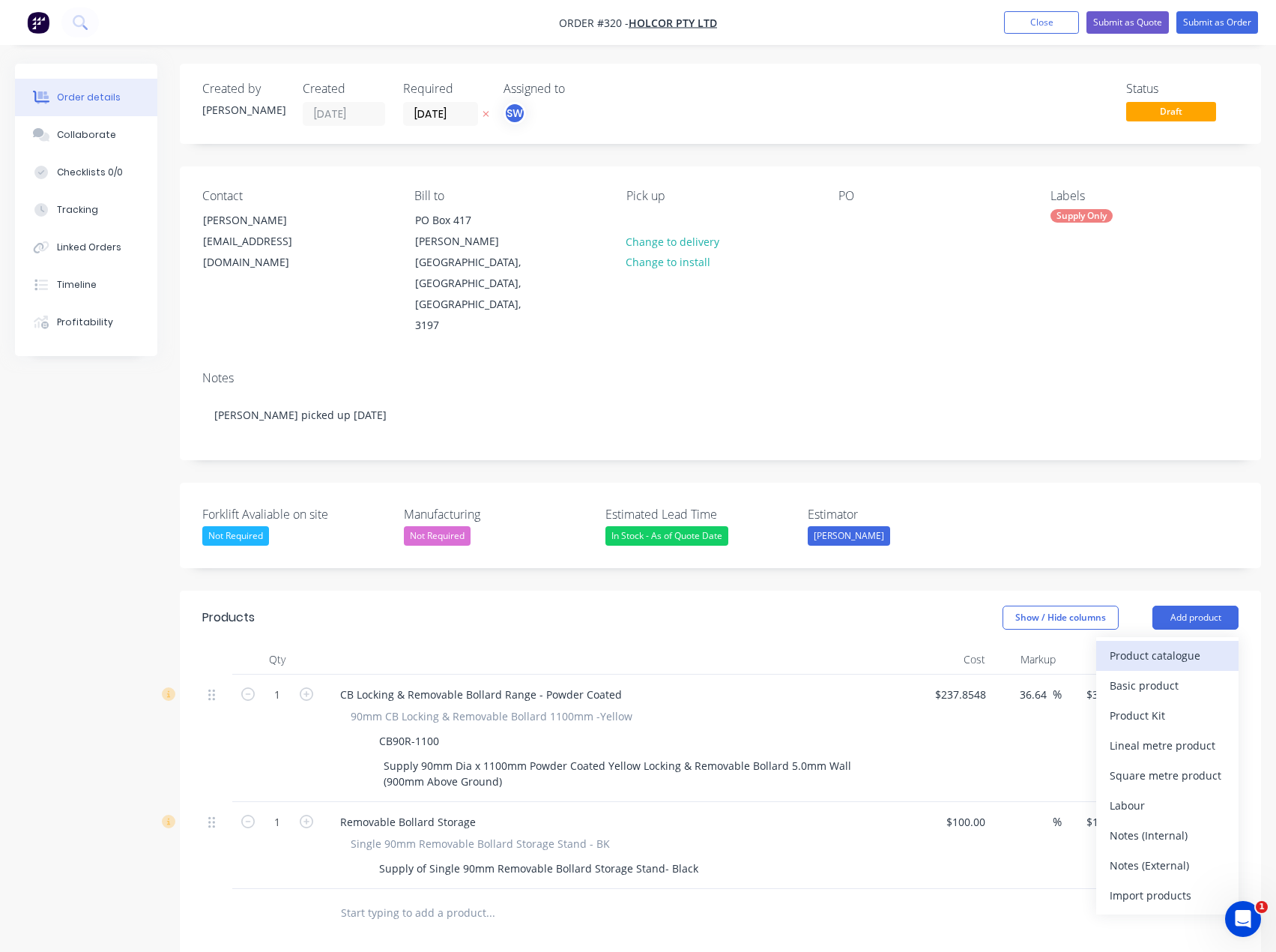
click at [1169, 645] on div "Product catalogue" at bounding box center [1167, 656] width 115 height 22
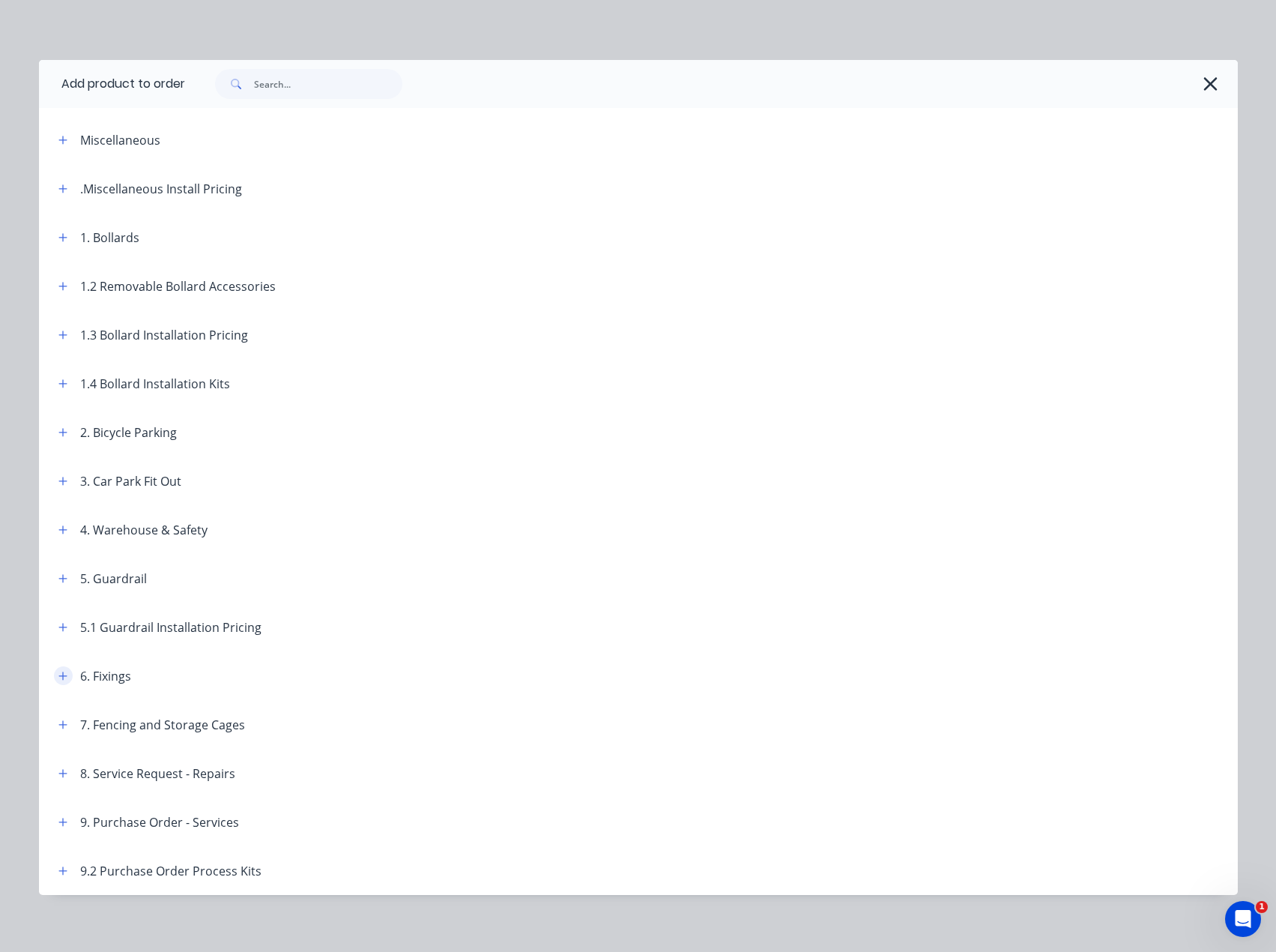
click at [60, 678] on icon "button" at bounding box center [63, 676] width 9 height 11
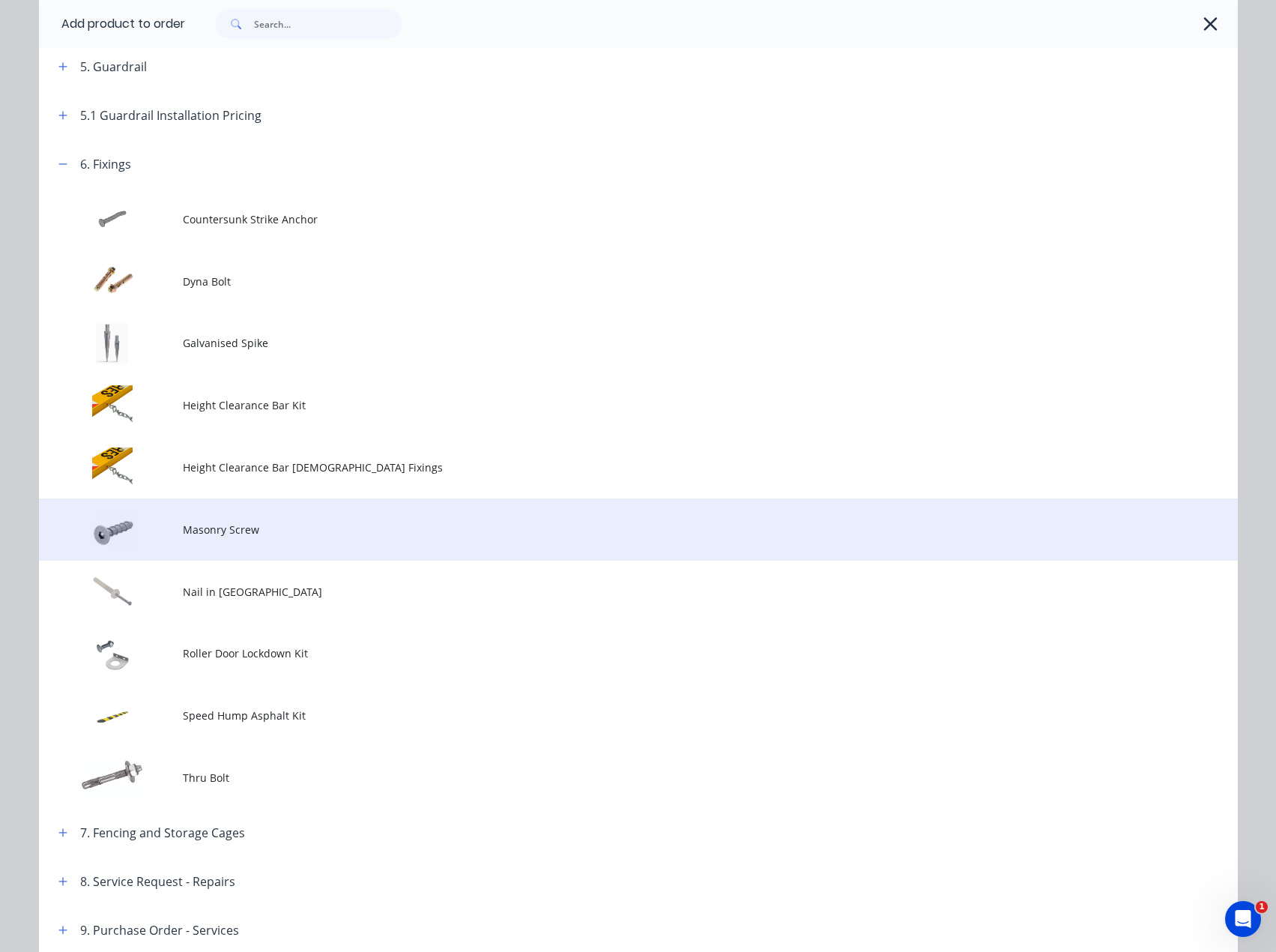
scroll to position [525, 0]
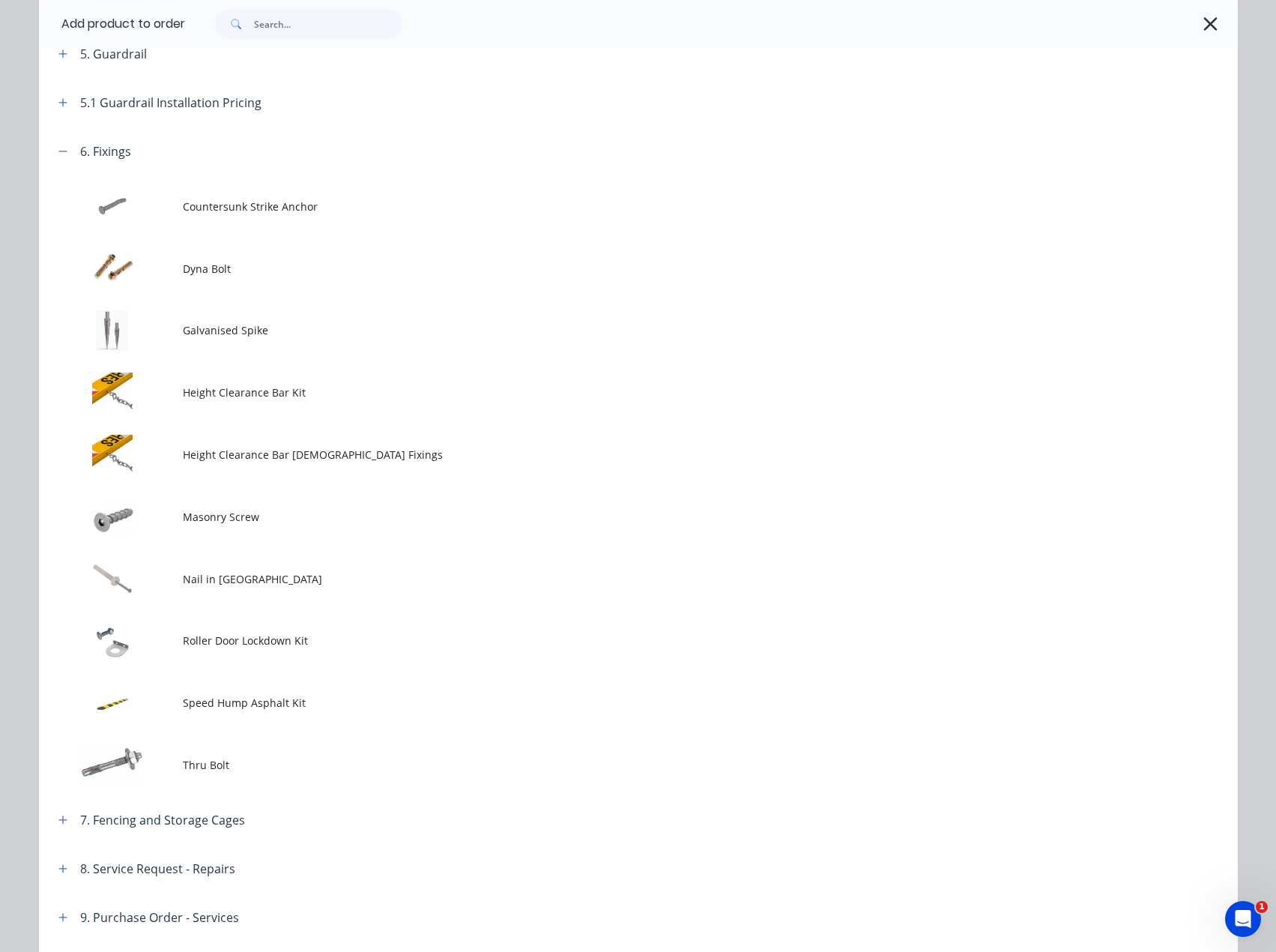
click at [265, 510] on span "Masonry Screw" at bounding box center [604, 517] width 843 height 15
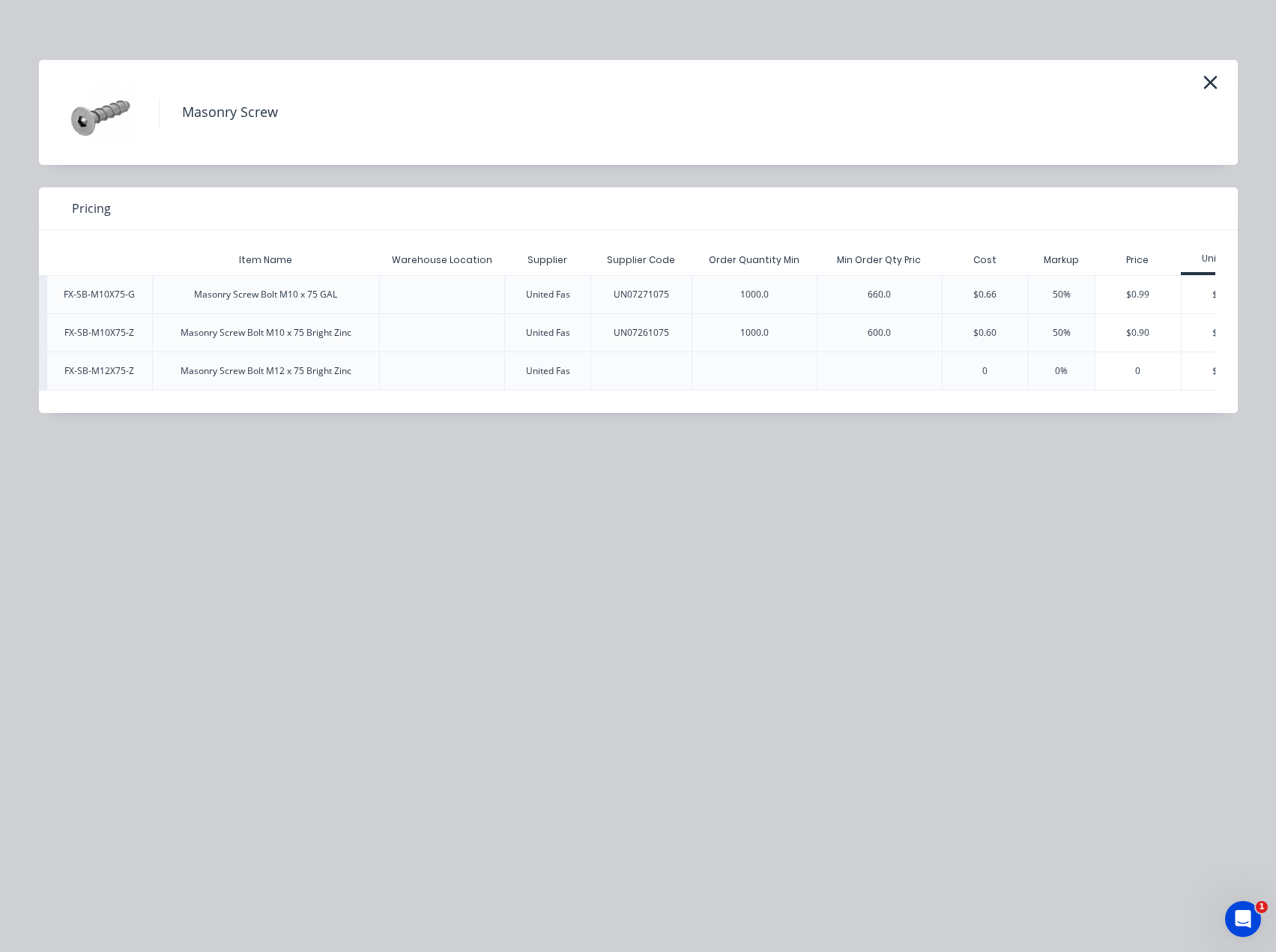
scroll to position [0, 168]
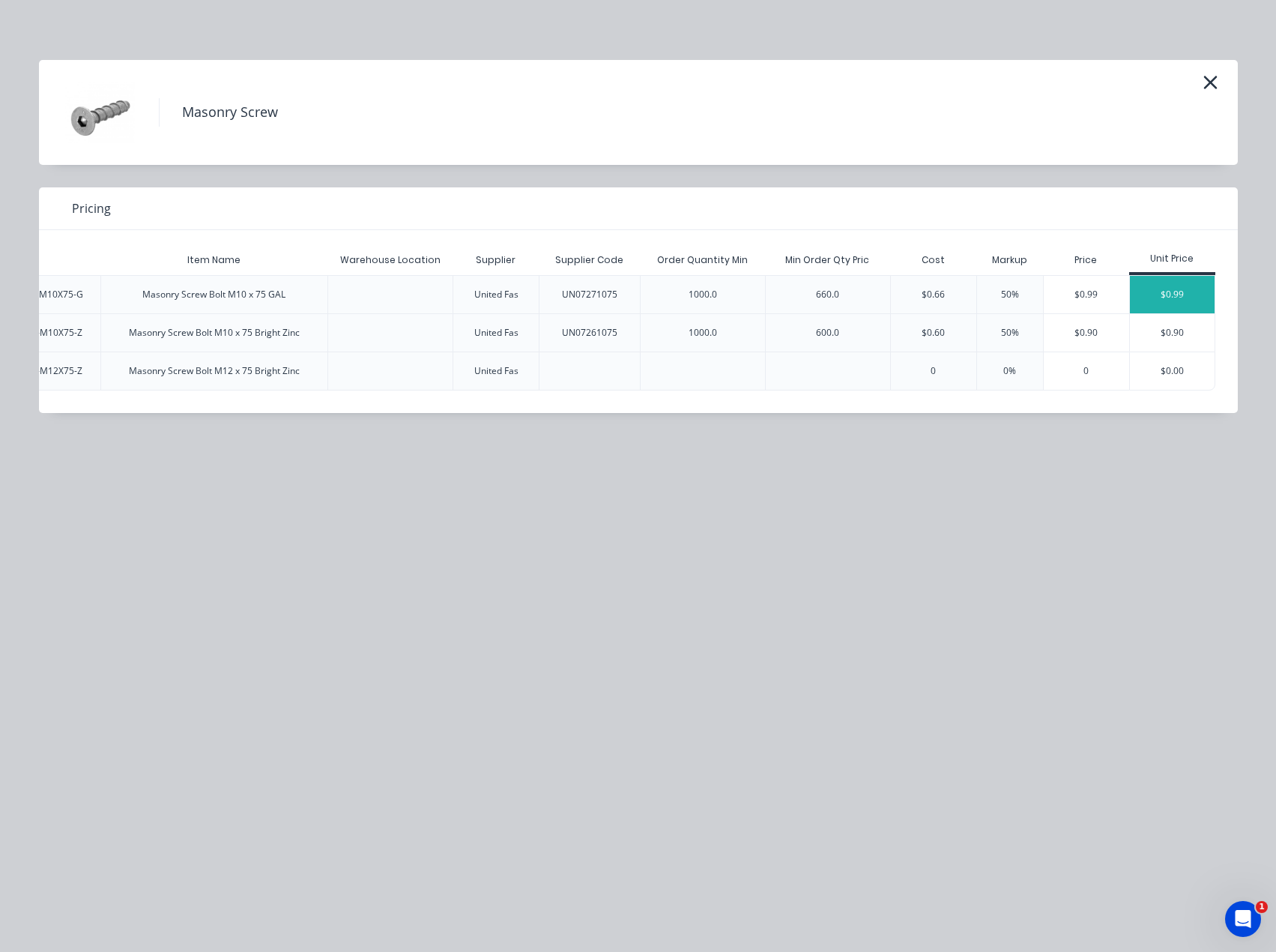
click at [1196, 291] on div "$0.99" at bounding box center [1172, 294] width 84 height 37
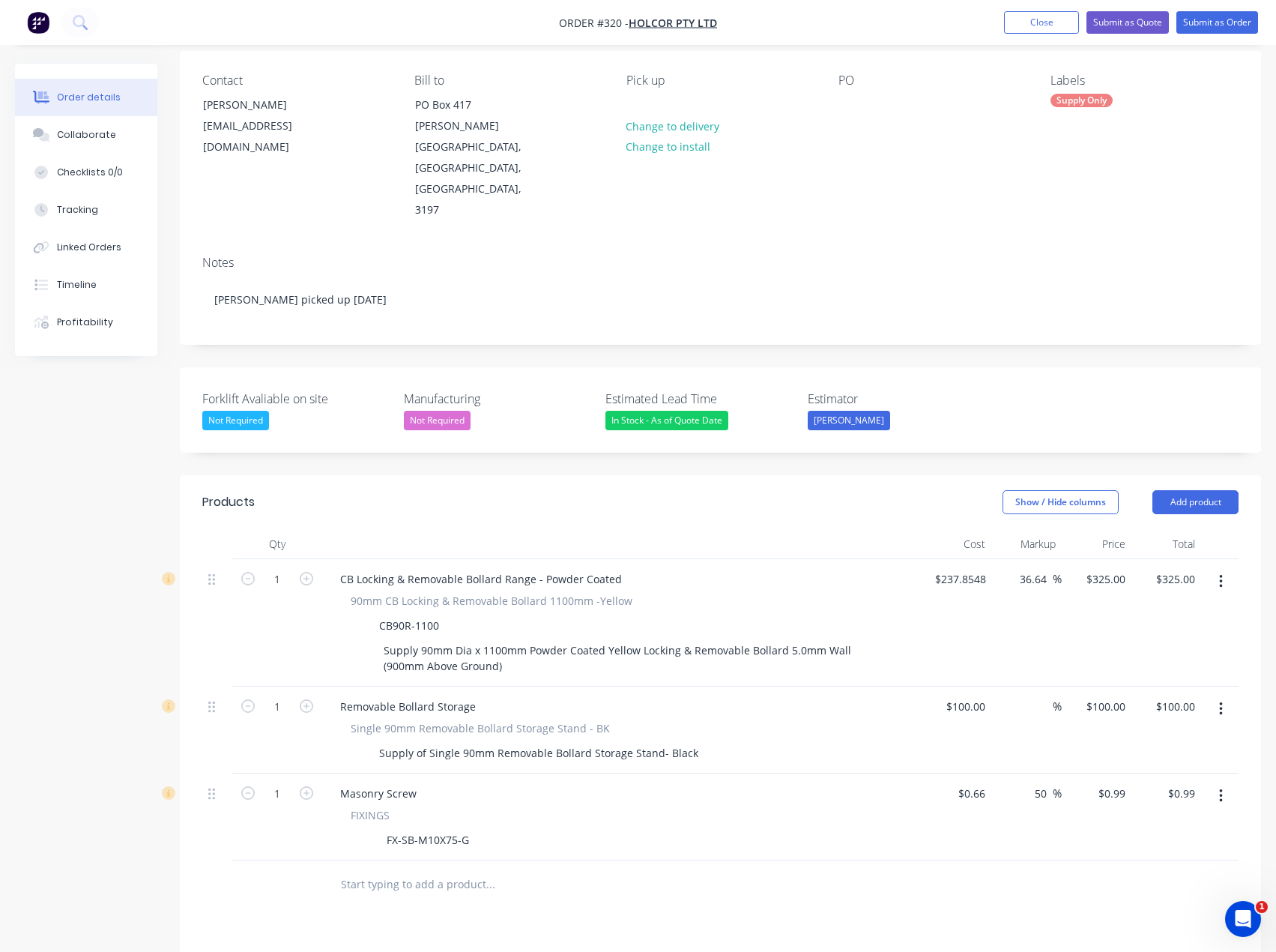
scroll to position [300, 0]
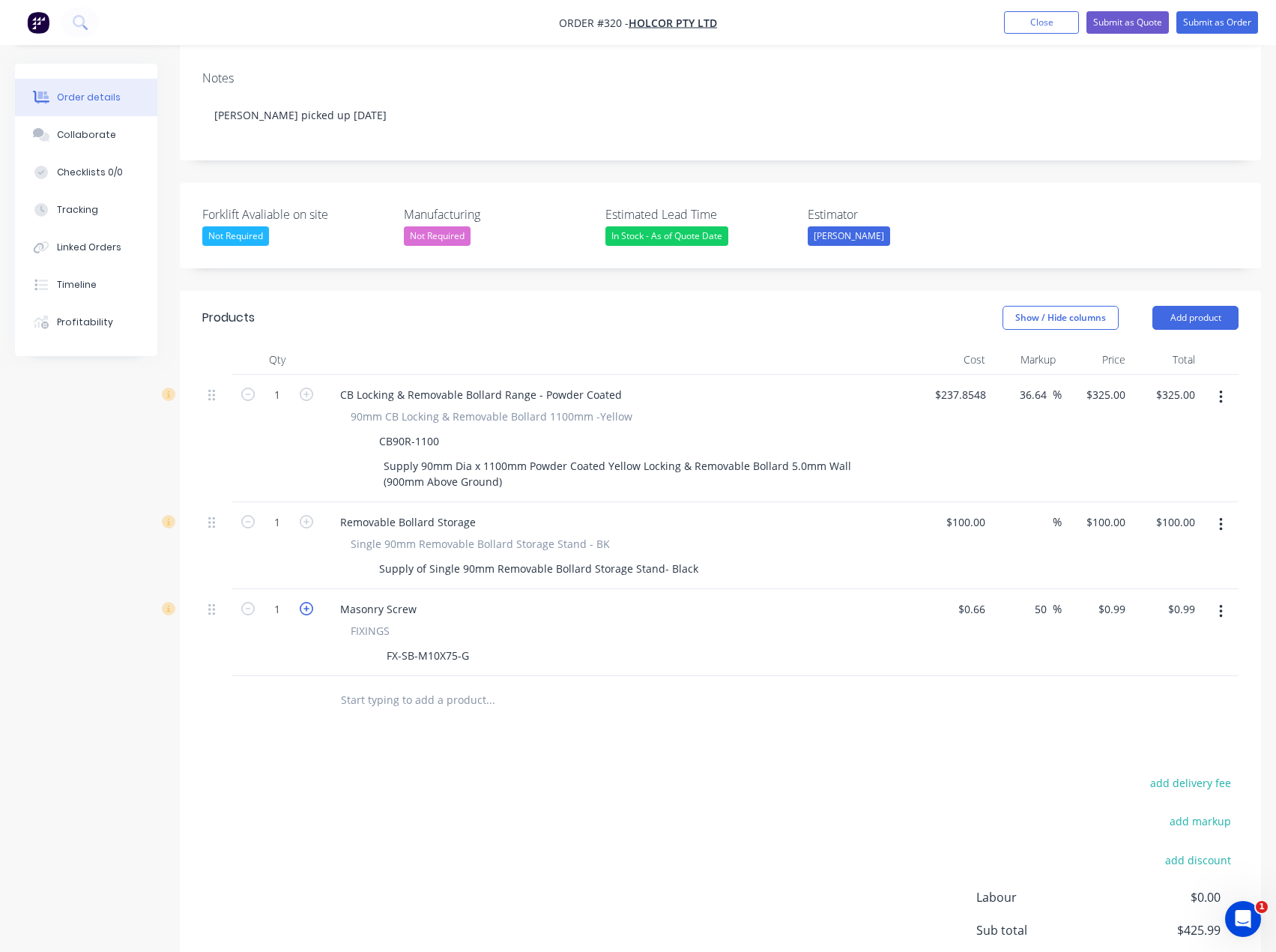
click at [306, 602] on icon "button" at bounding box center [306, 608] width 13 height 13
type input "2"
type input "$1.98"
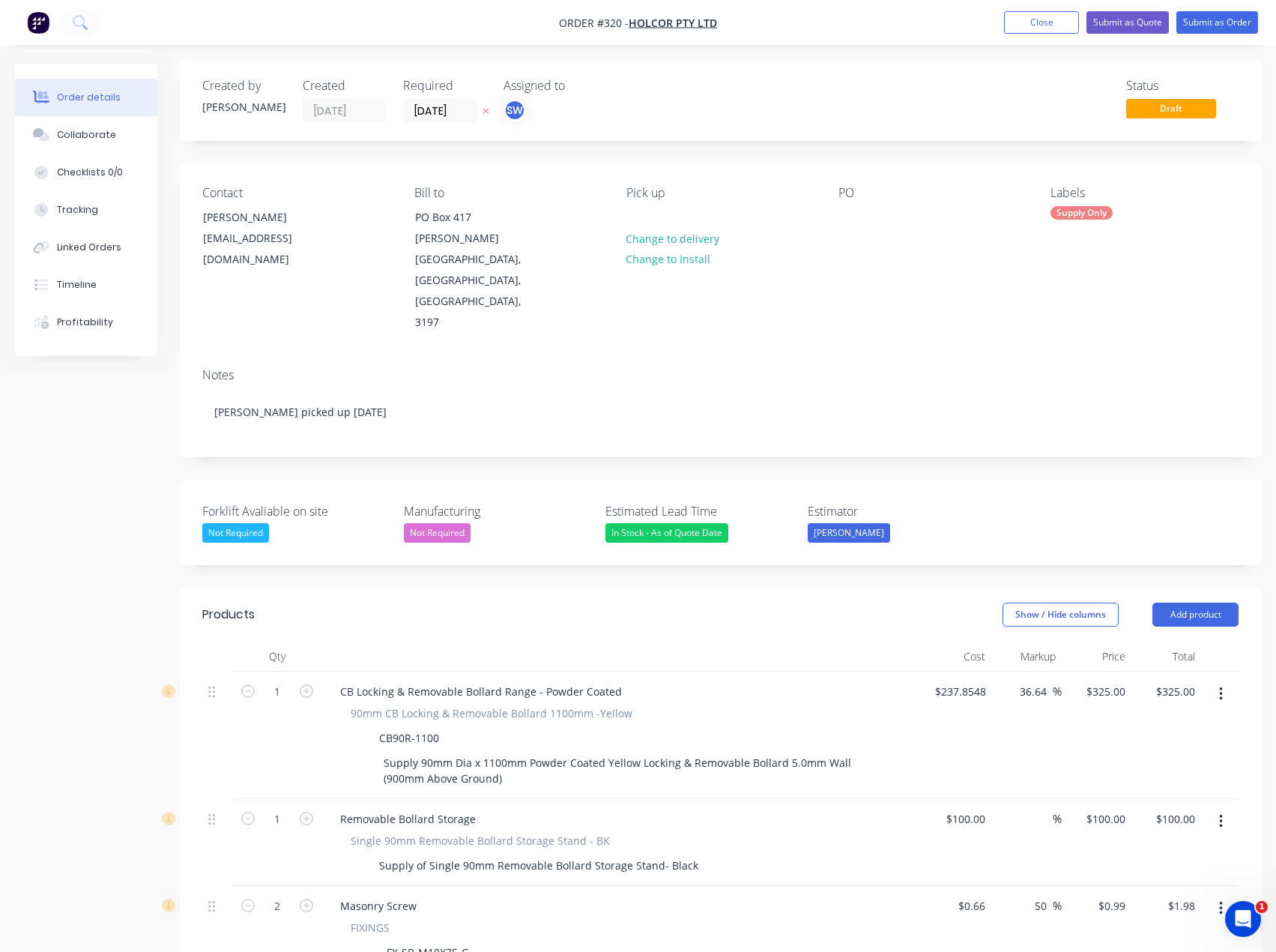
scroll to position [0, 0]
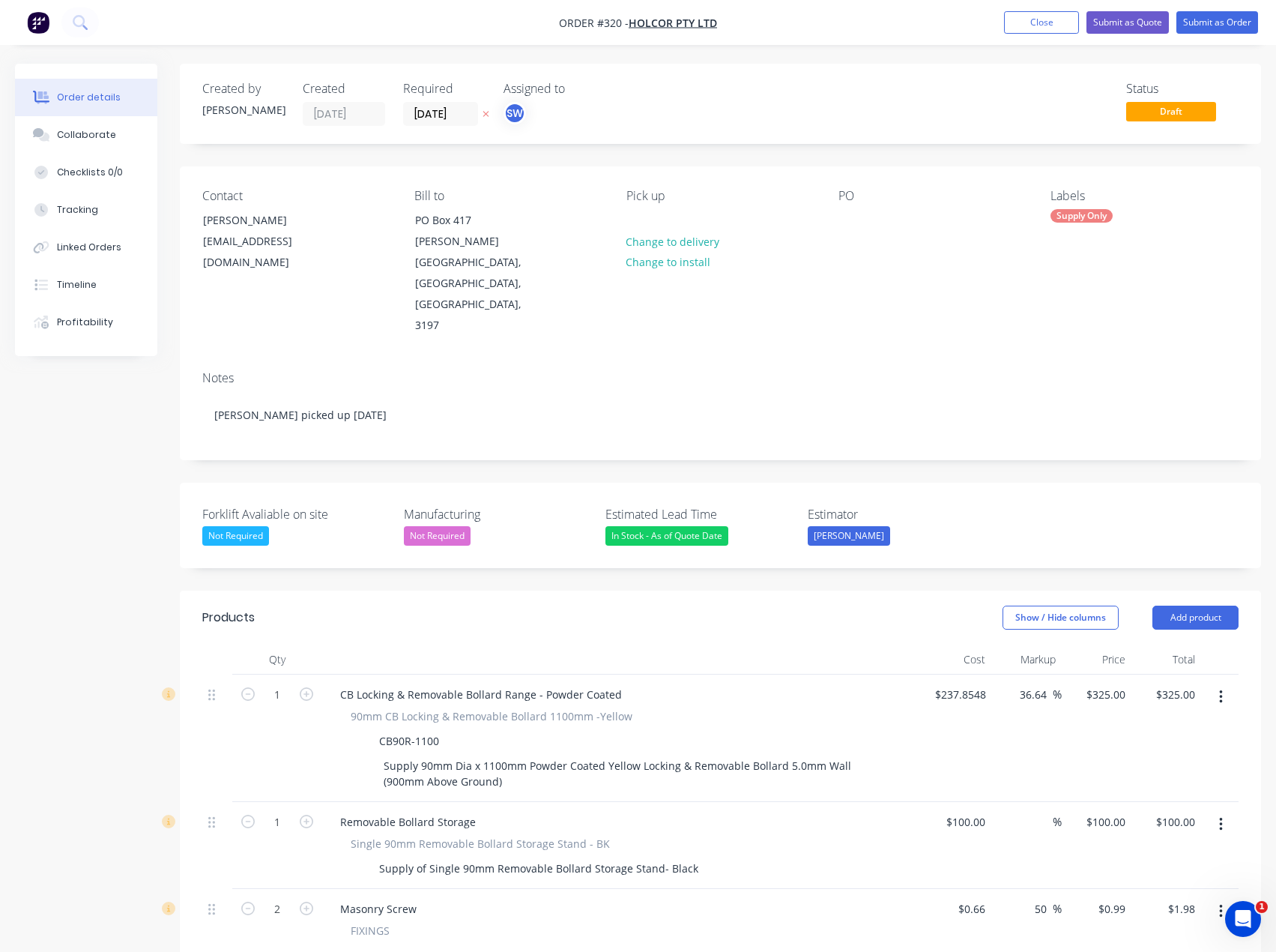
click at [809, 359] on div "Notes [PERSON_NAME] picked up [DATE]" at bounding box center [720, 409] width 1081 height 101
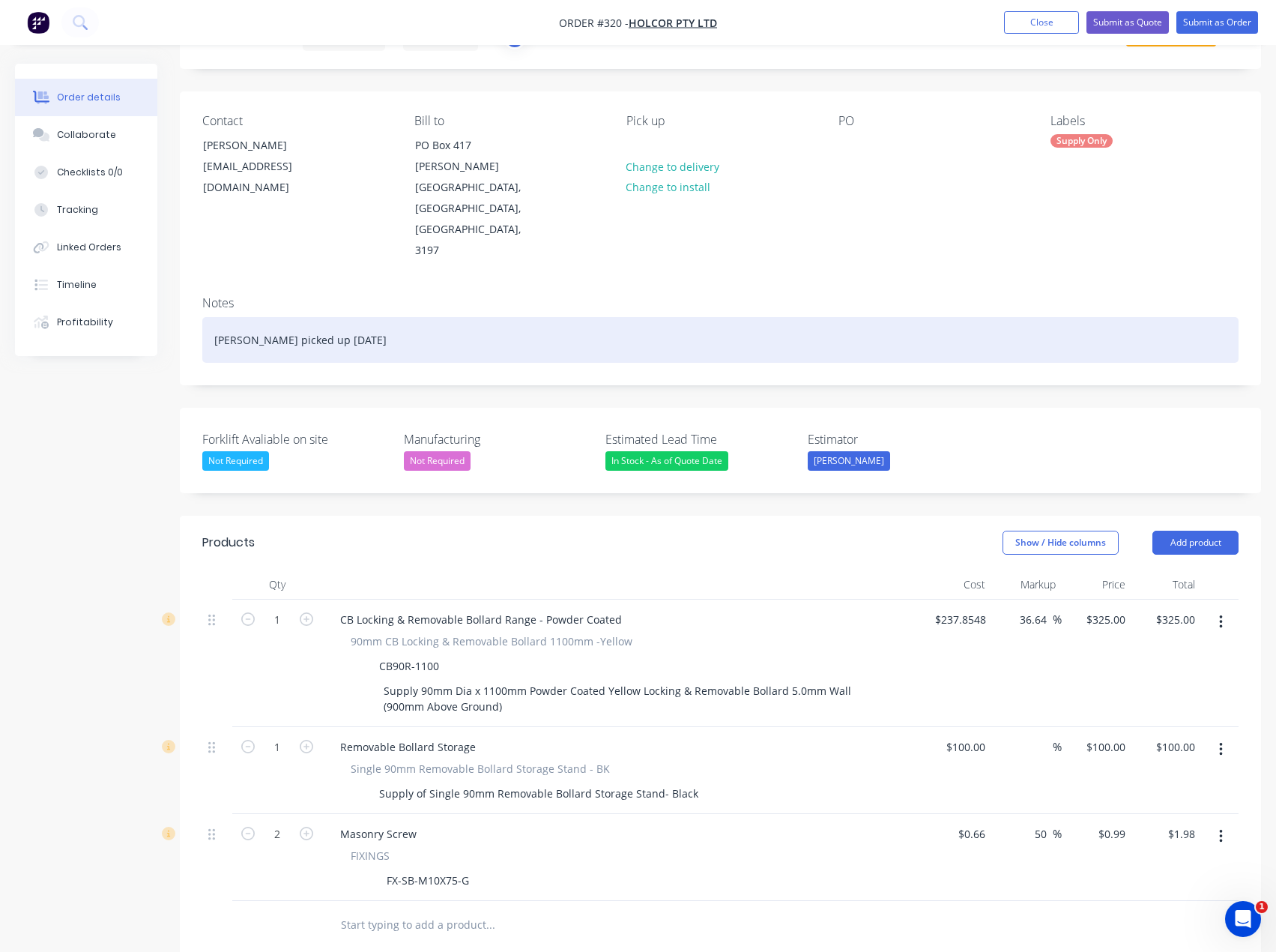
click at [416, 317] on div "[PERSON_NAME] picked up [DATE]" at bounding box center [720, 340] width 1036 height 46
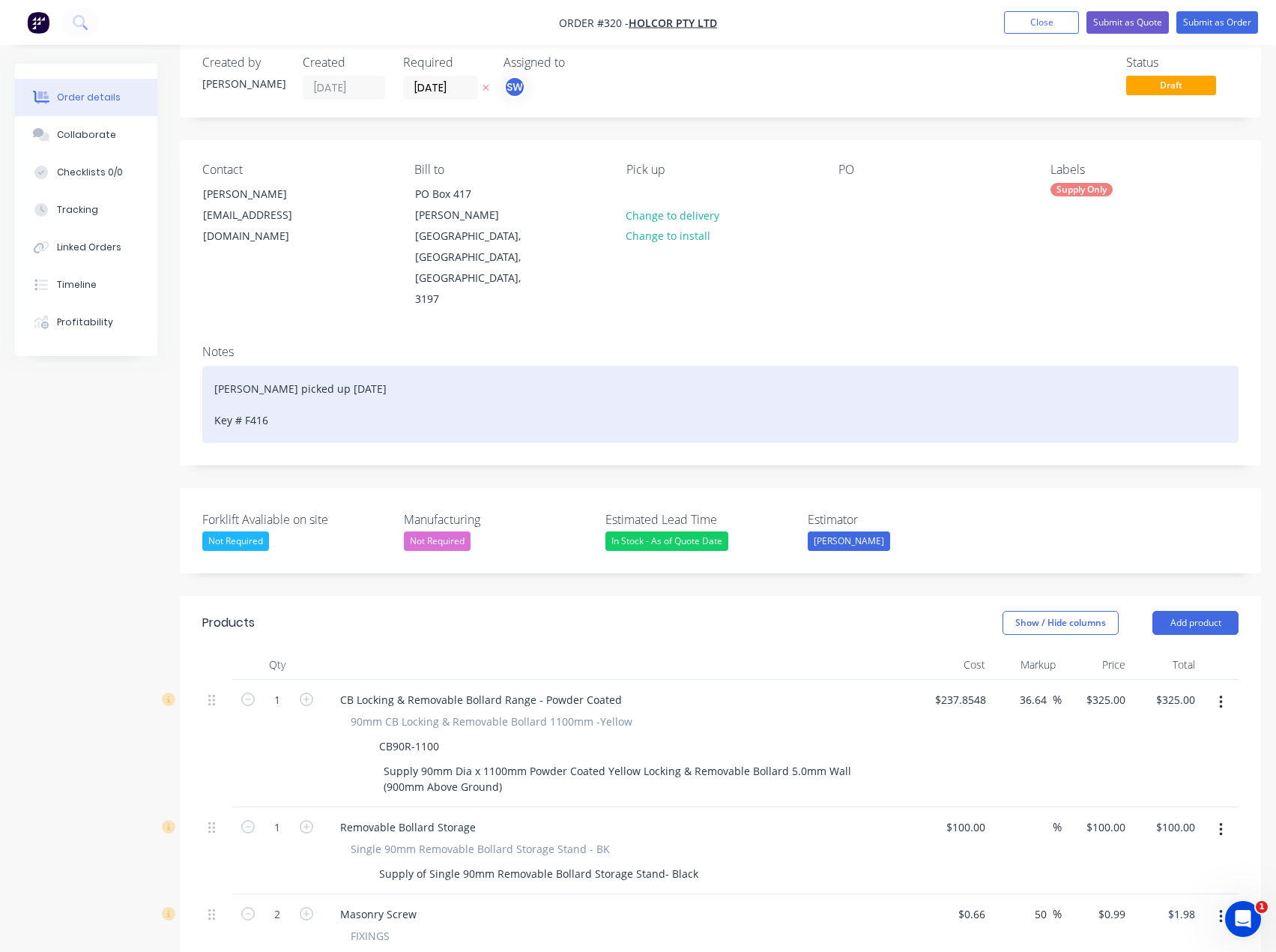
scroll to position [0, 0]
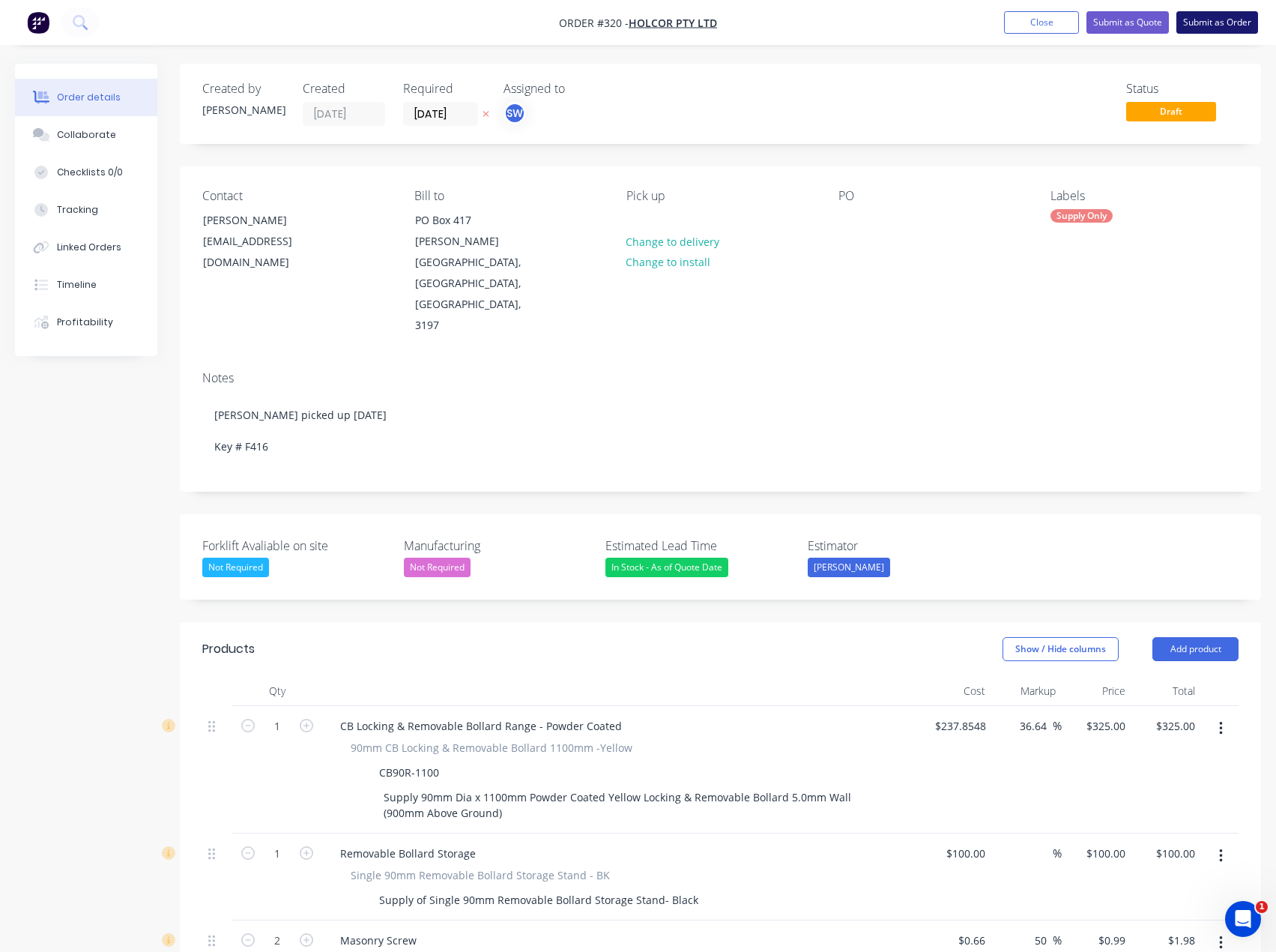
click at [1207, 22] on button "Submit as Order" at bounding box center [1217, 22] width 82 height 22
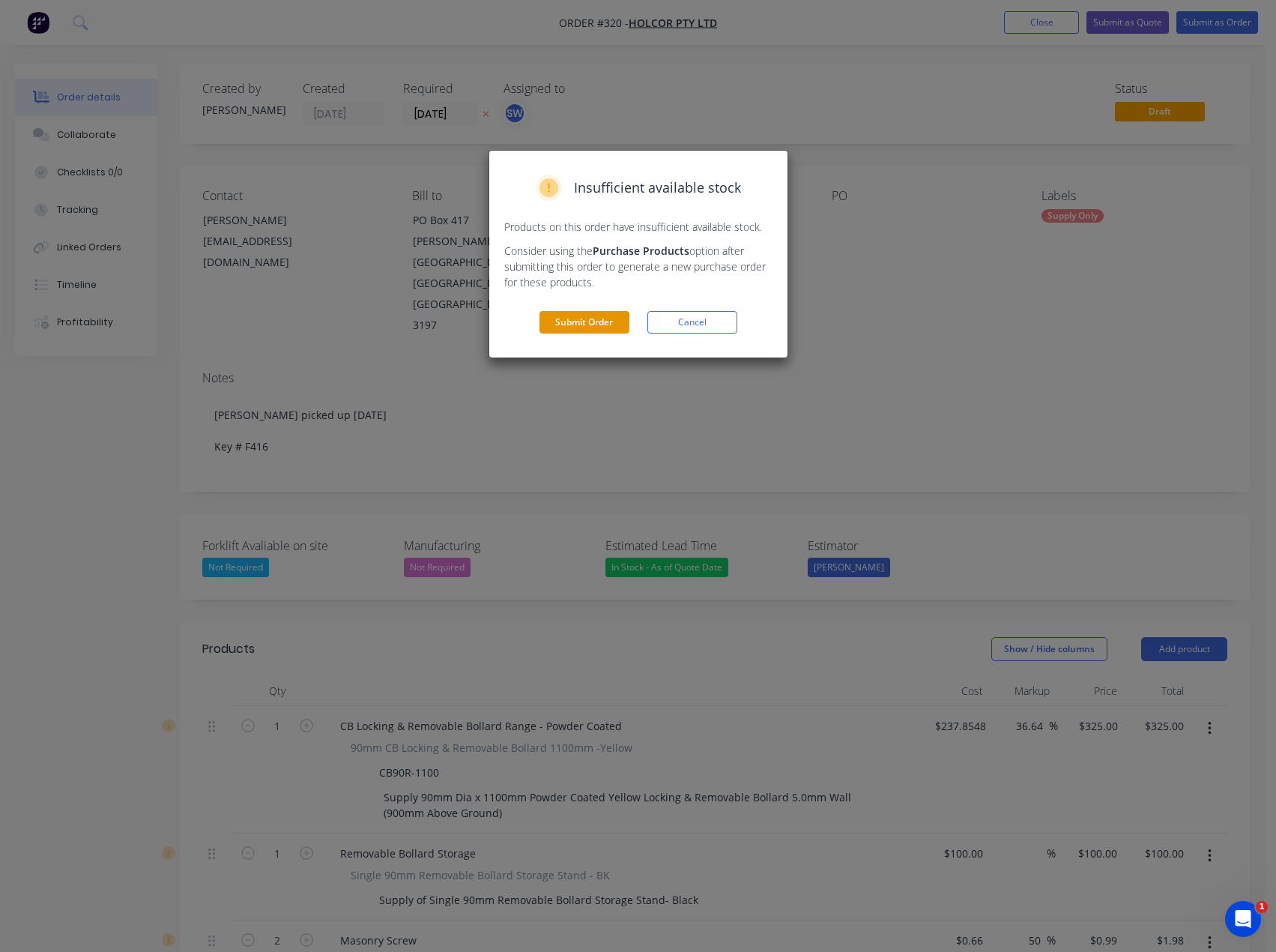
click at [555, 316] on button "Submit Order" at bounding box center [584, 322] width 90 height 22
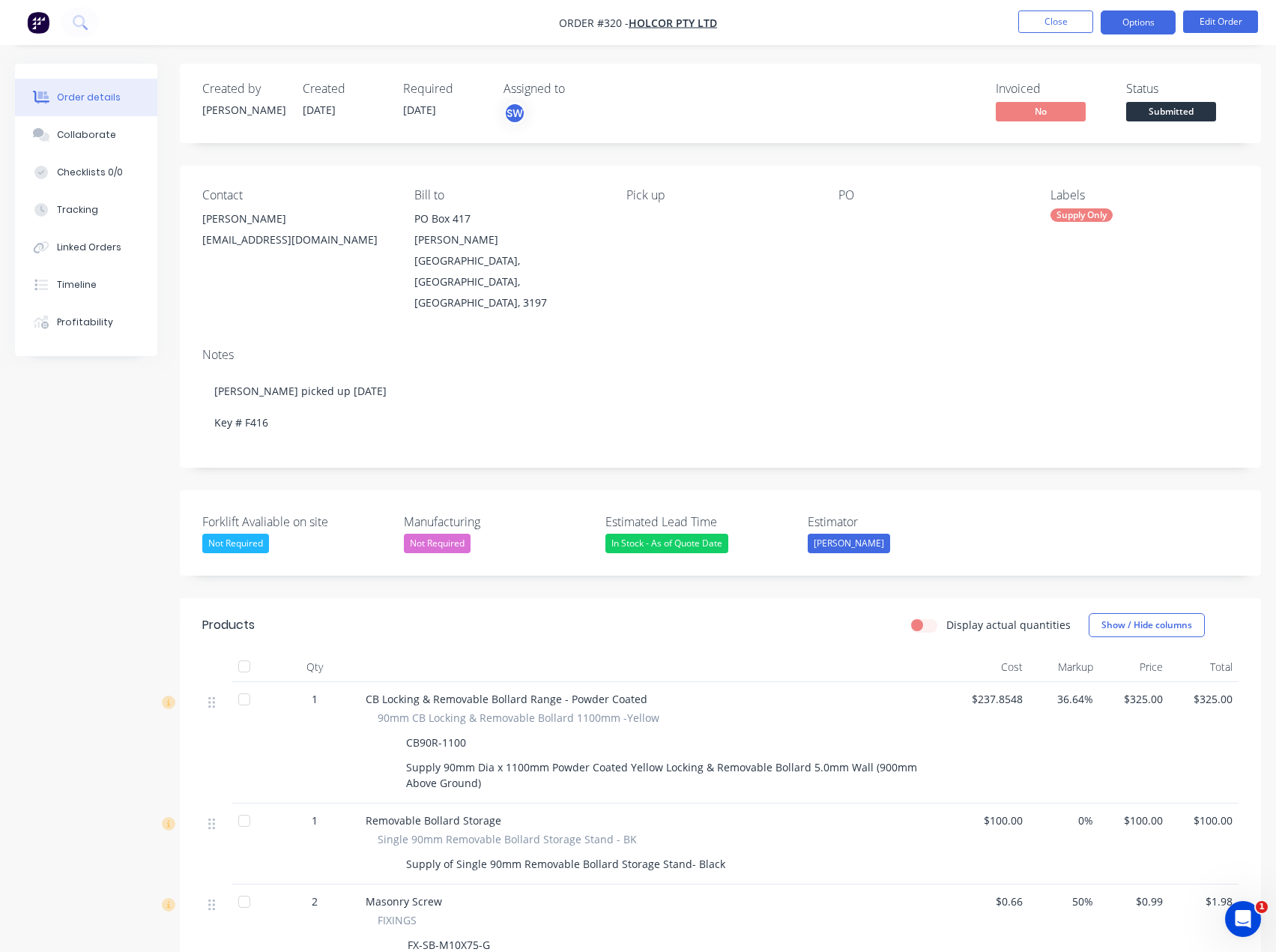
click at [1152, 19] on button "Options" at bounding box center [1138, 22] width 75 height 24
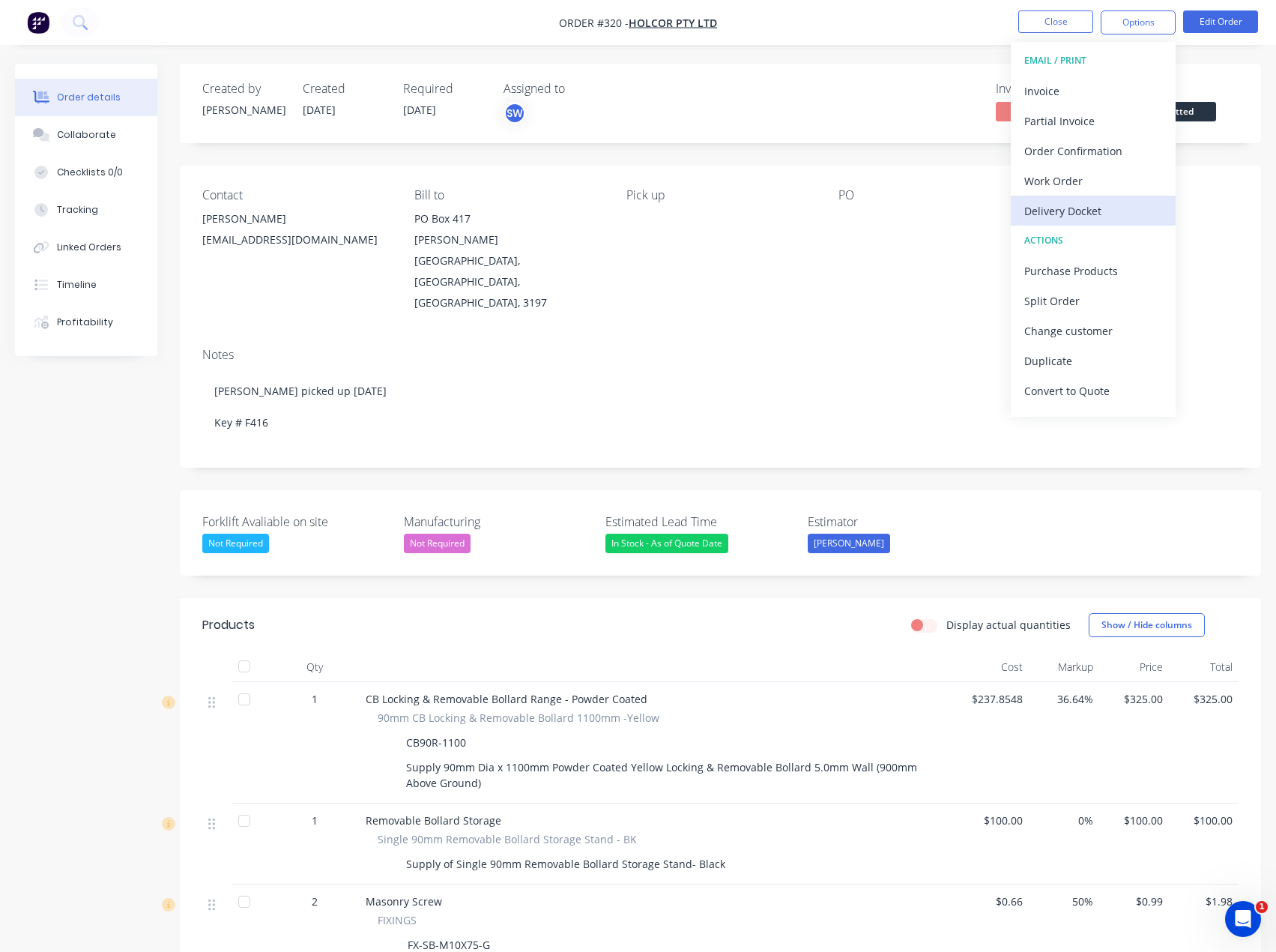
click at [1100, 211] on div "Delivery Docket" at bounding box center [1093, 211] width 138 height 22
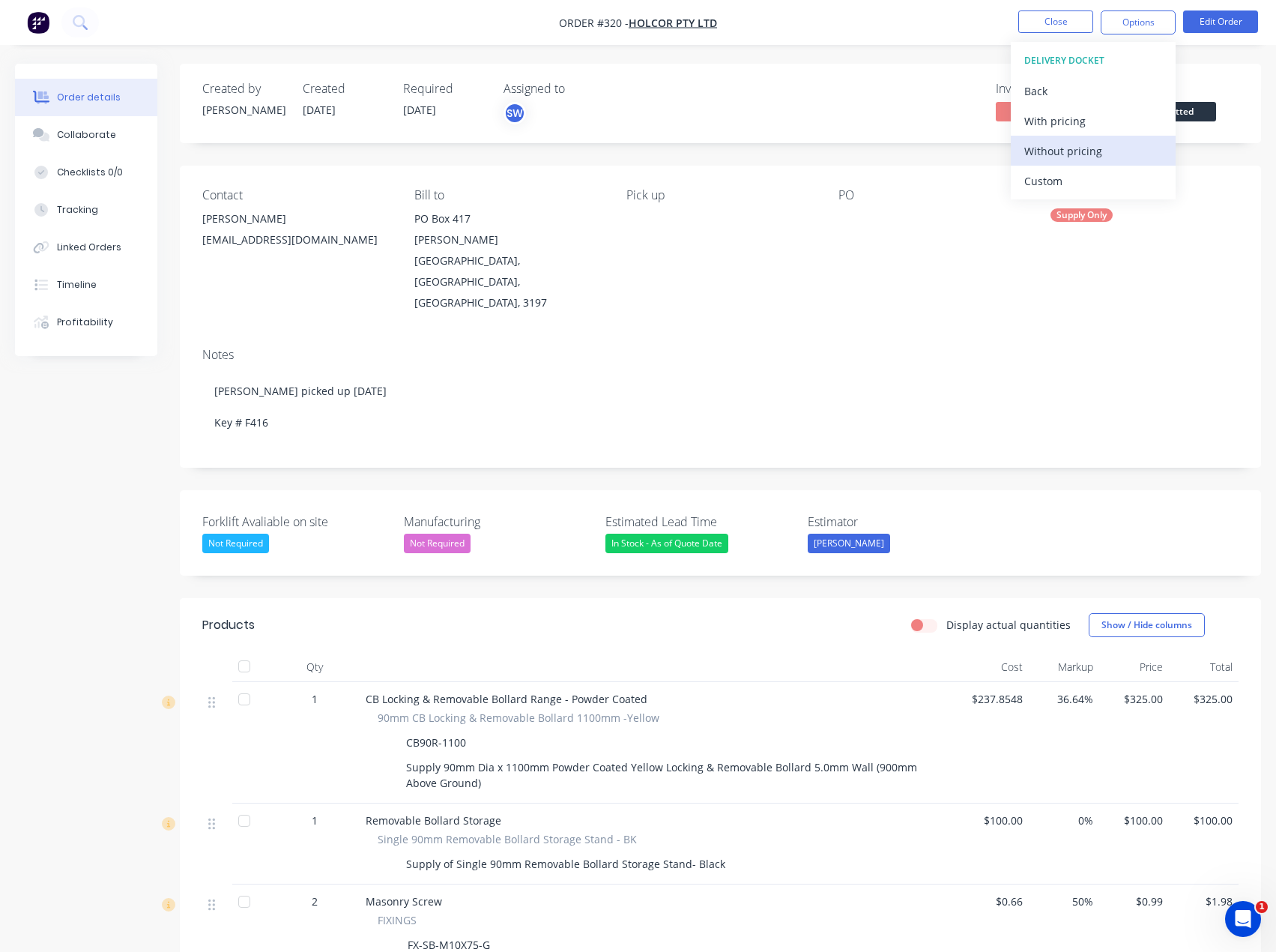
click at [1129, 149] on div "Without pricing" at bounding box center [1093, 151] width 138 height 22
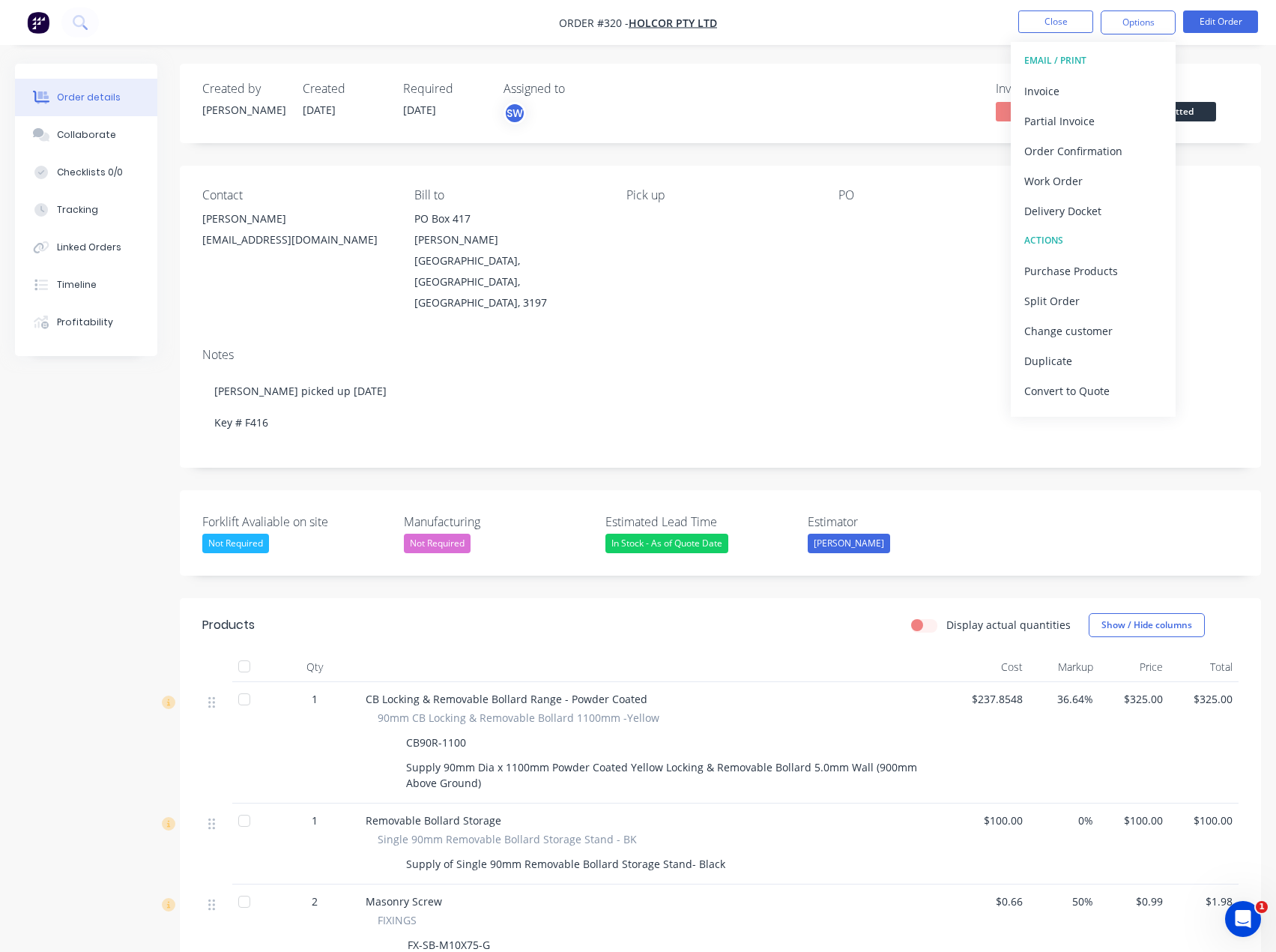
click at [1240, 90] on div "Created by [PERSON_NAME] Created [DATE] Required [DATE] Assigned to SW Invoiced…" at bounding box center [720, 103] width 1081 height 80
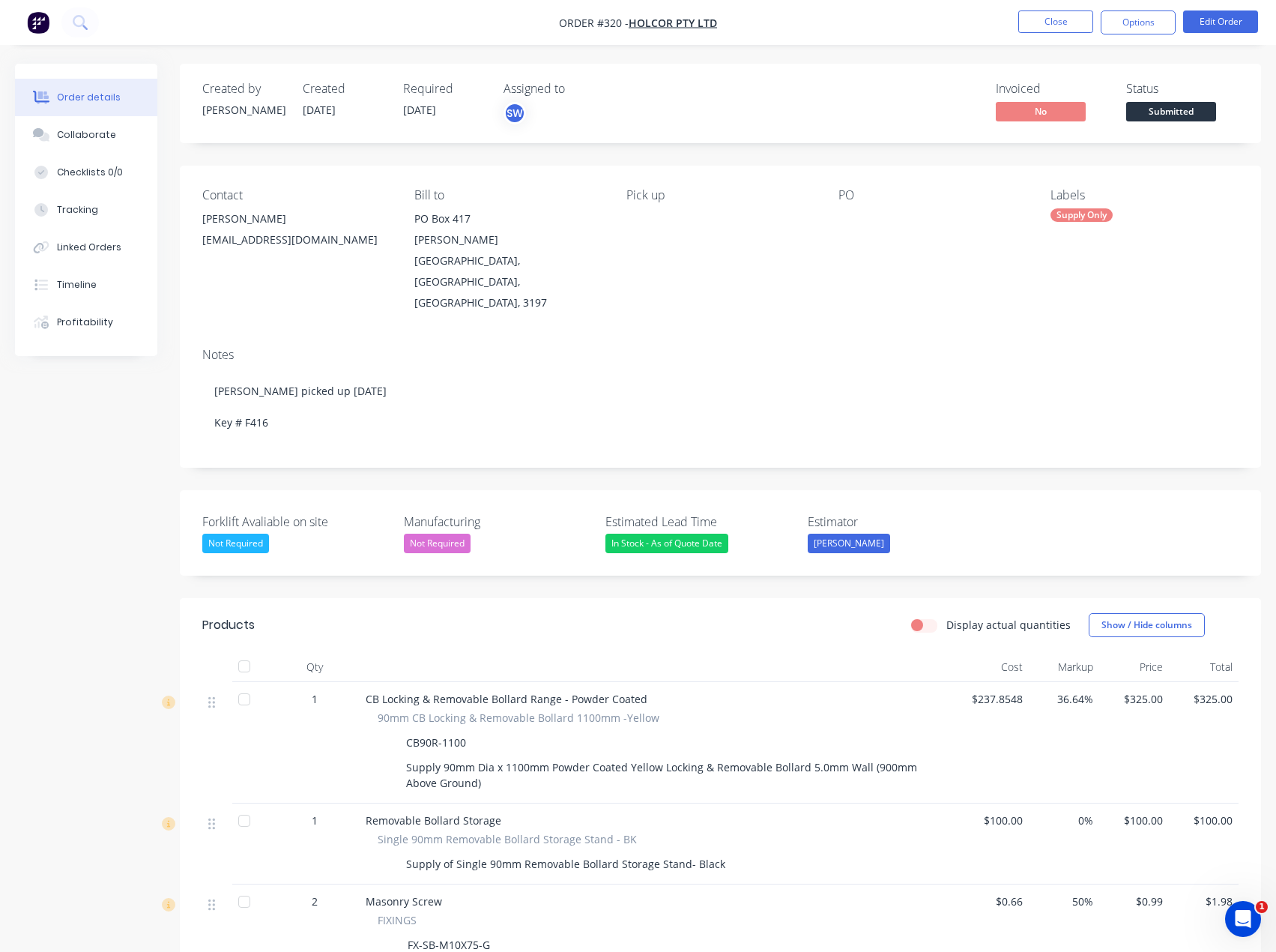
click at [1167, 117] on span "Submitted" at bounding box center [1172, 111] width 90 height 19
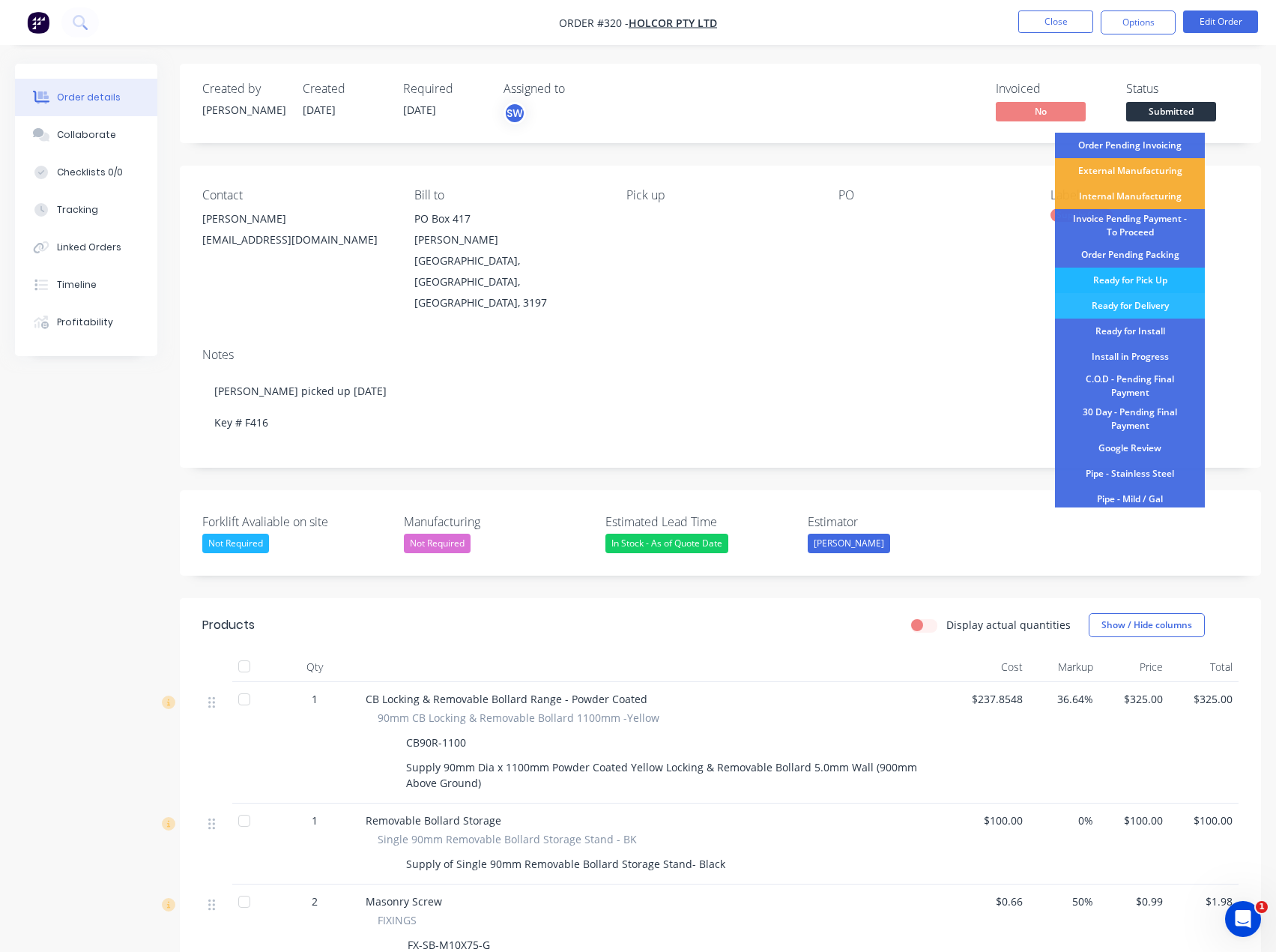
click at [1173, 280] on div "Ready for Pick Up" at bounding box center [1131, 280] width 150 height 26
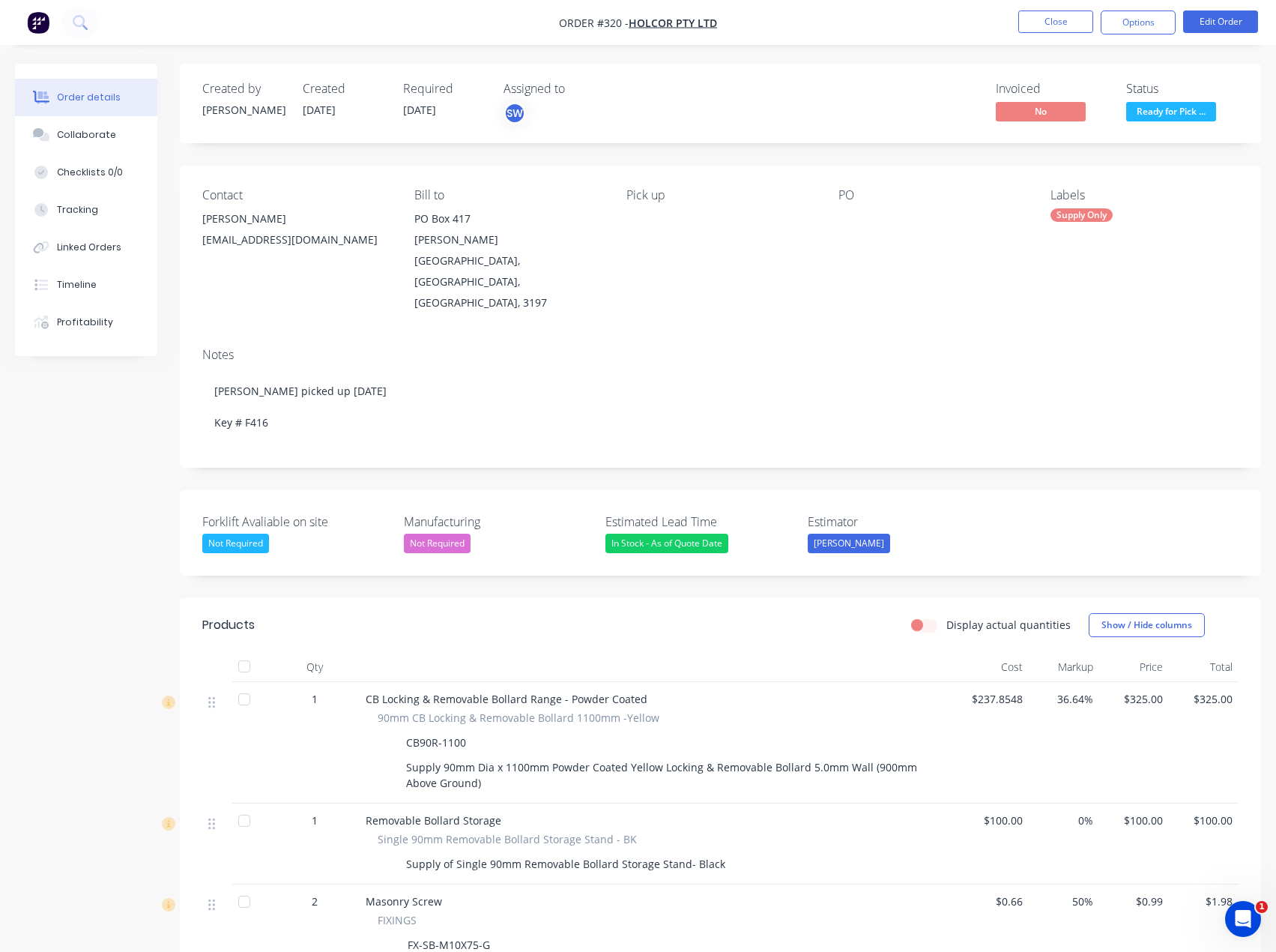
click at [884, 71] on div "Created by [PERSON_NAME] Created [DATE] Required [DATE] Assigned to SW Invoiced…" at bounding box center [720, 103] width 1081 height 80
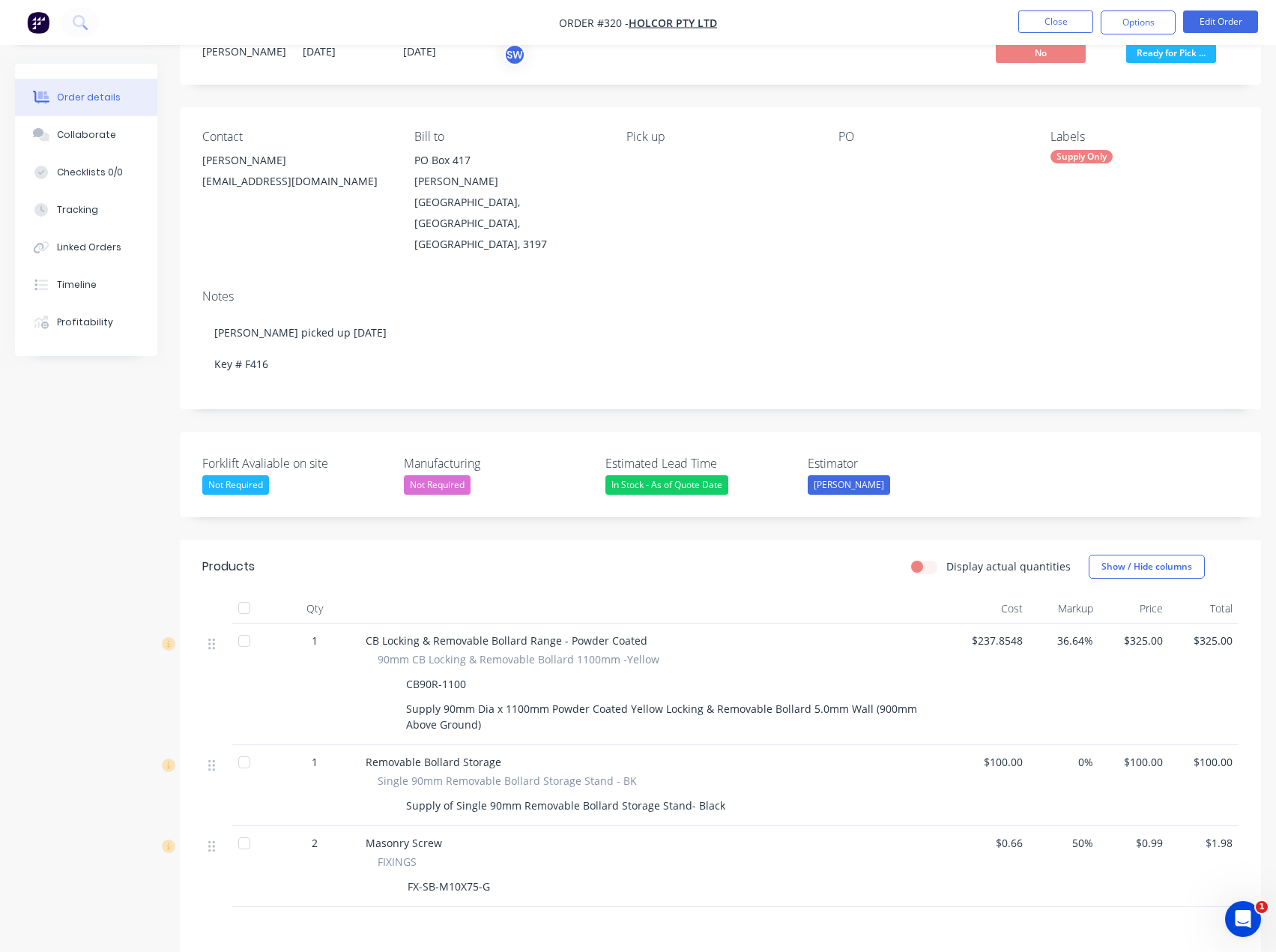
scroll to position [238, 0]
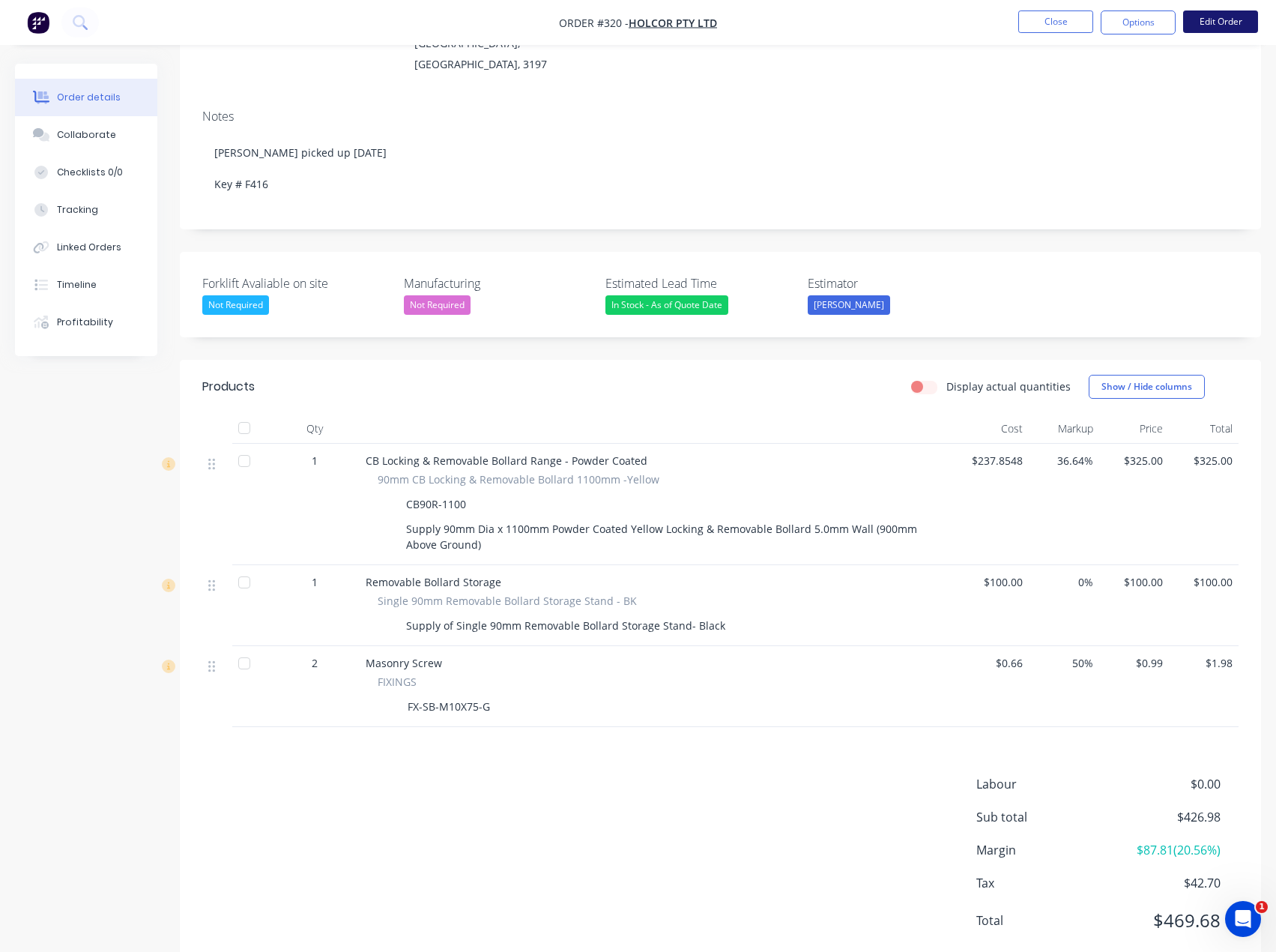
click at [1198, 28] on button "Edit Order" at bounding box center [1220, 22] width 75 height 22
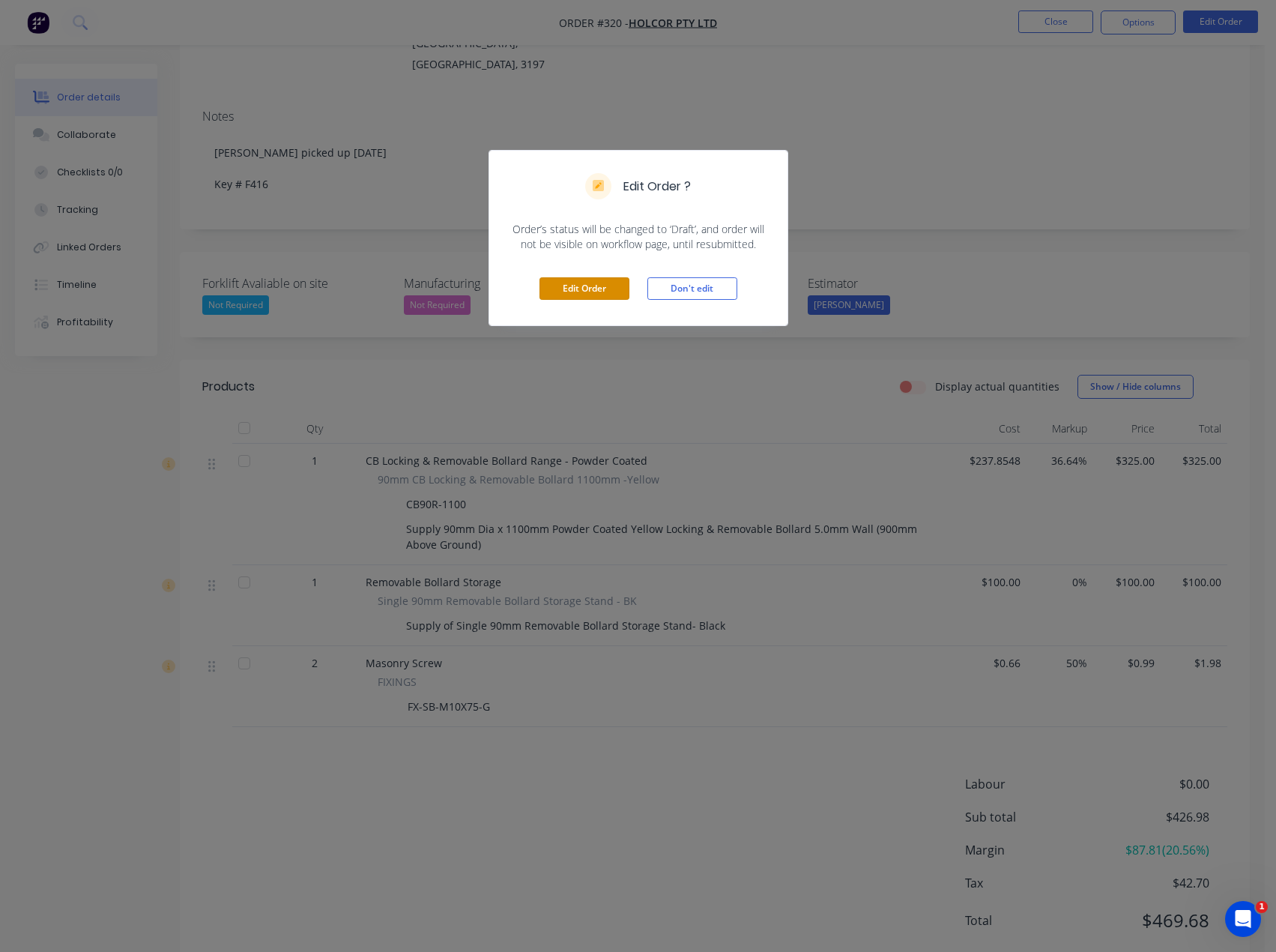
drag, startPoint x: 580, startPoint y: 291, endPoint x: 689, endPoint y: 302, distance: 109.6
click at [580, 292] on button "Edit Order" at bounding box center [584, 288] width 90 height 22
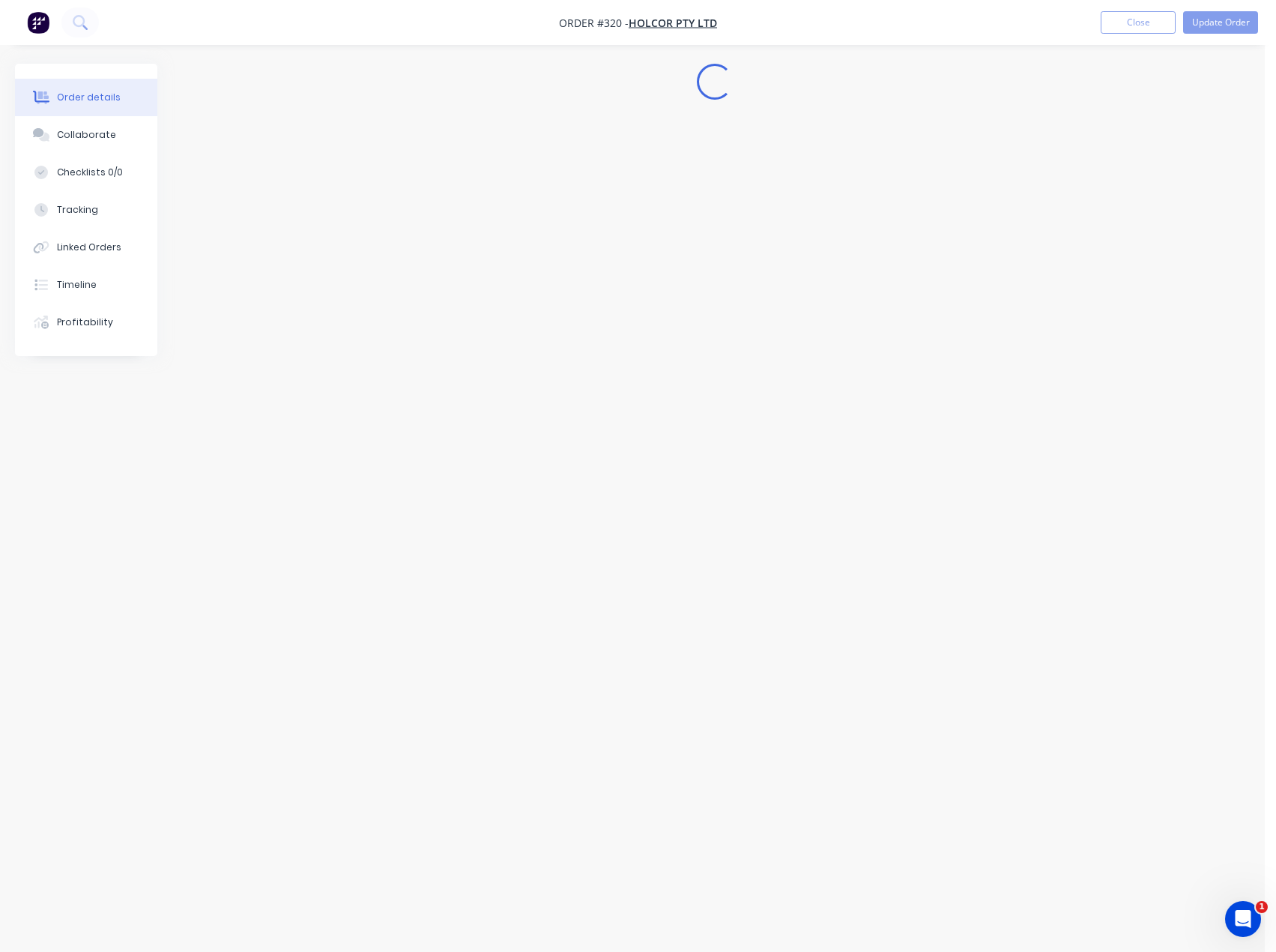
scroll to position [0, 0]
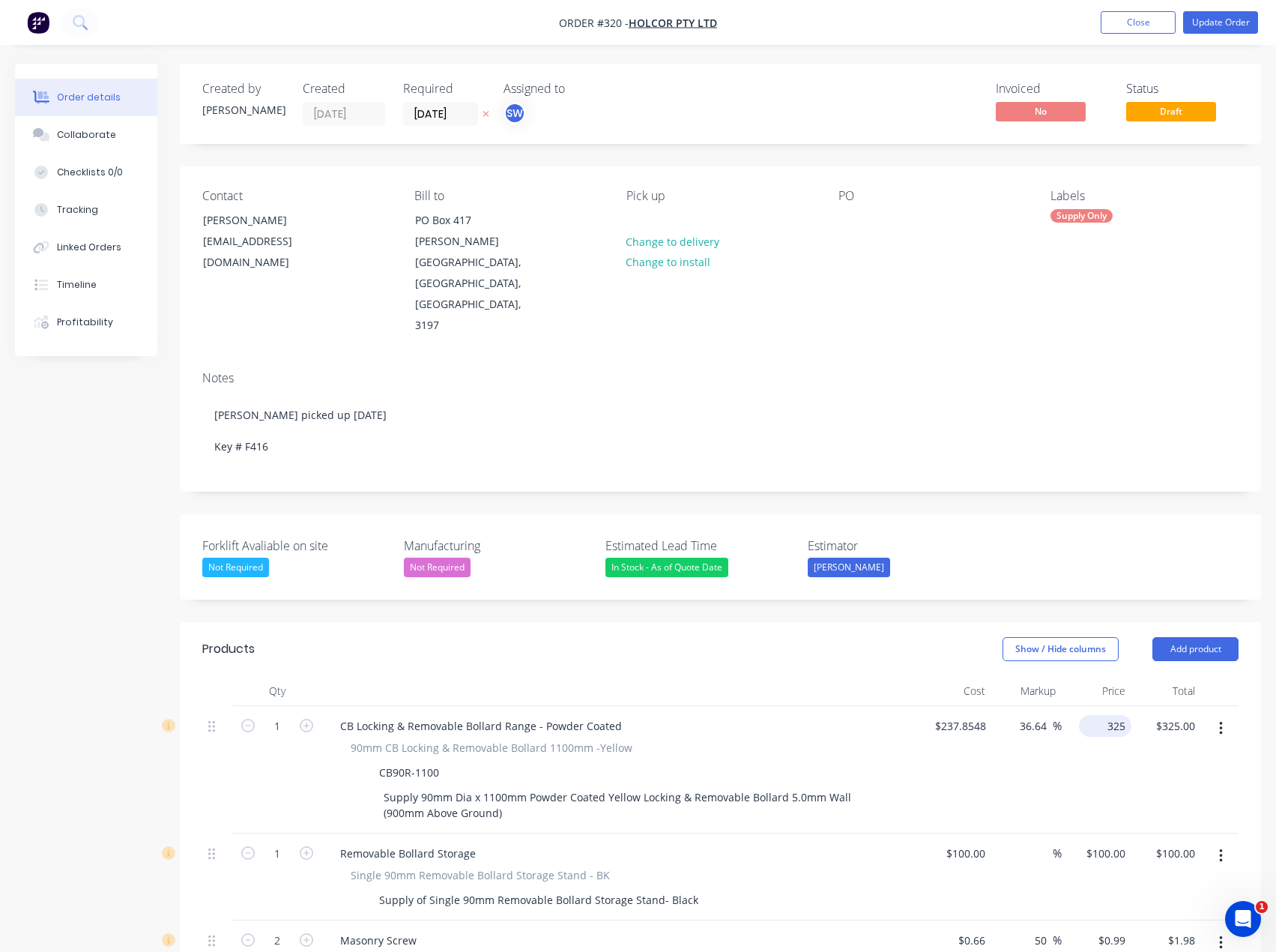
click at [1129, 715] on div "325 $325.00" at bounding box center [1108, 726] width 46 height 22
type input "305"
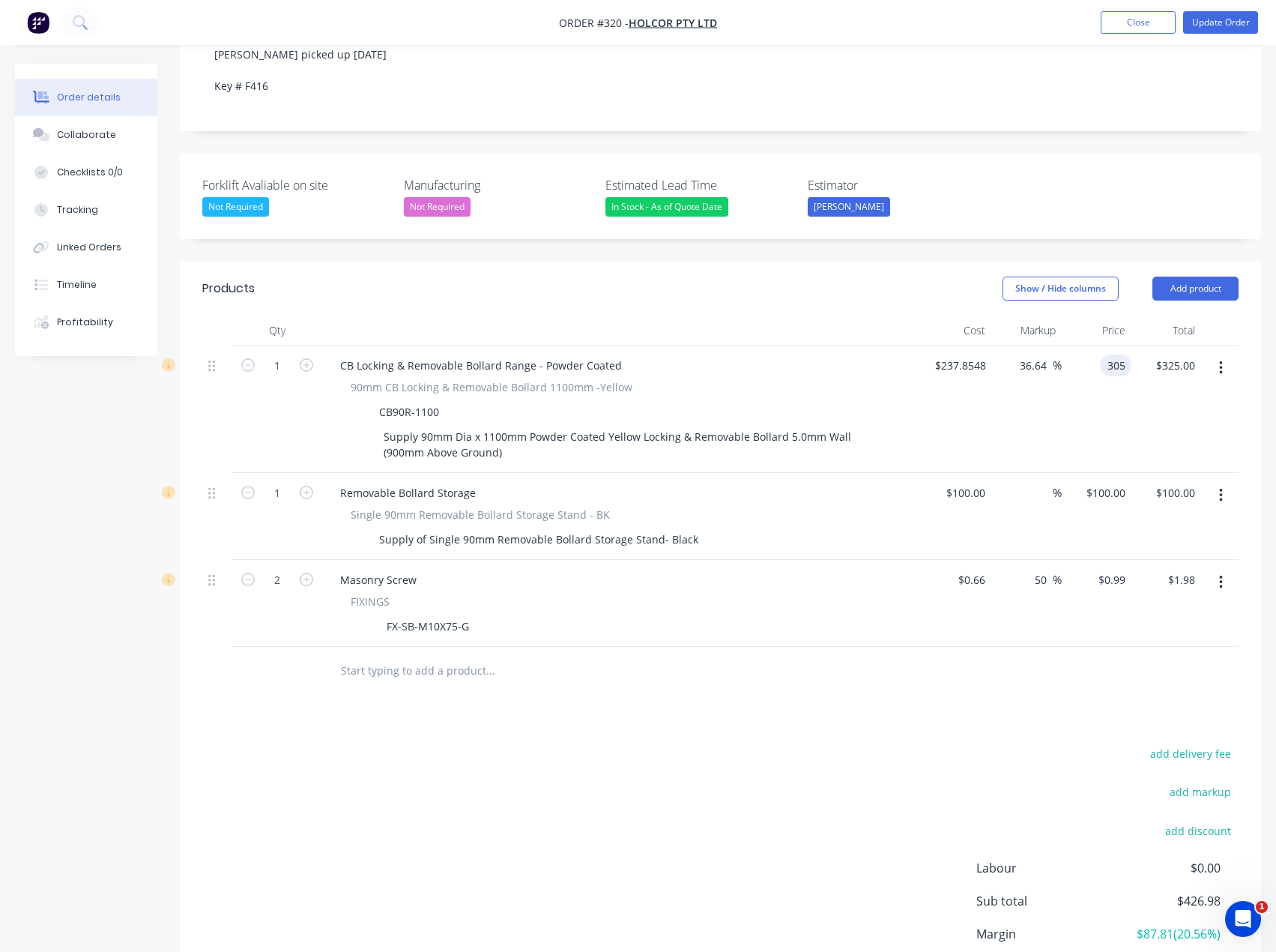
scroll to position [423, 0]
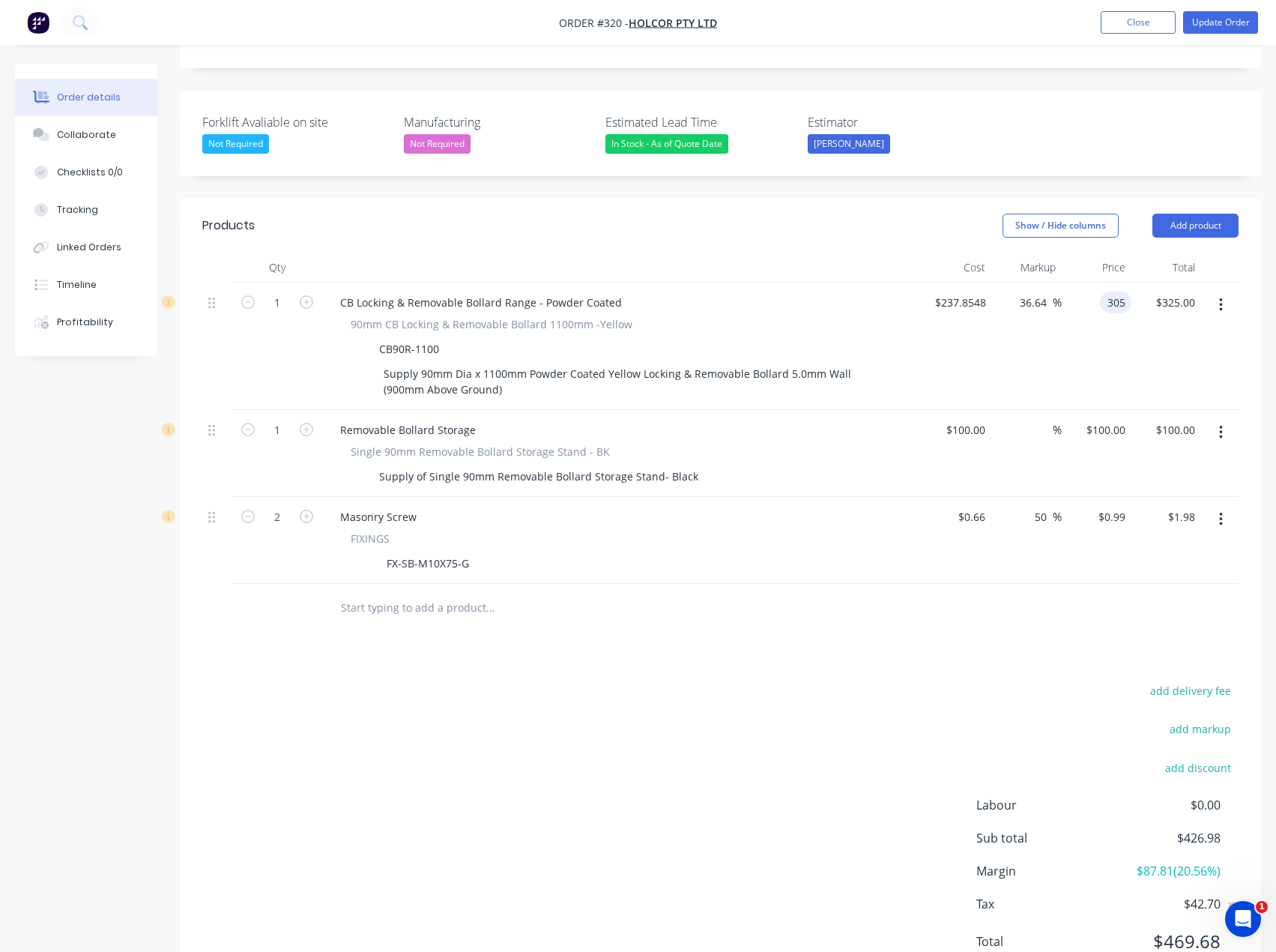
type input "28.23"
type input "$305.00"
click at [795, 597] on div "Products Show / Hide columns Add product Qty Cost Markup Price Total 1 CB Locki…" at bounding box center [720, 596] width 1081 height 794
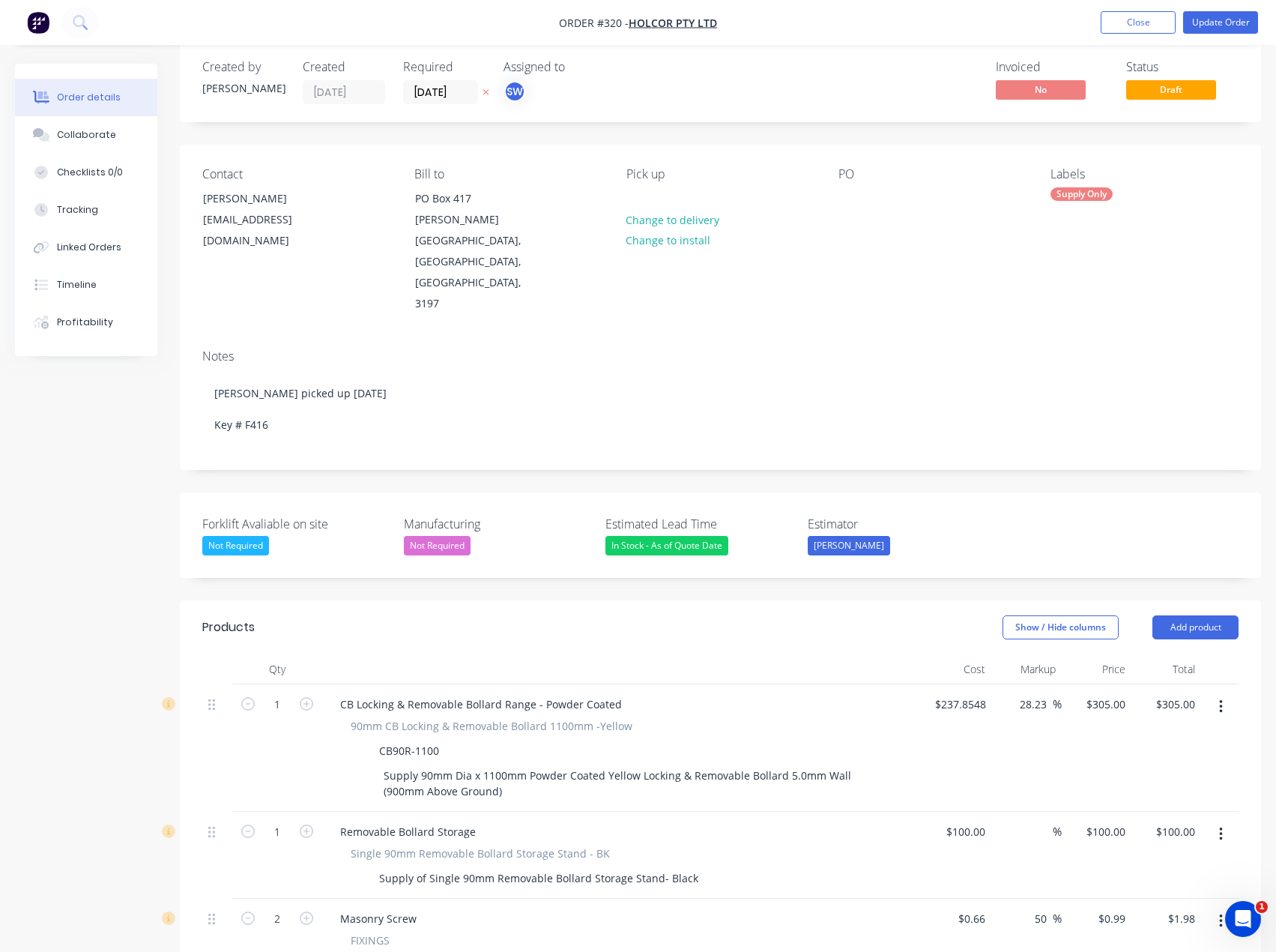
scroll to position [0, 0]
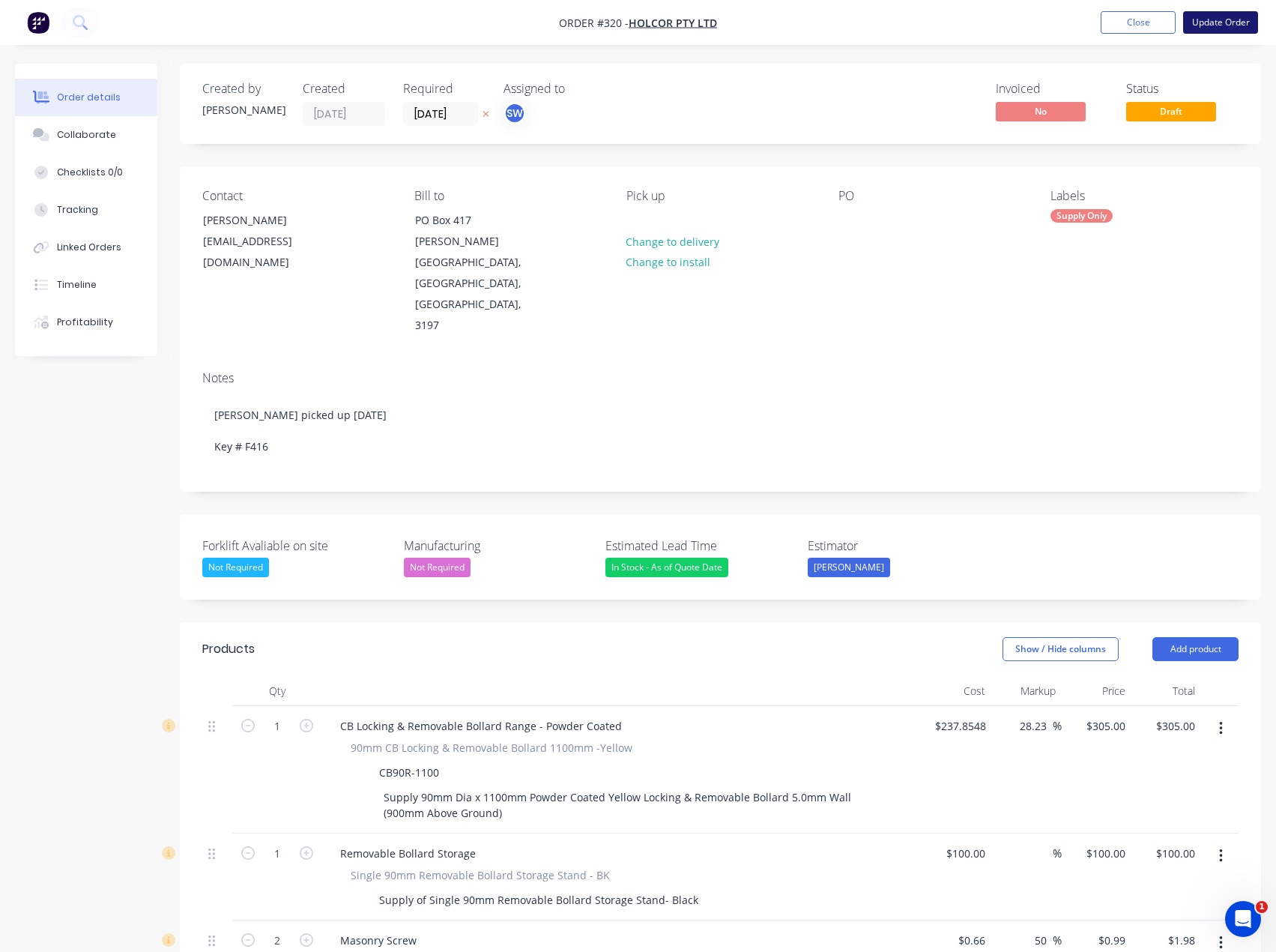
click at [1228, 23] on button "Update Order" at bounding box center [1220, 22] width 75 height 22
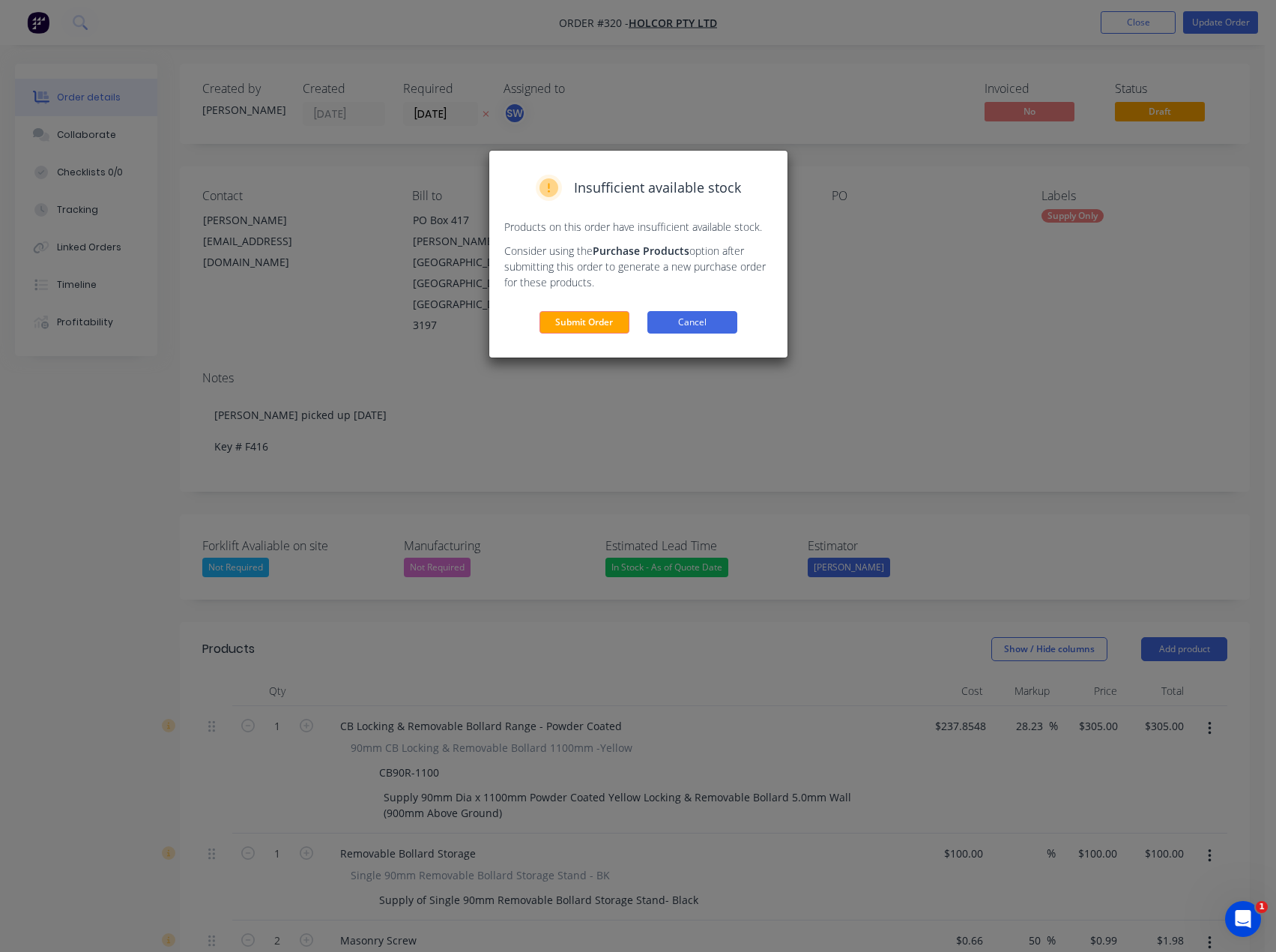
click at [696, 331] on button "Cancel" at bounding box center [693, 322] width 90 height 22
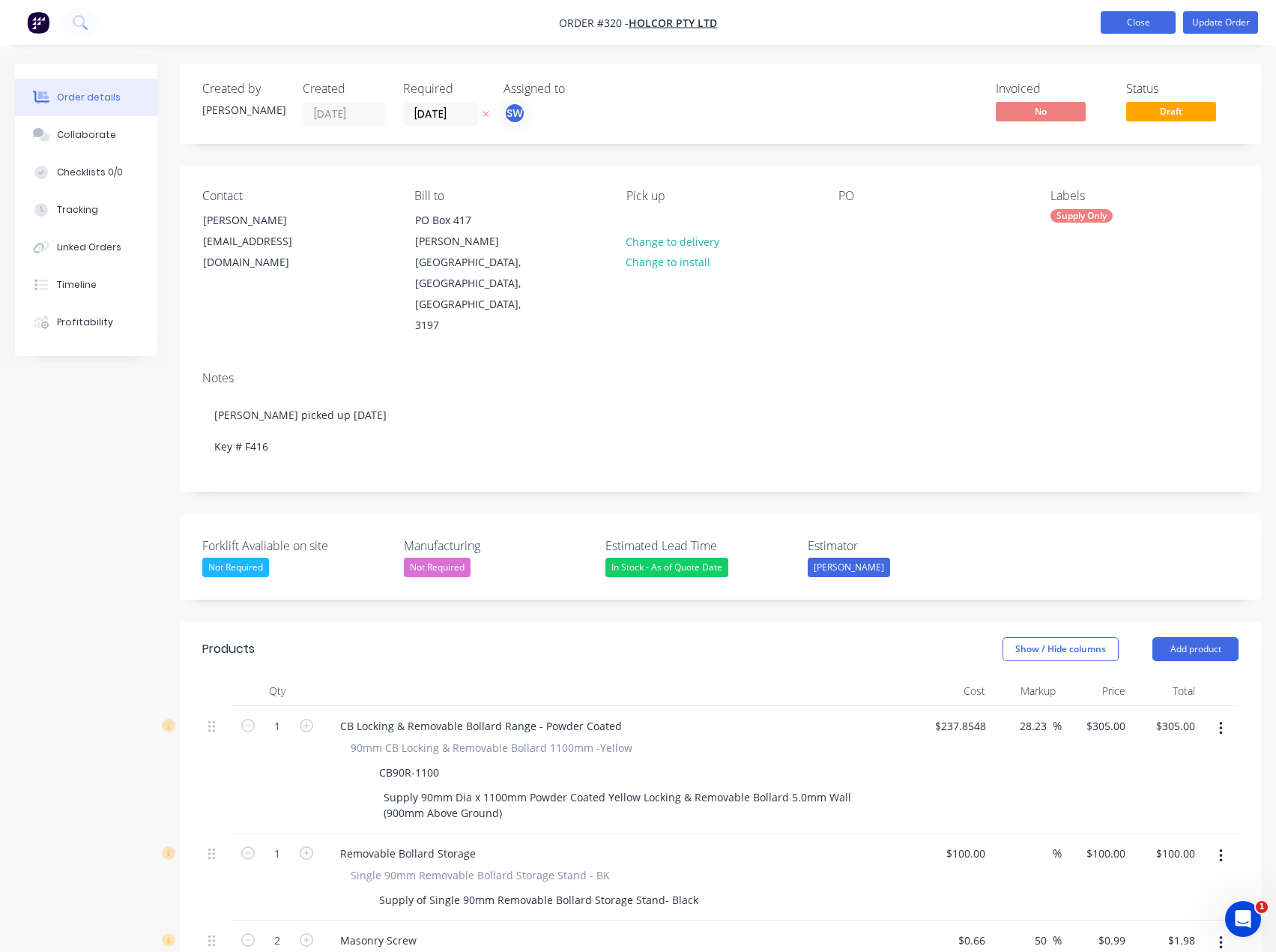
click at [1161, 18] on button "Close" at bounding box center [1138, 22] width 75 height 22
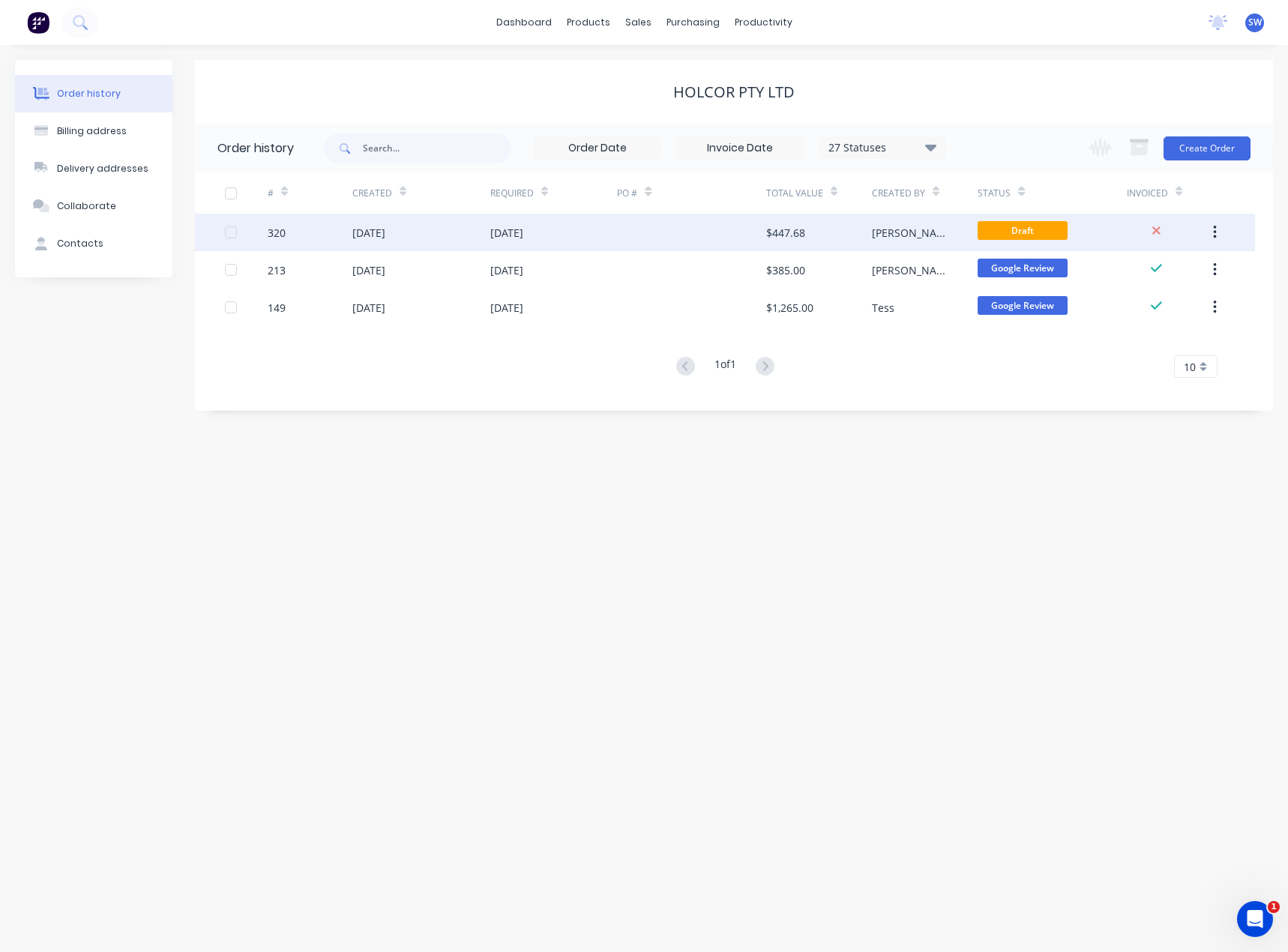
click at [583, 240] on div "[DATE]" at bounding box center [553, 232] width 128 height 37
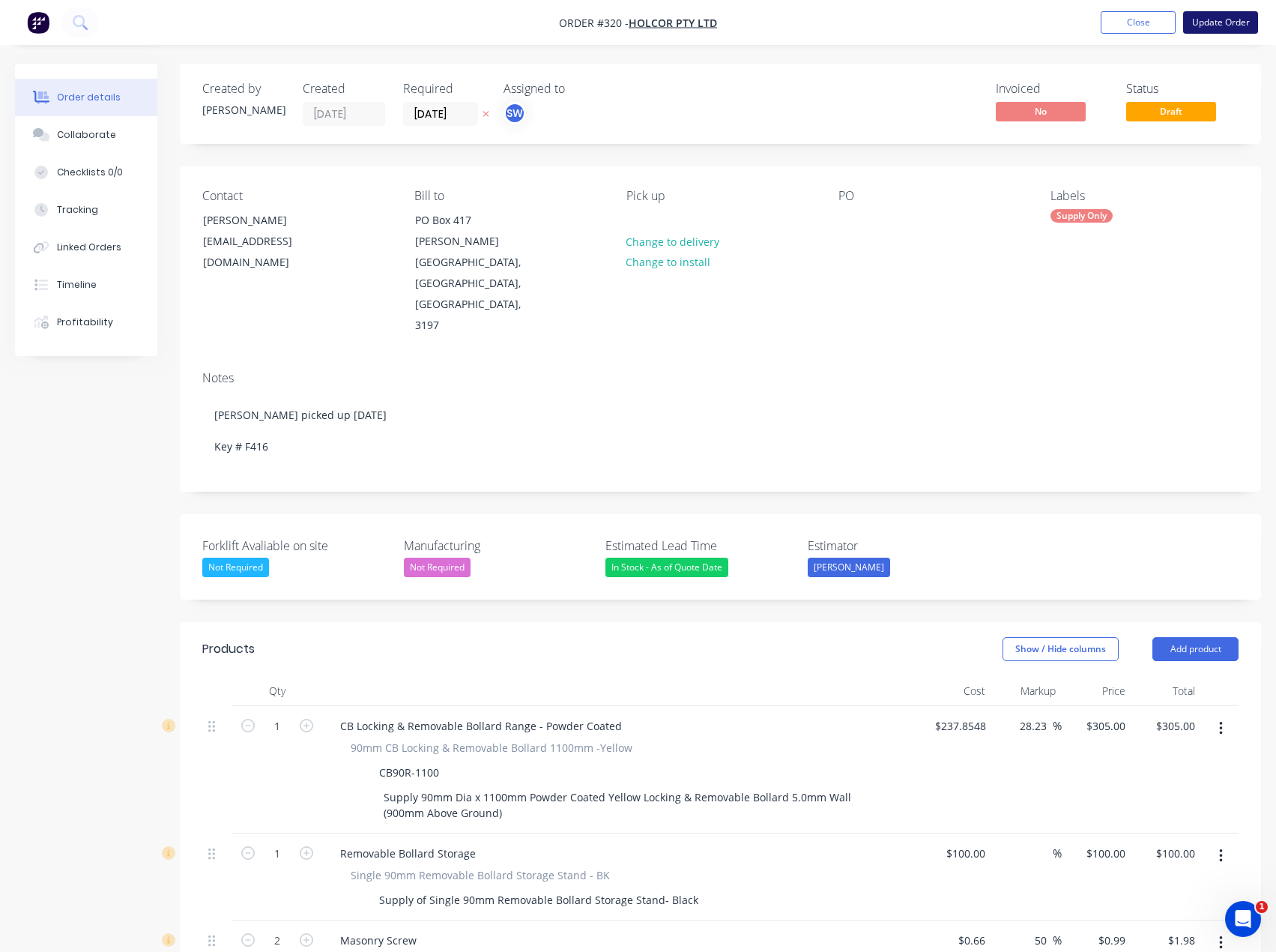
click at [1198, 21] on button "Update Order" at bounding box center [1220, 22] width 75 height 22
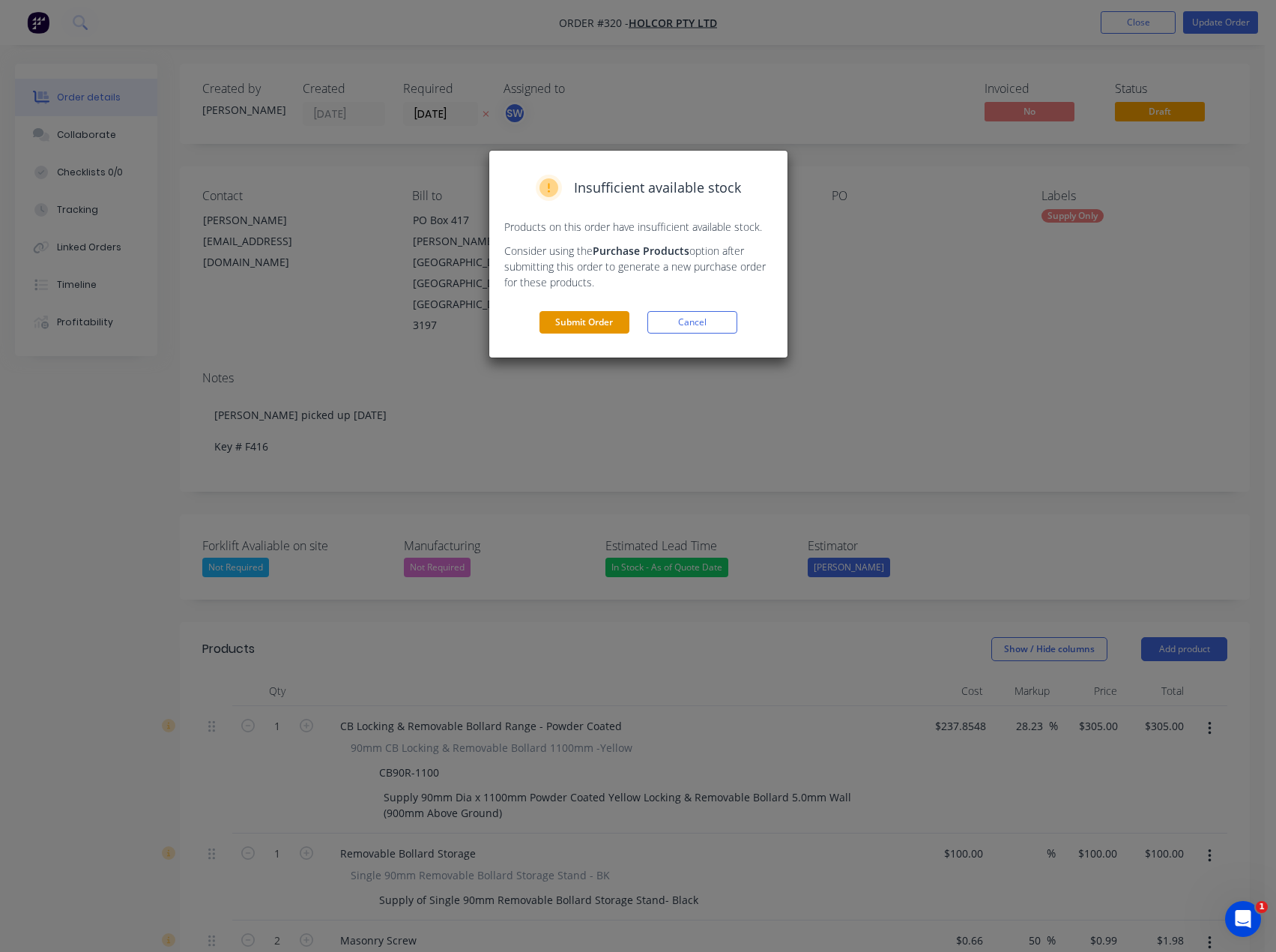
click at [589, 322] on button "Submit Order" at bounding box center [584, 322] width 90 height 22
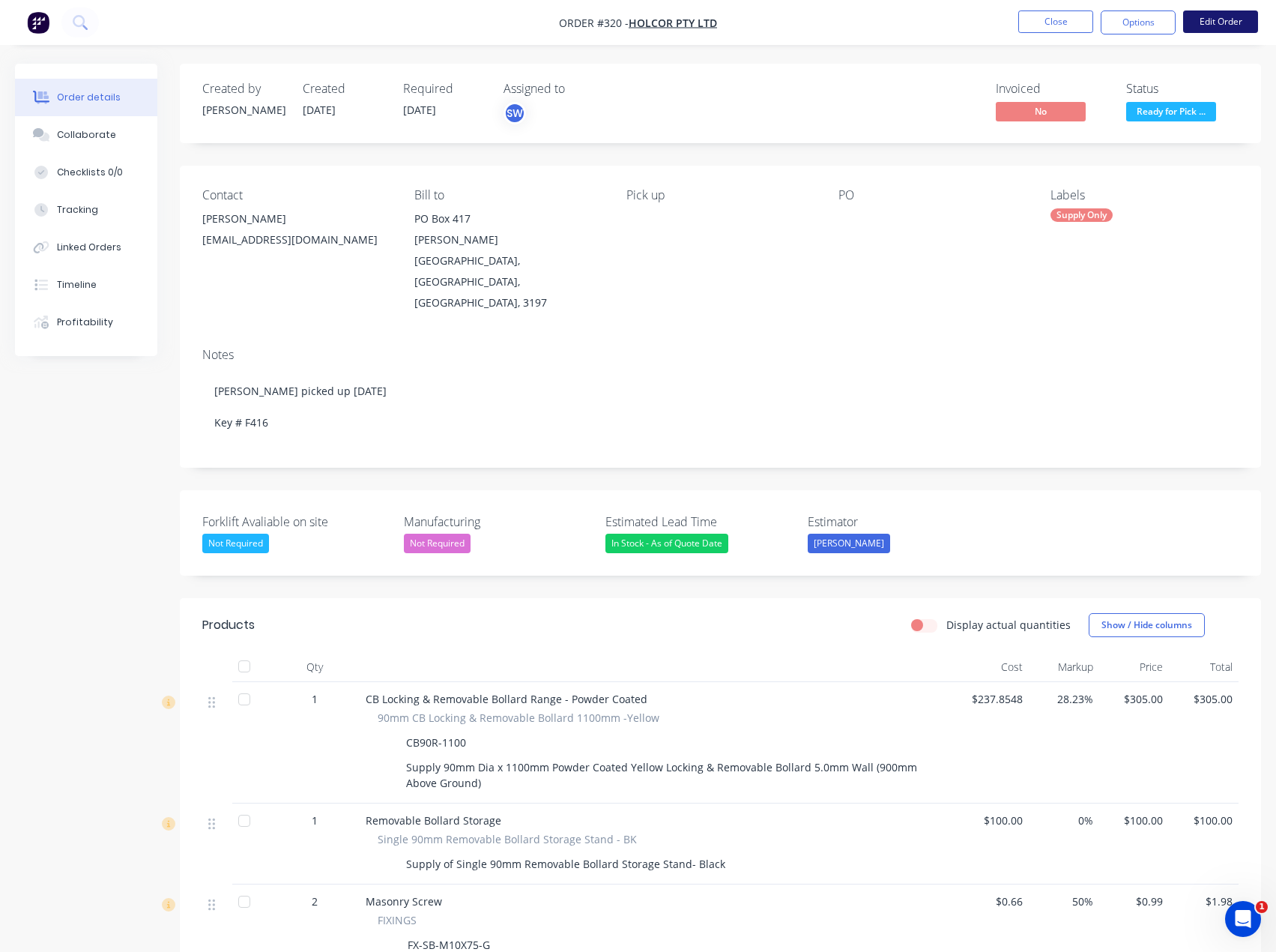
click at [1213, 21] on button "Edit Order" at bounding box center [1220, 22] width 75 height 22
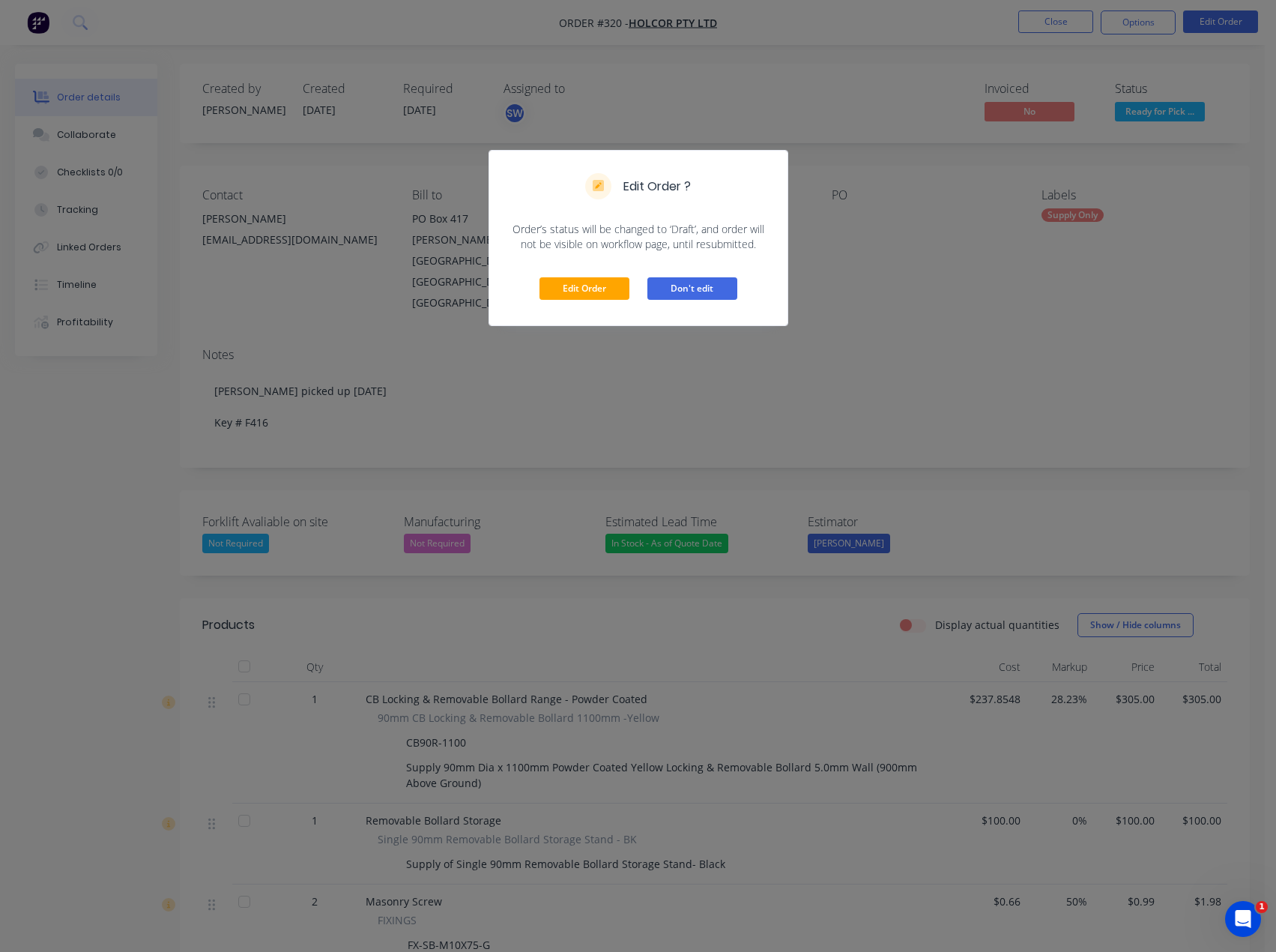
click at [713, 293] on button "Don't edit" at bounding box center [693, 288] width 90 height 22
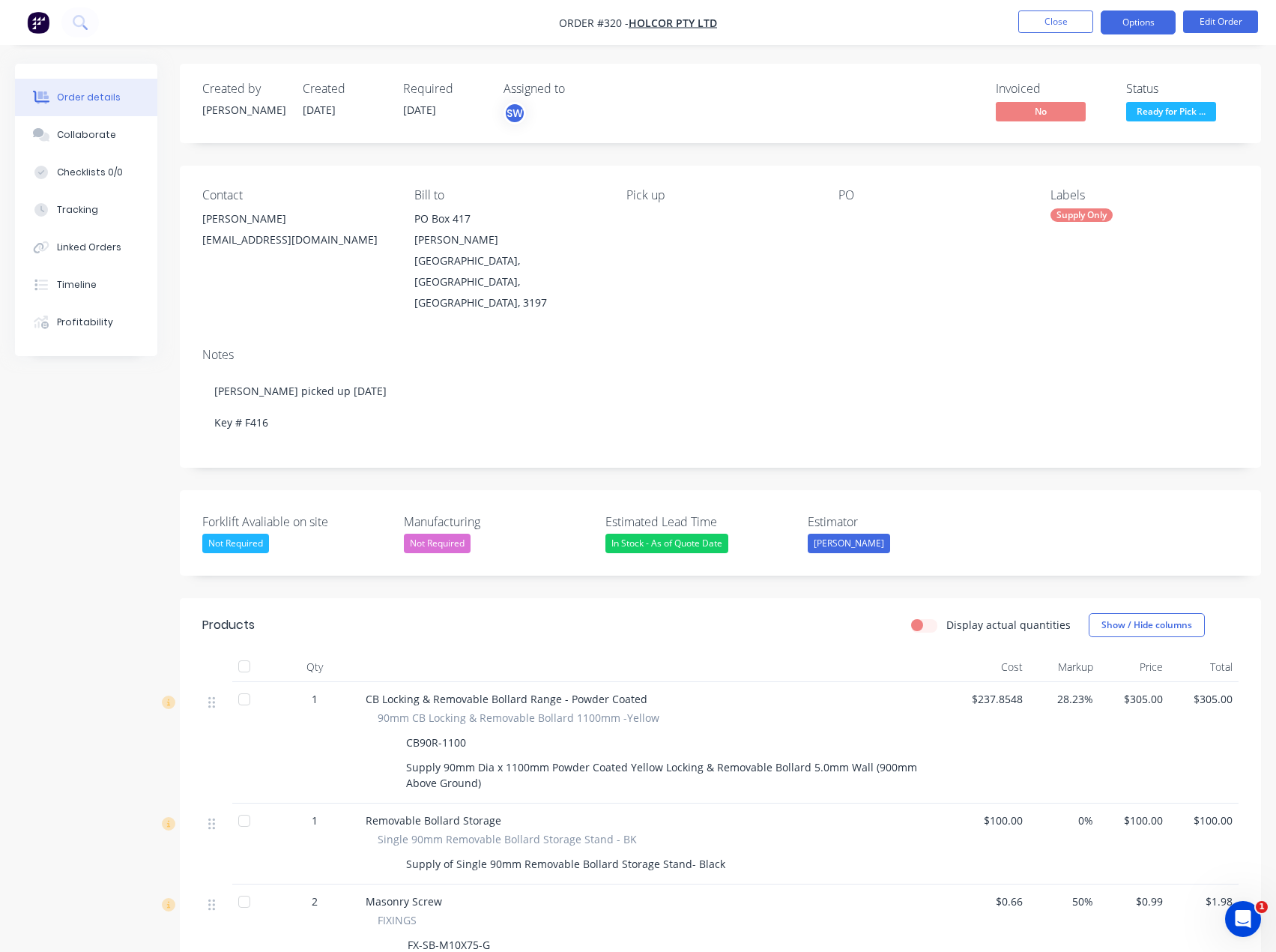
click at [1133, 19] on button "Options" at bounding box center [1138, 22] width 75 height 24
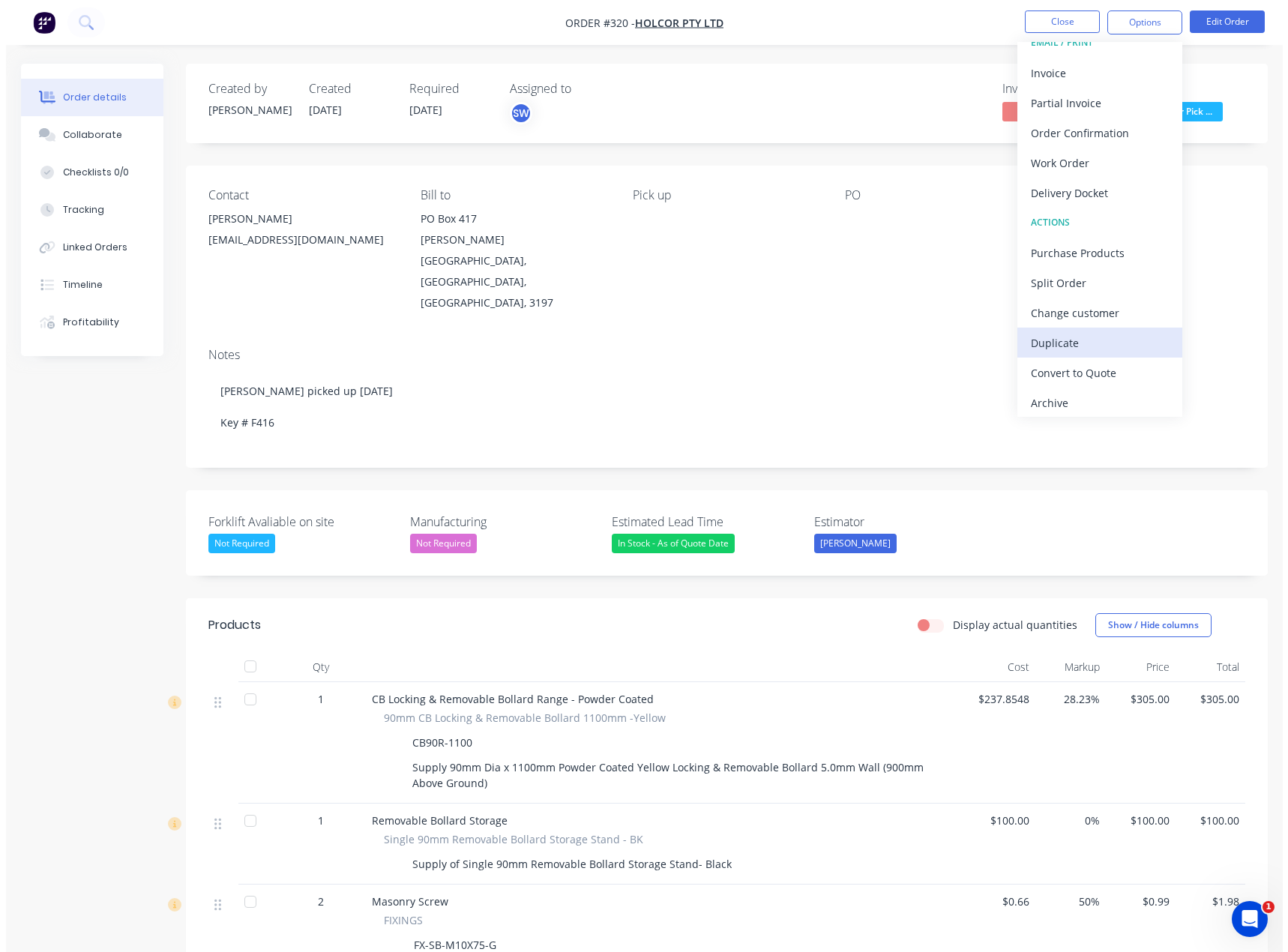
scroll to position [22, 0]
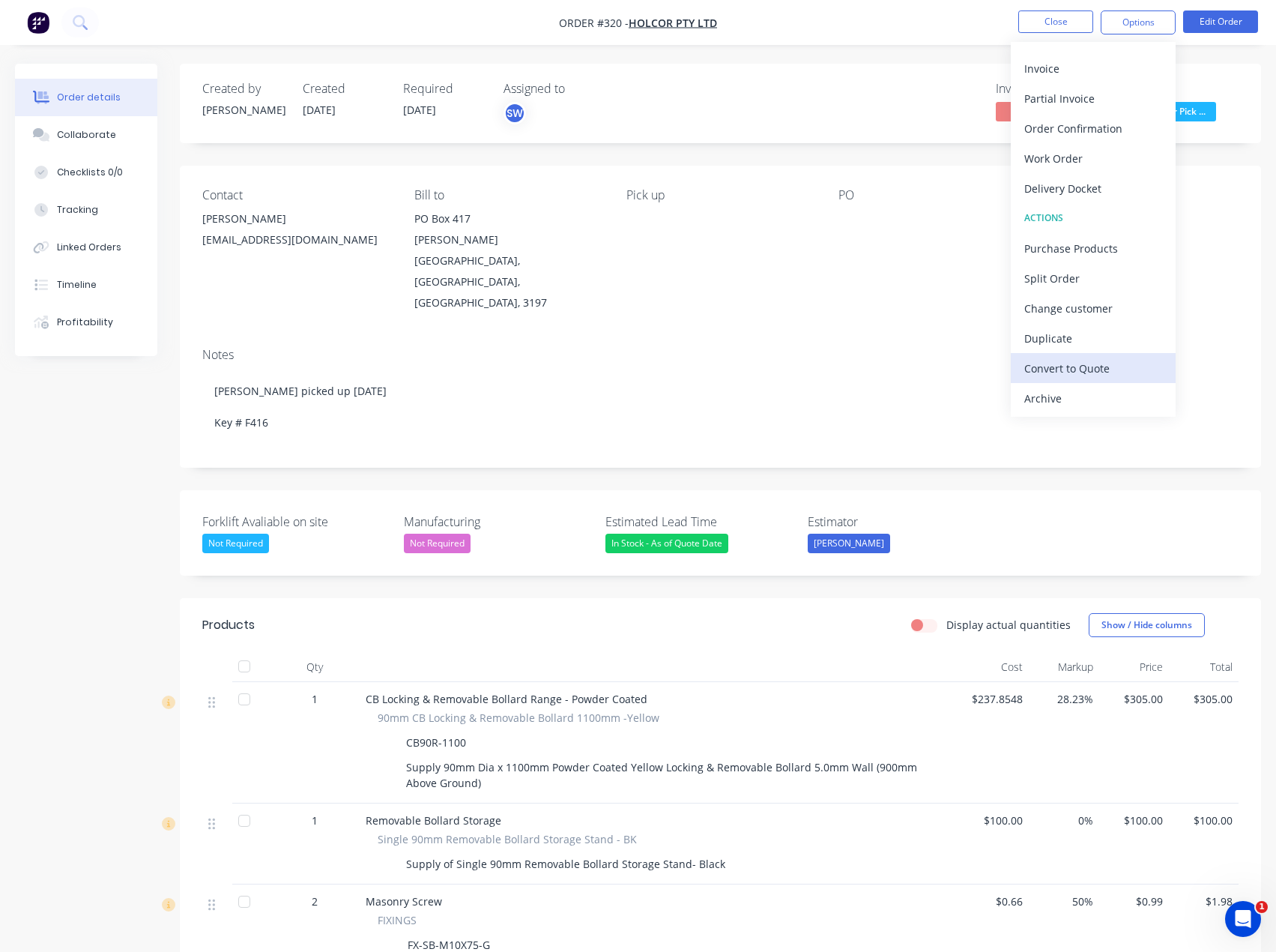
click at [1116, 370] on div "Convert to Quote" at bounding box center [1093, 368] width 138 height 22
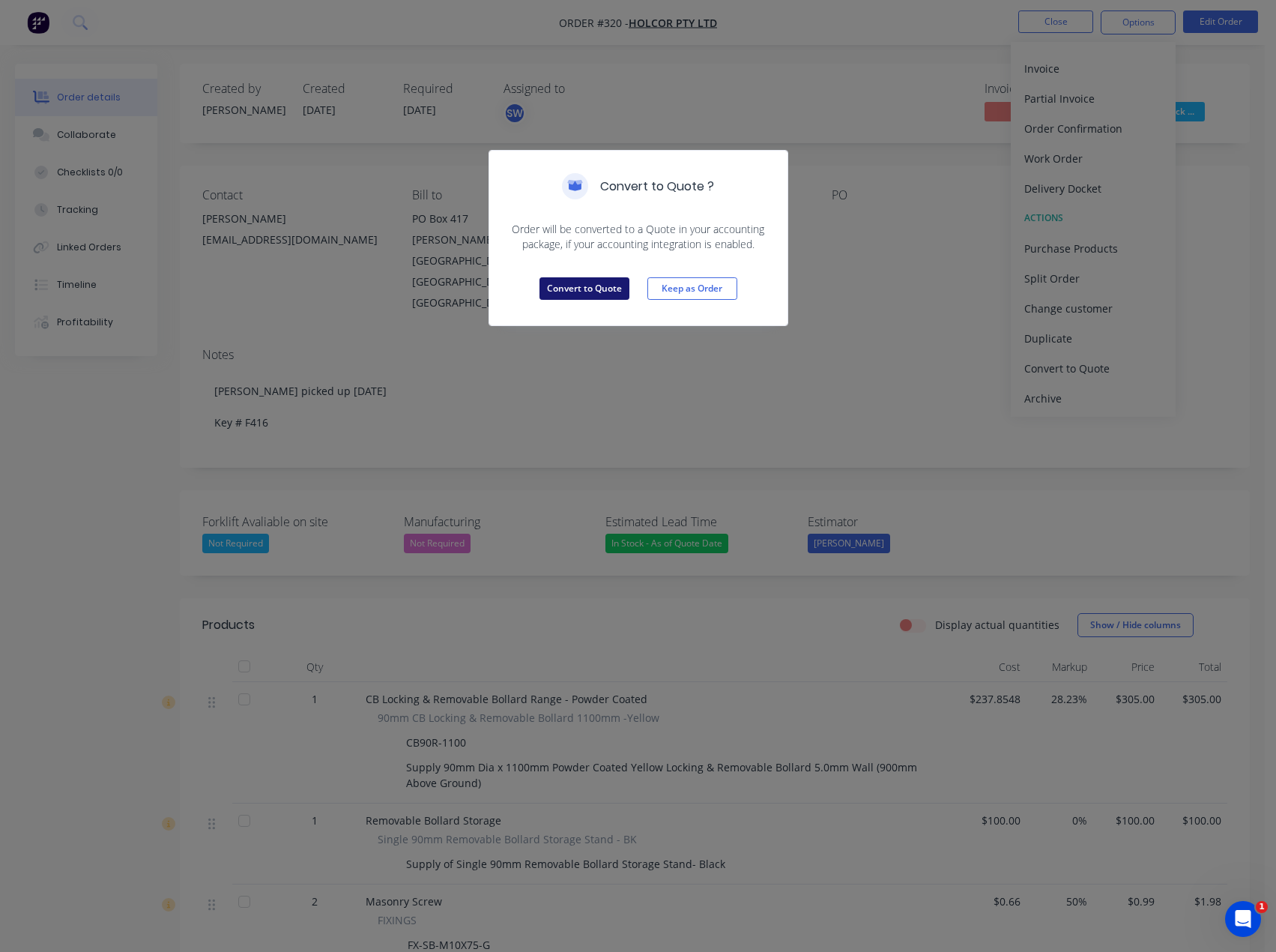
click at [593, 289] on button "Convert to Quote" at bounding box center [584, 288] width 90 height 22
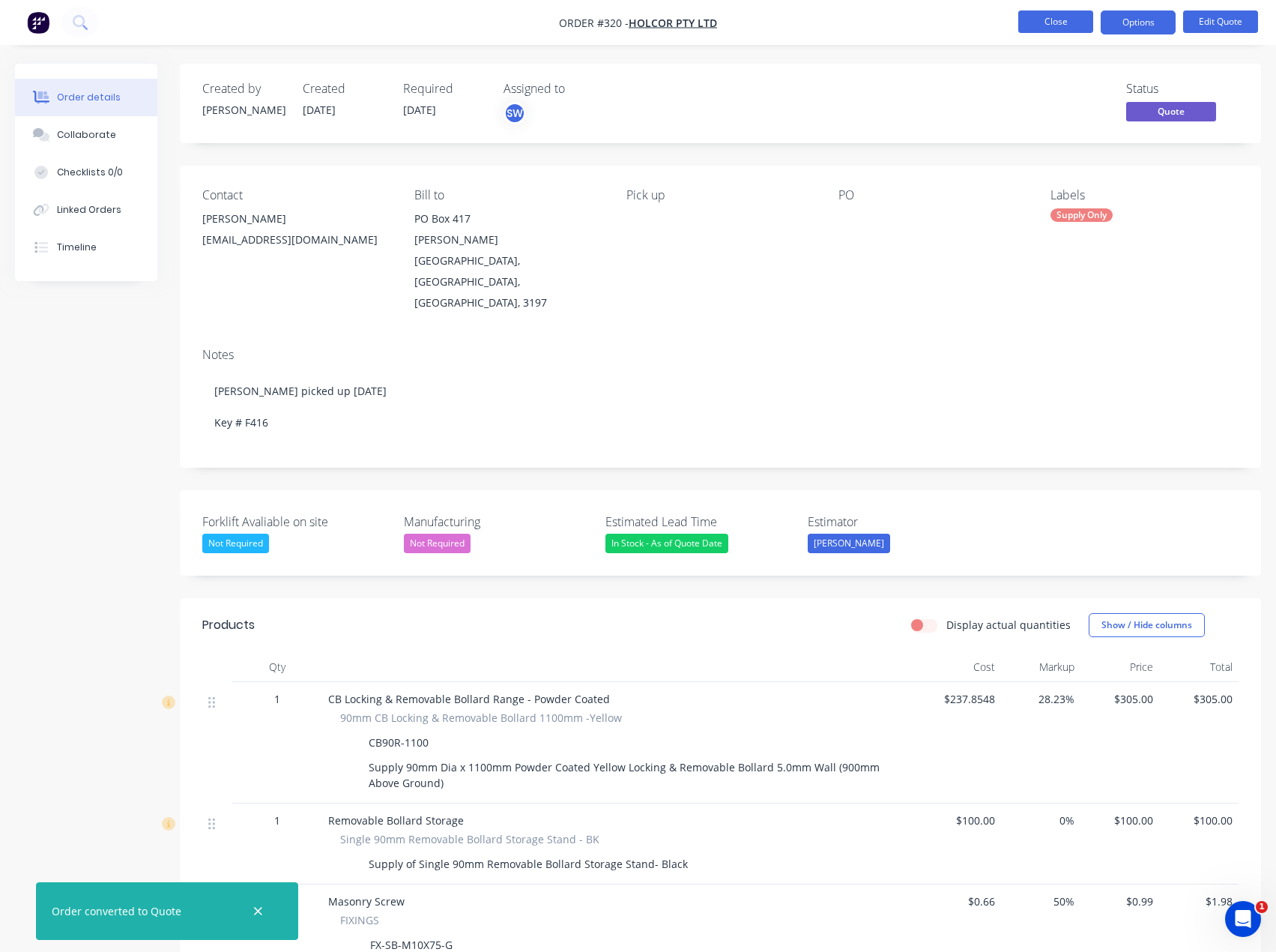
click at [1075, 22] on button "Close" at bounding box center [1055, 22] width 75 height 22
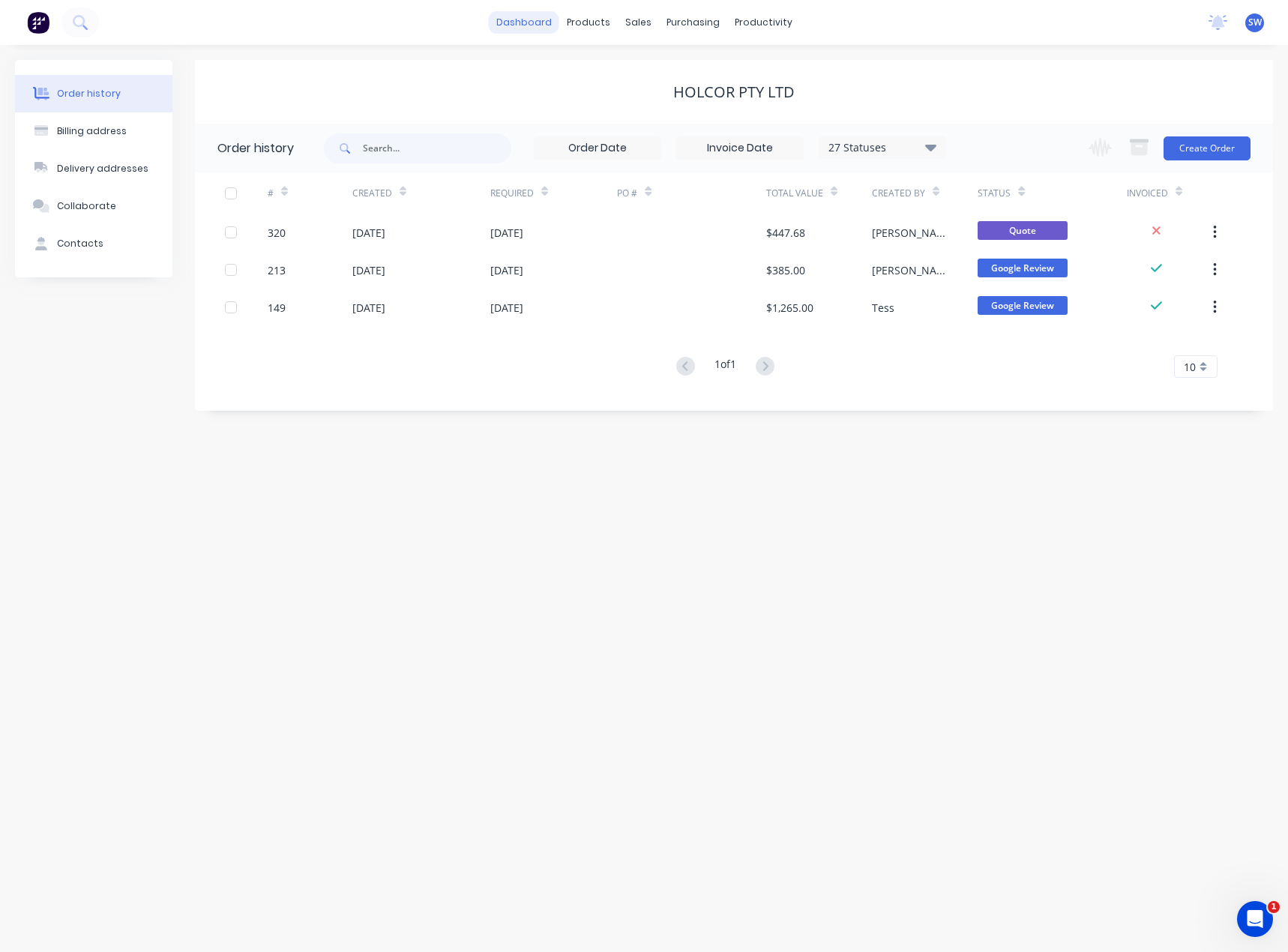
click at [510, 33] on link "dashboard" at bounding box center [523, 22] width 70 height 22
